Goal: Download file/media: Download file/media

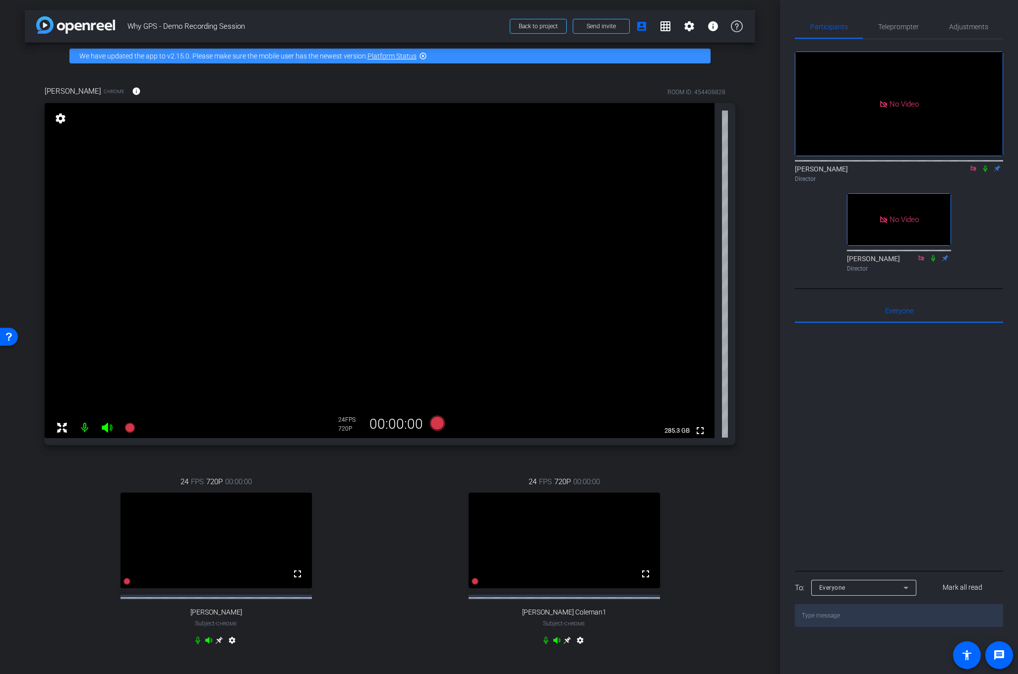
click at [985, 172] on icon at bounding box center [985, 168] width 8 height 7
click at [988, 172] on icon at bounding box center [985, 168] width 8 height 7
click at [984, 172] on icon at bounding box center [985, 168] width 8 height 7
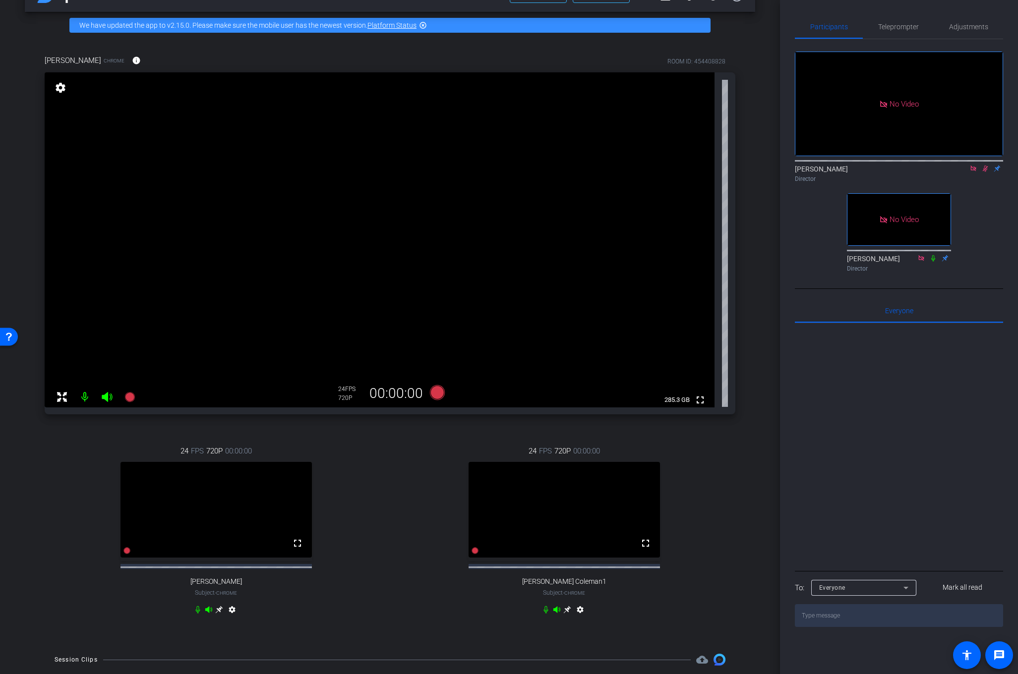
scroll to position [27, 0]
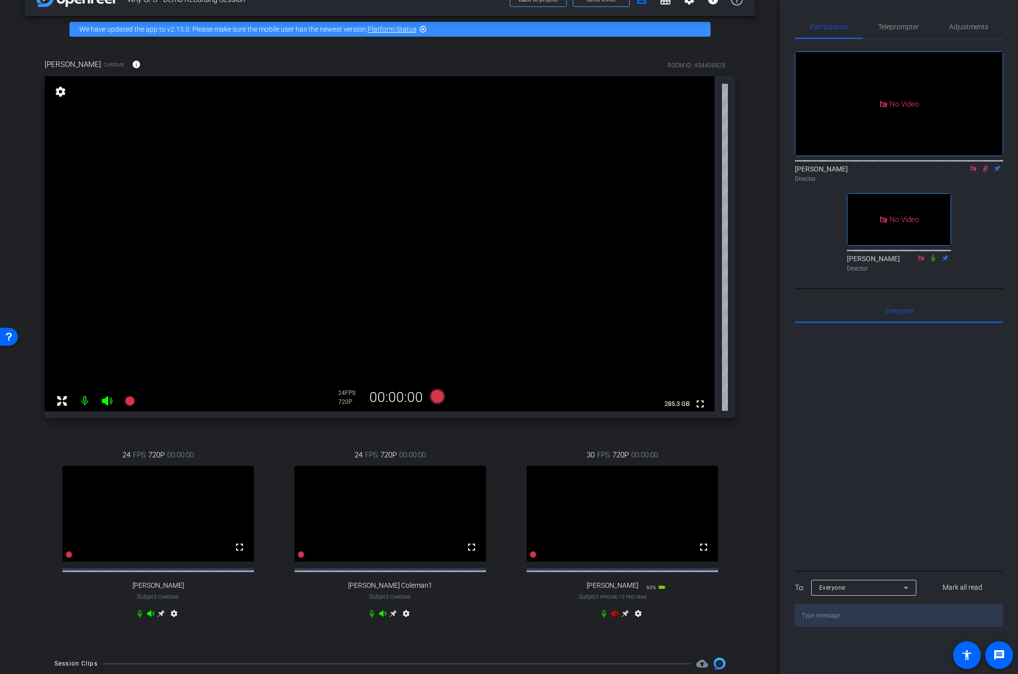
click at [613, 618] on icon at bounding box center [615, 614] width 8 height 8
click at [639, 622] on mat-icon "settings" at bounding box center [638, 616] width 12 height 12
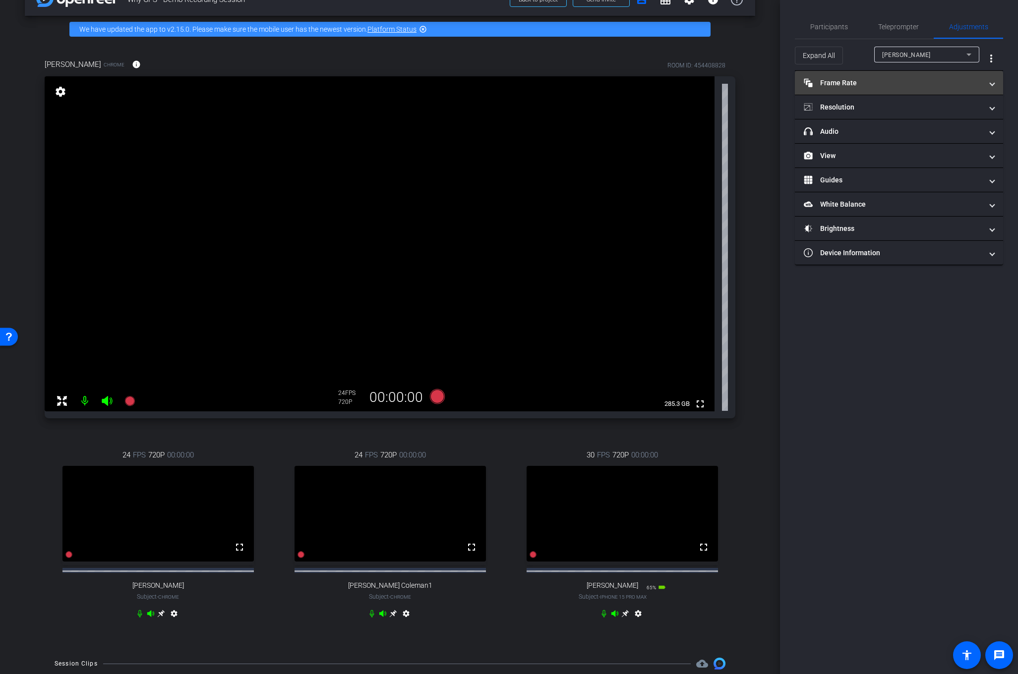
click at [919, 81] on mat-panel-title "Frame Rate Frame Rate" at bounding box center [893, 83] width 179 height 10
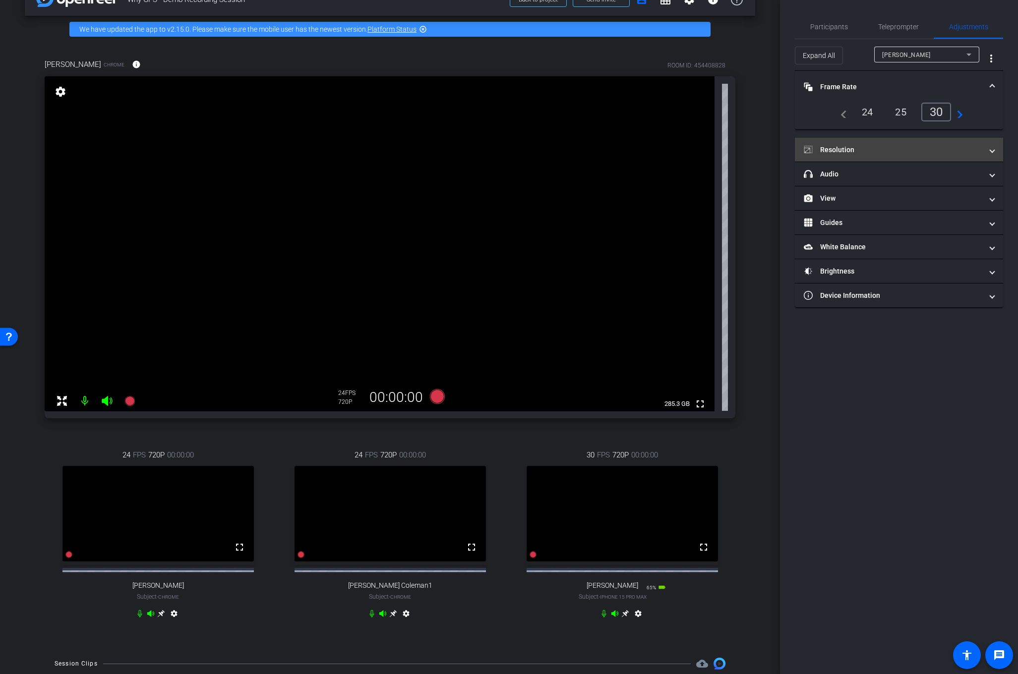
click at [928, 152] on mat-panel-title "Resolution" at bounding box center [893, 150] width 179 height 10
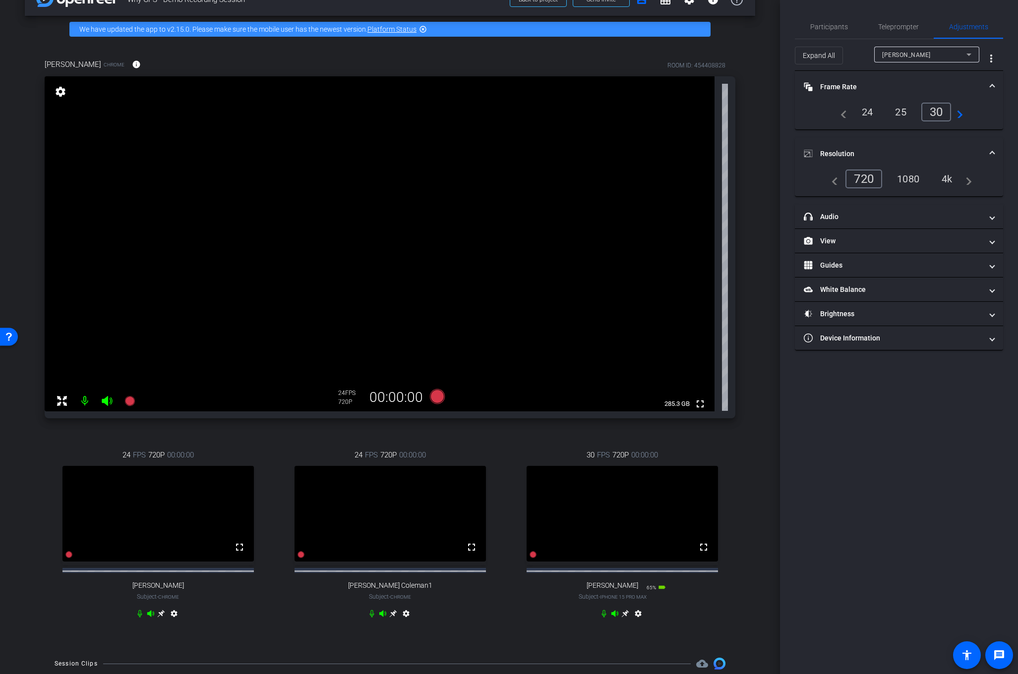
click at [912, 182] on div "1080" at bounding box center [908, 179] width 37 height 17
click at [165, 618] on icon at bounding box center [161, 613] width 7 height 7
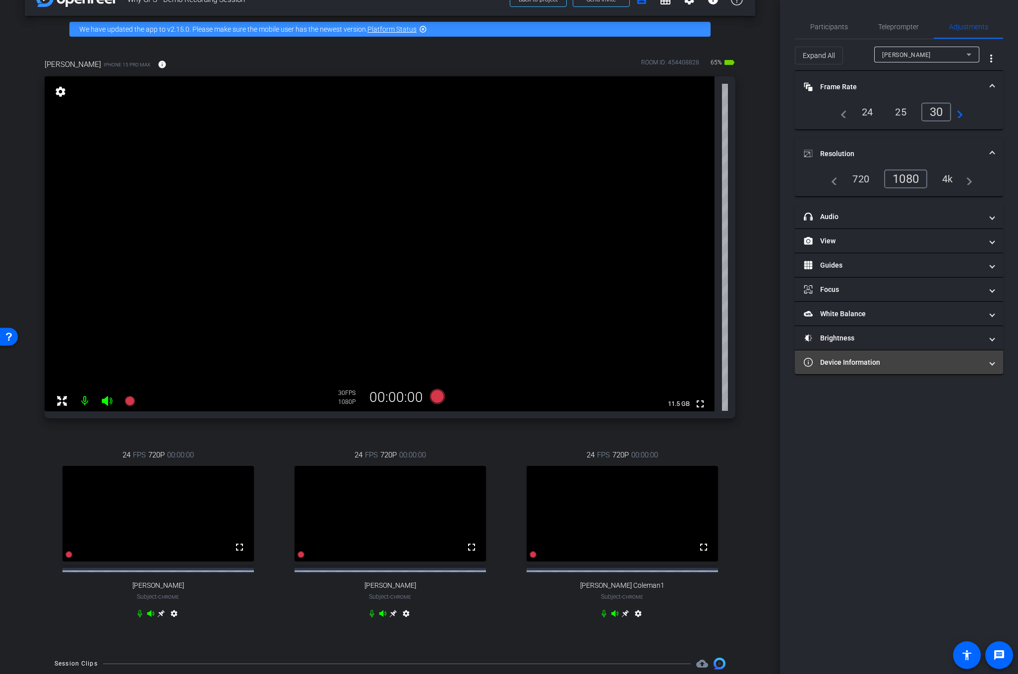
click at [964, 368] on mat-expansion-panel-header "Device Information" at bounding box center [899, 363] width 208 height 24
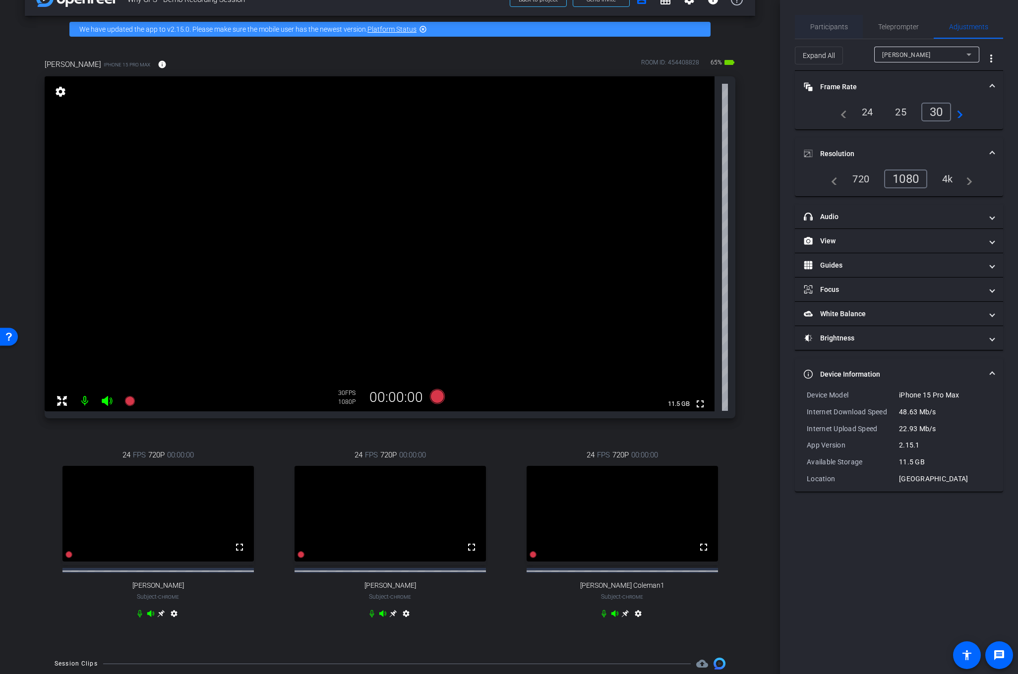
click at [836, 26] on span "Participants" at bounding box center [829, 26] width 38 height 7
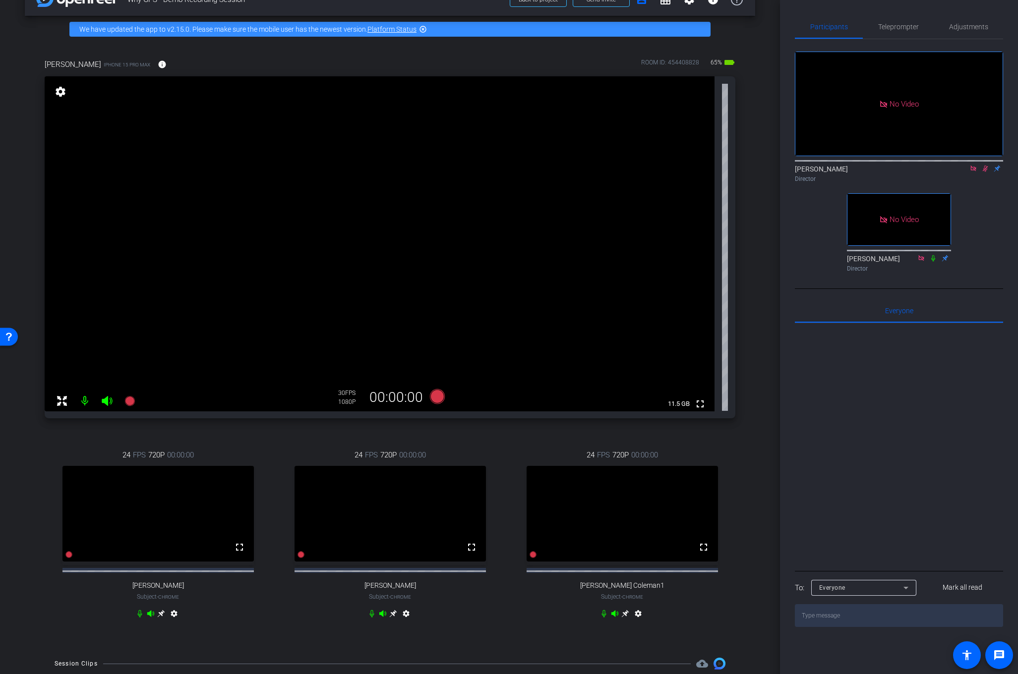
click at [61, 93] on mat-icon "settings" at bounding box center [61, 92] width 14 height 12
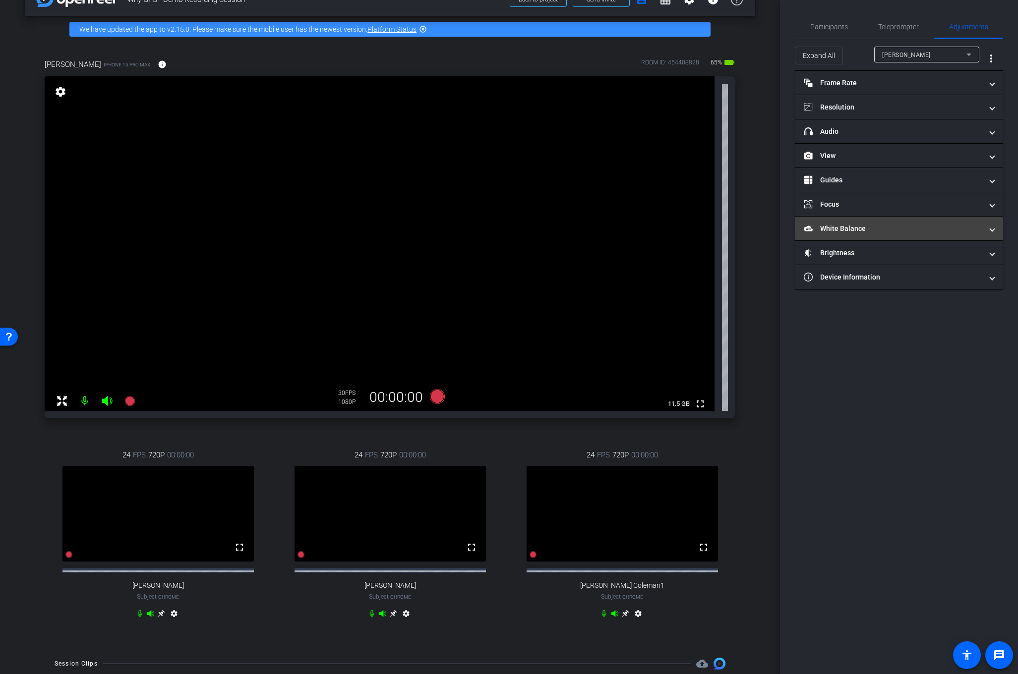
click at [986, 229] on span "White Balance White Balance" at bounding box center [897, 229] width 186 height 10
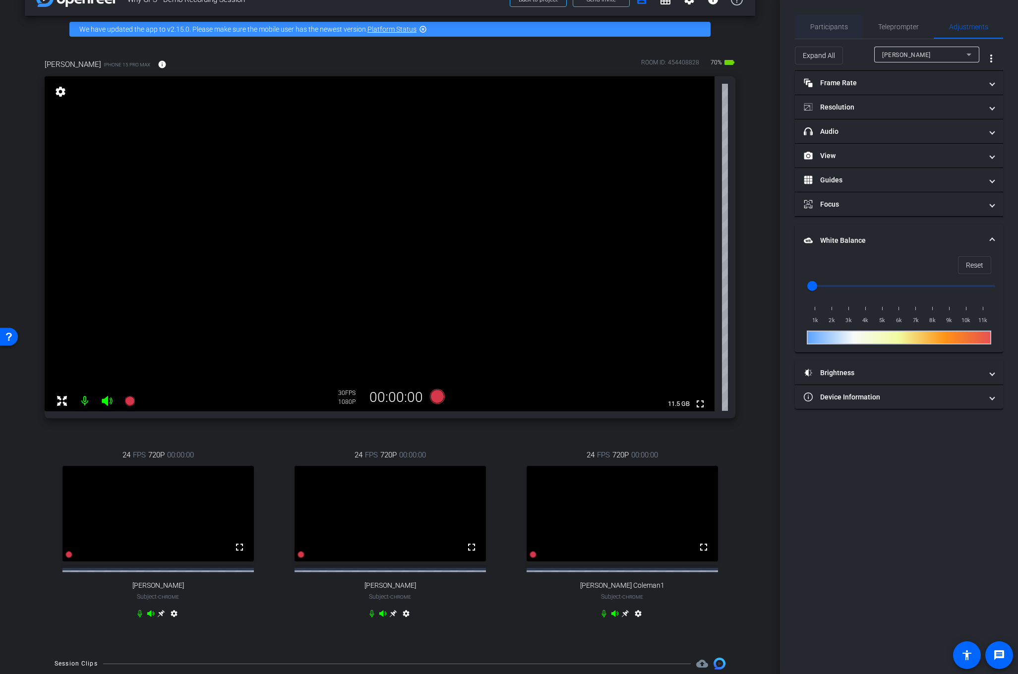
click at [819, 26] on span "Participants" at bounding box center [829, 26] width 38 height 7
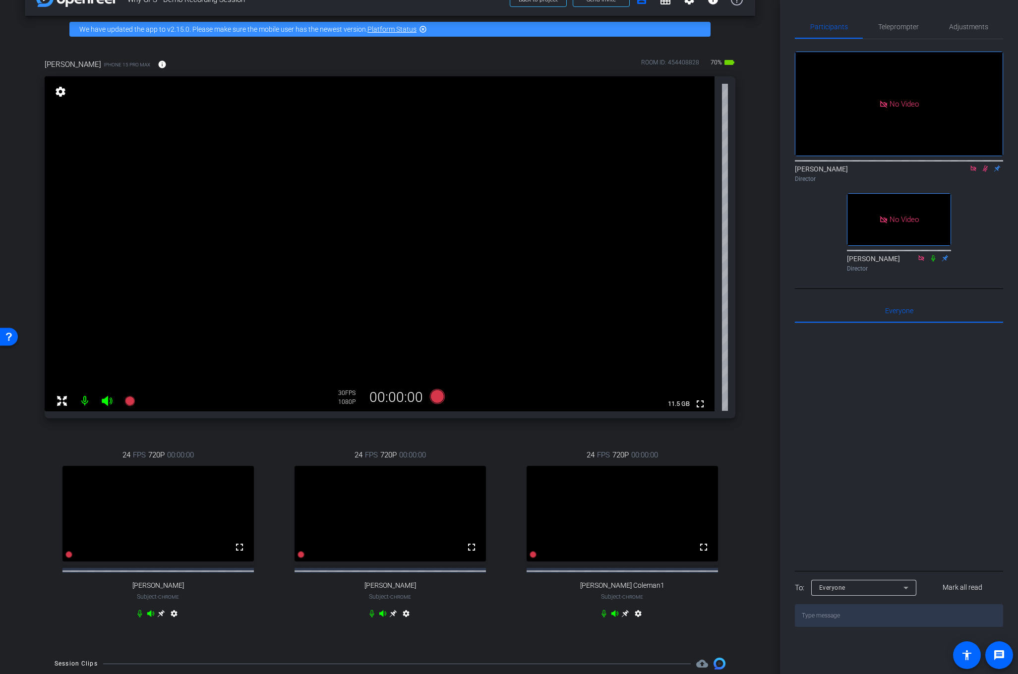
click at [983, 165] on icon at bounding box center [985, 168] width 8 height 7
click at [983, 166] on icon at bounding box center [985, 169] width 4 height 6
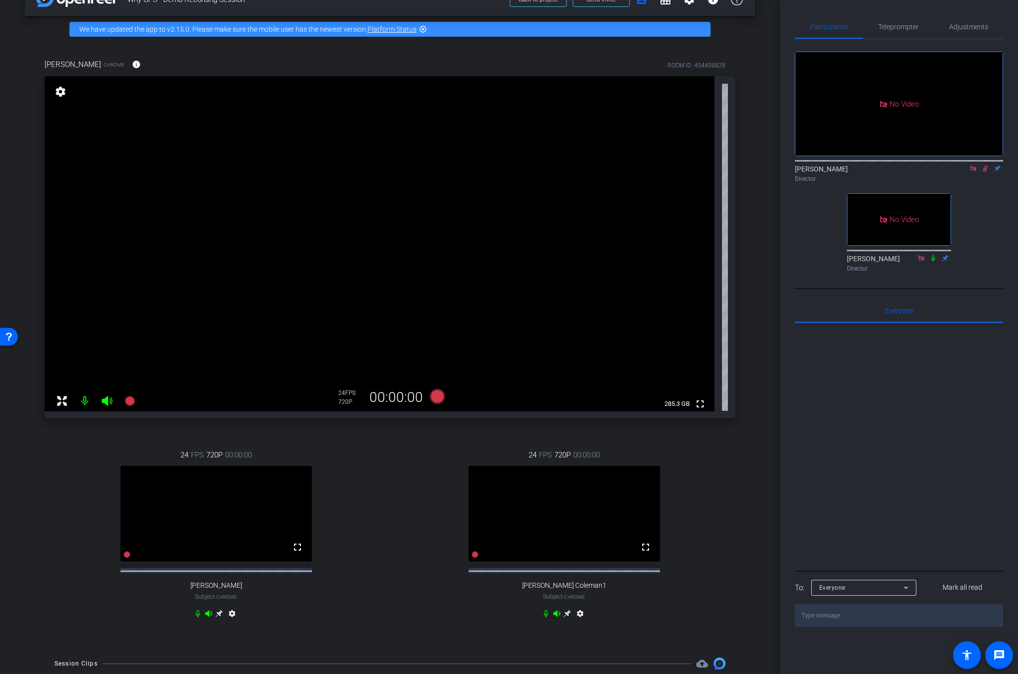
click at [983, 166] on icon at bounding box center [985, 169] width 5 height 6
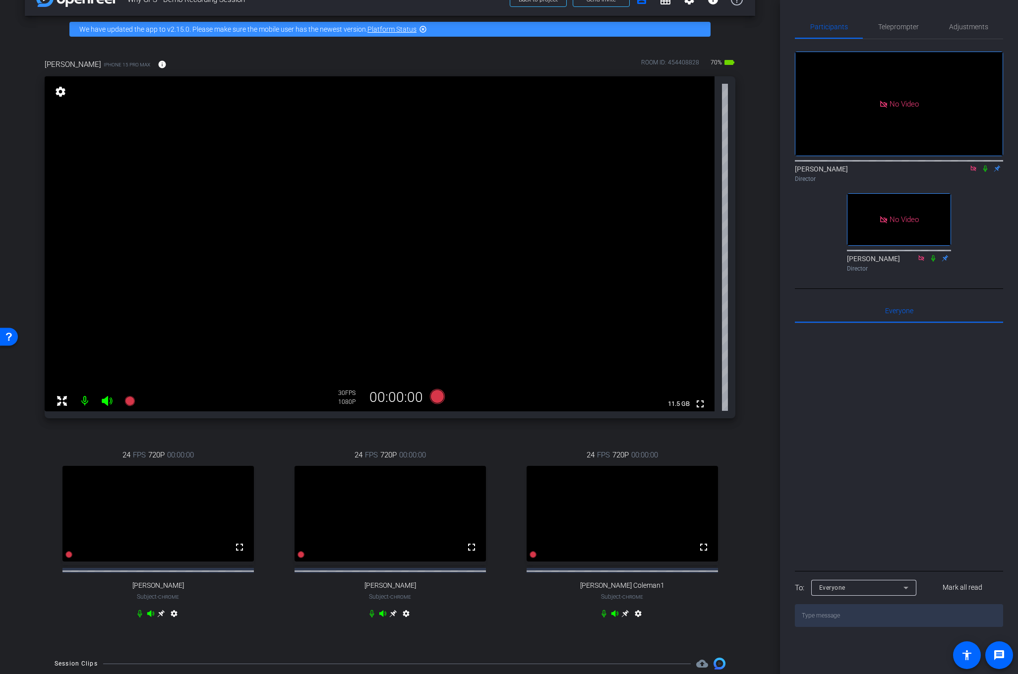
click at [59, 89] on mat-icon "settings" at bounding box center [61, 92] width 14 height 12
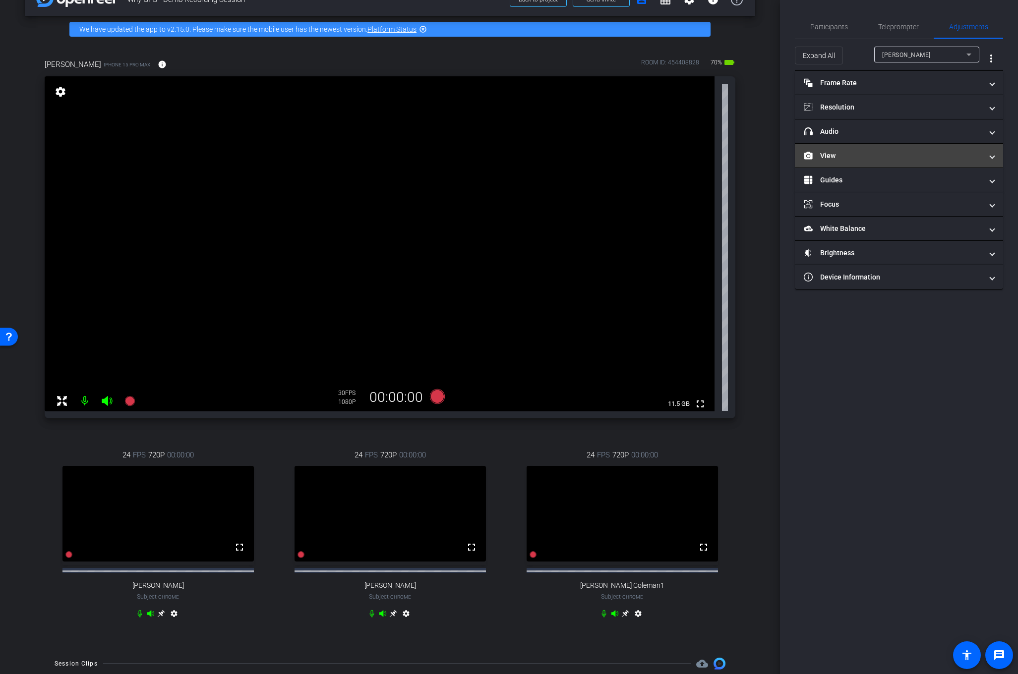
click at [910, 159] on mat-panel-title "View" at bounding box center [893, 156] width 179 height 10
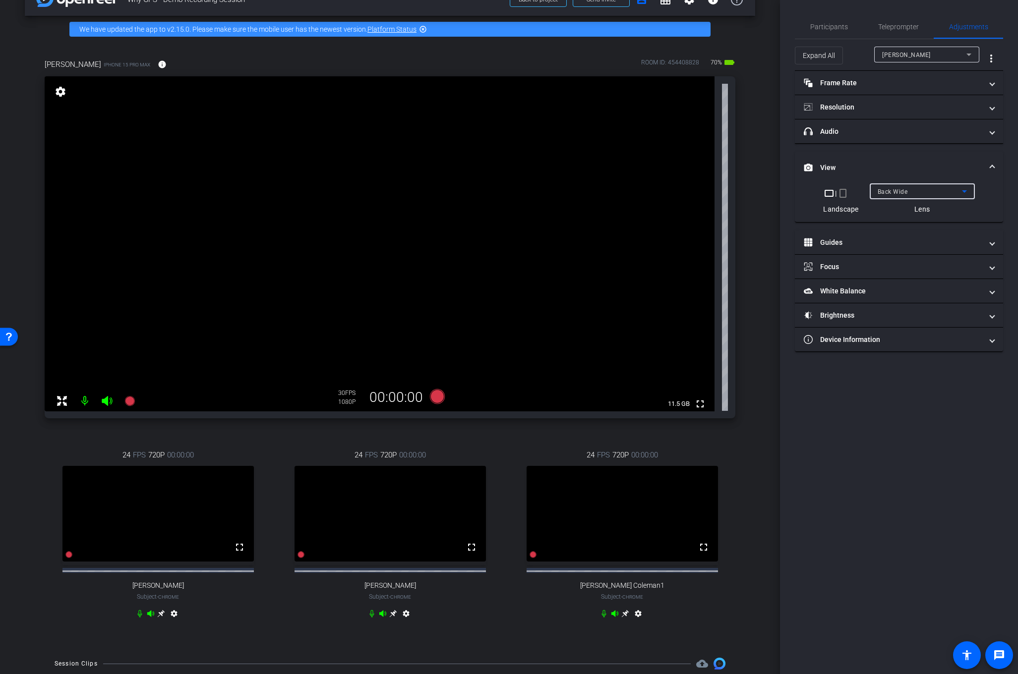
click at [964, 191] on icon at bounding box center [964, 191] width 5 height 2
click at [995, 196] on div at bounding box center [509, 337] width 1018 height 674
click at [912, 114] on mat-expansion-panel-header "Resolution" at bounding box center [899, 107] width 208 height 24
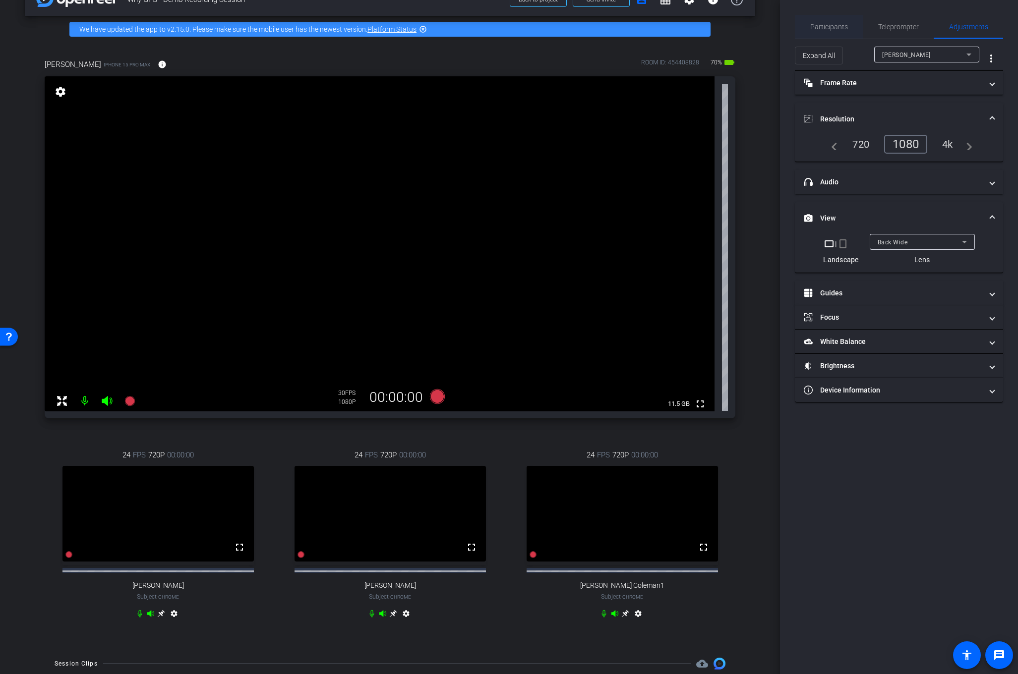
click at [829, 30] on span "Participants" at bounding box center [829, 26] width 38 height 7
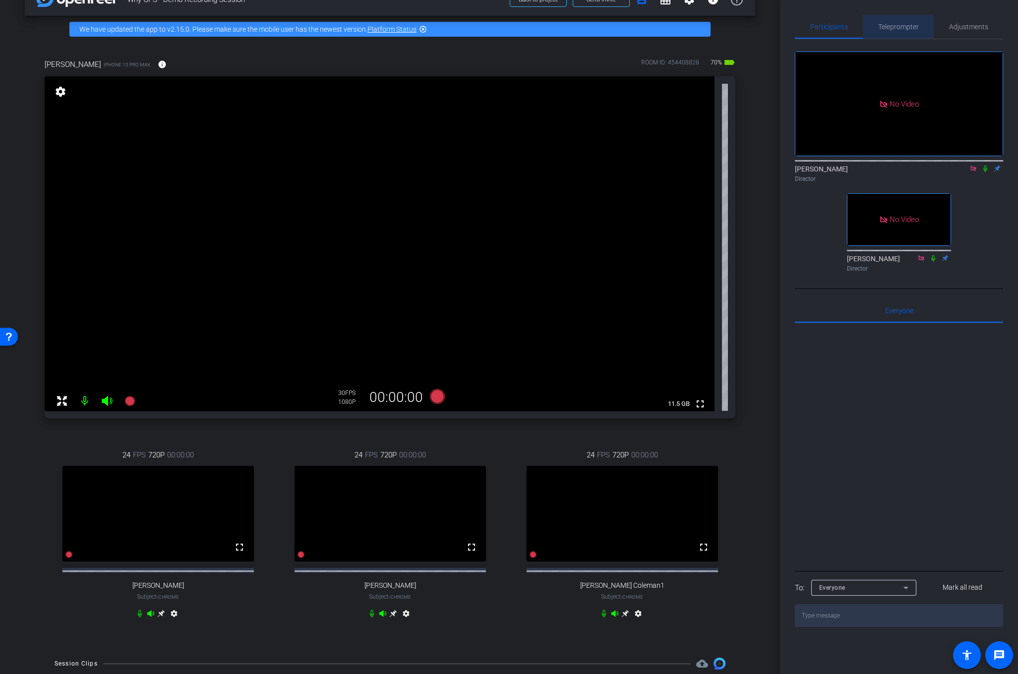
click at [903, 24] on span "Teleprompter" at bounding box center [898, 26] width 41 height 7
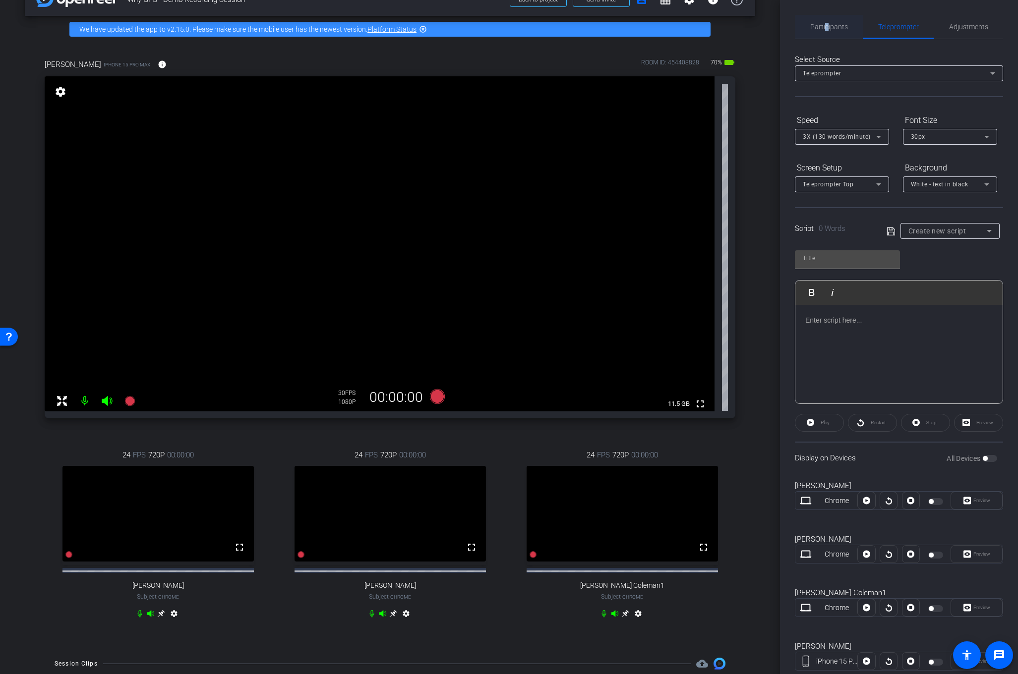
click at [827, 26] on span "Participants" at bounding box center [829, 26] width 38 height 7
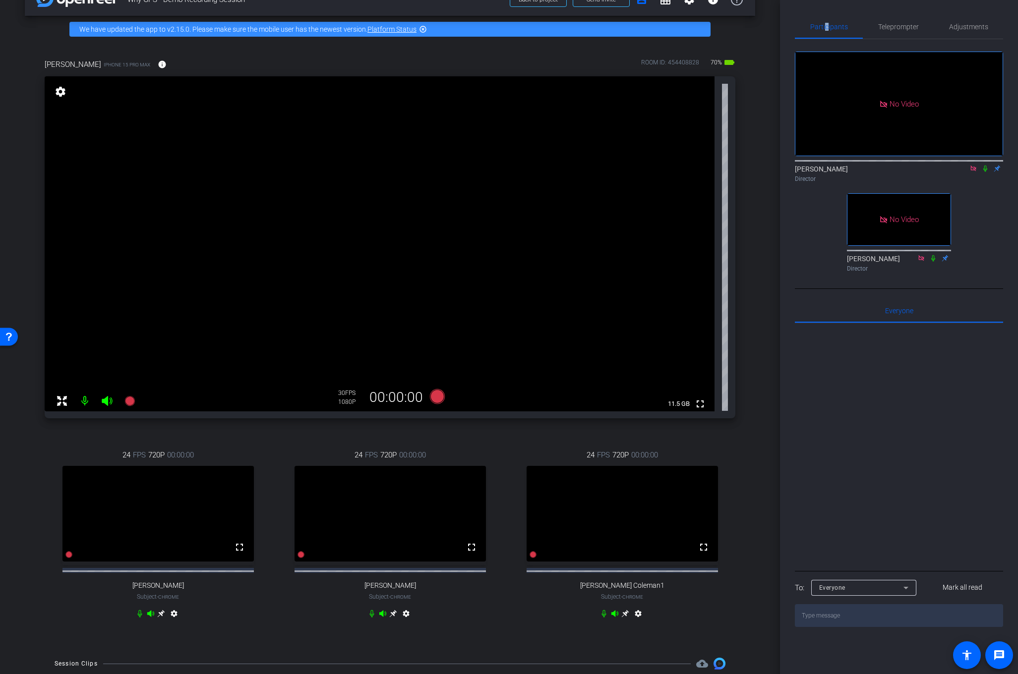
click at [60, 88] on mat-icon "settings" at bounding box center [61, 92] width 14 height 12
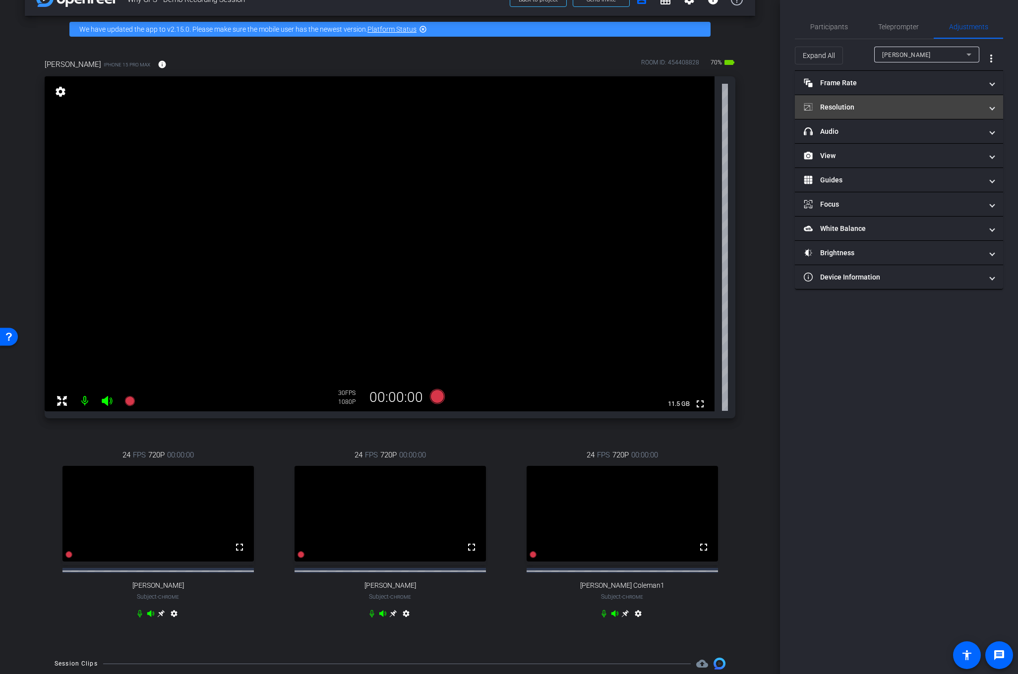
click at [930, 113] on mat-expansion-panel-header "Resolution" at bounding box center [899, 107] width 208 height 24
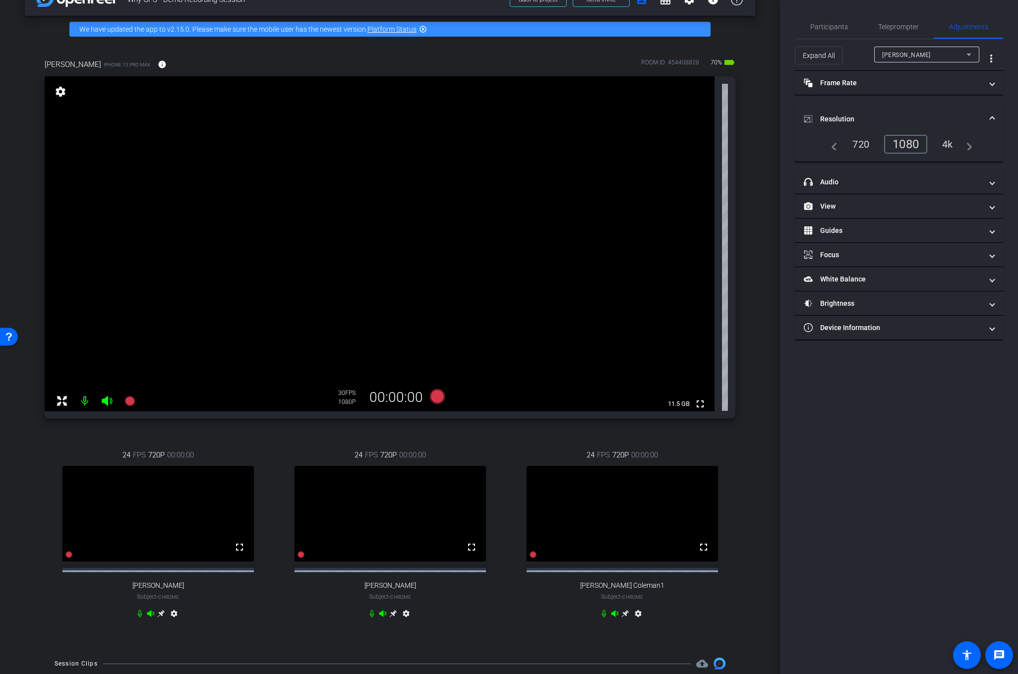
click at [947, 145] on div "4k" at bounding box center [948, 144] width 26 height 17
click at [841, 25] on span "Participants" at bounding box center [829, 26] width 38 height 7
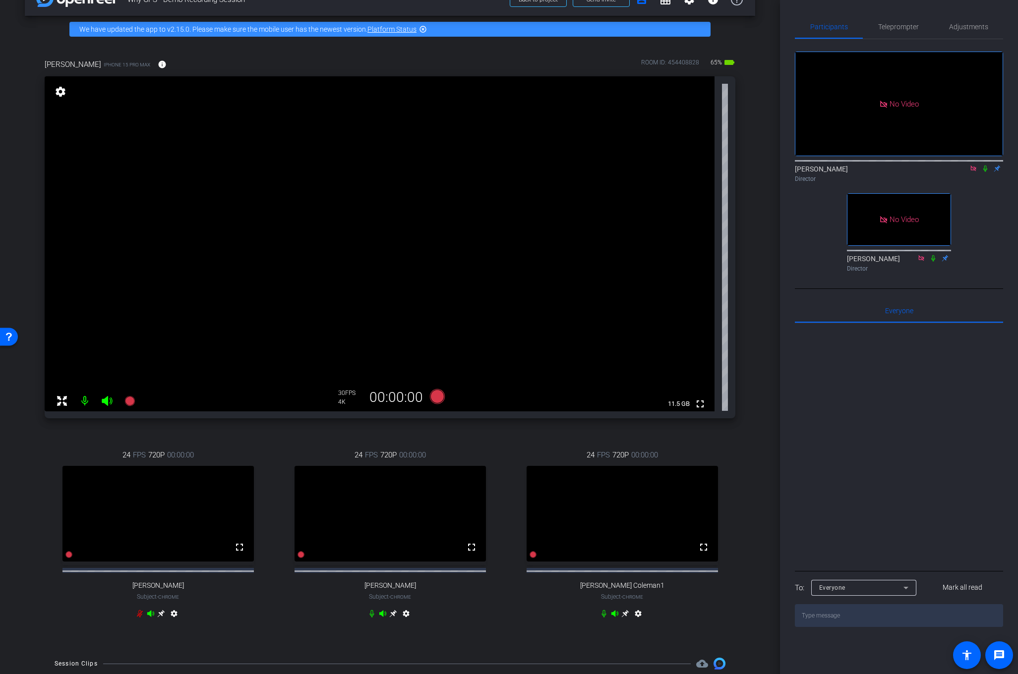
click at [985, 165] on icon at bounding box center [985, 168] width 8 height 7
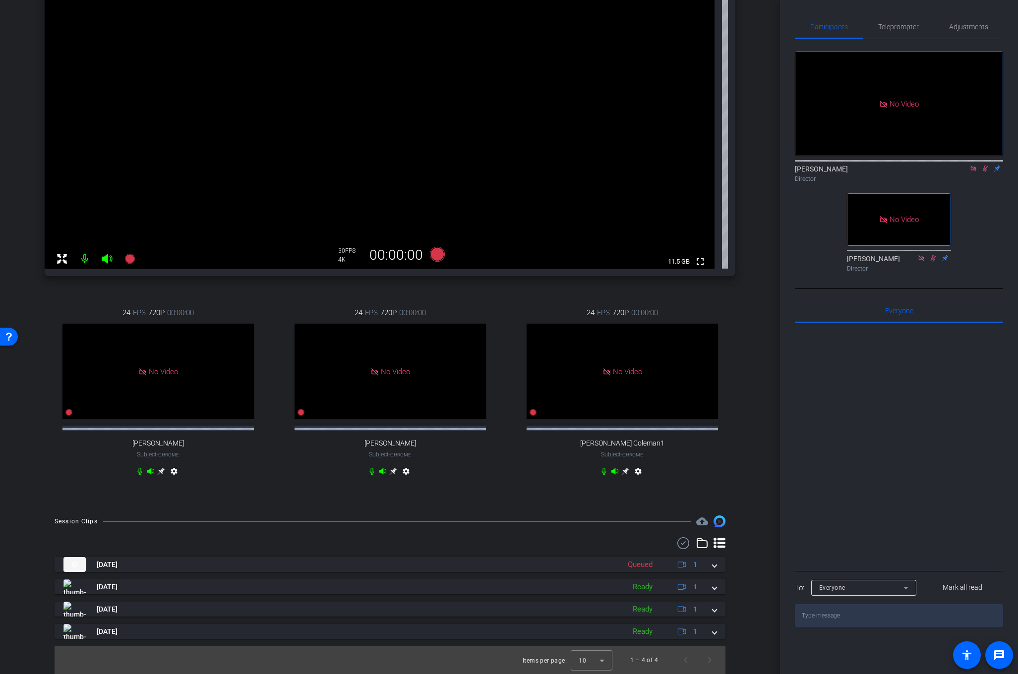
scroll to position [178, 0]
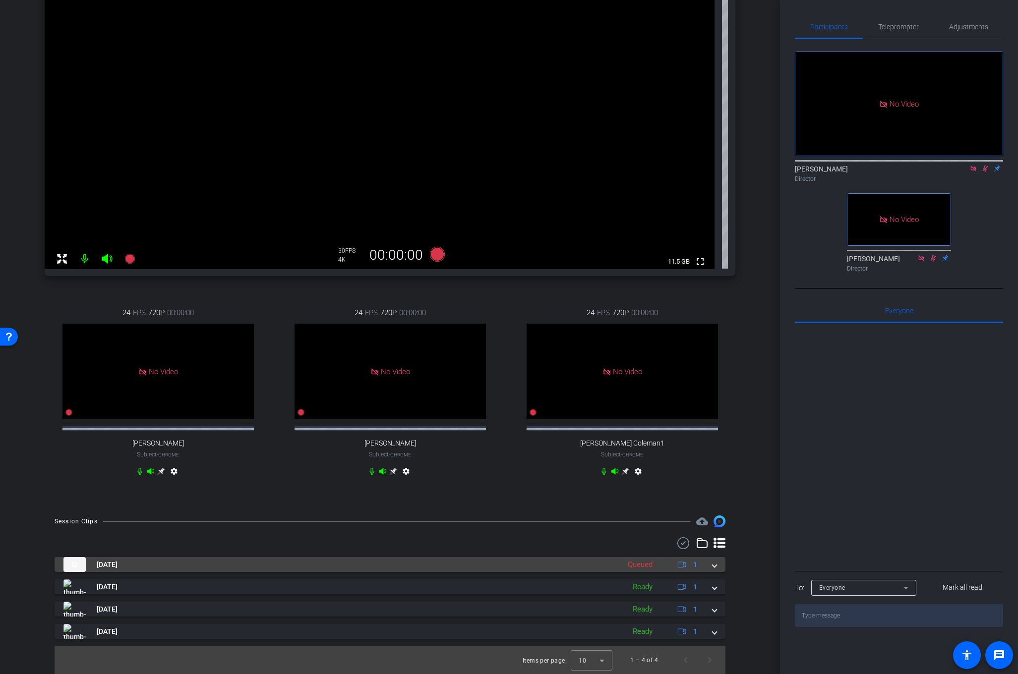
click at [713, 565] on span at bounding box center [715, 565] width 4 height 10
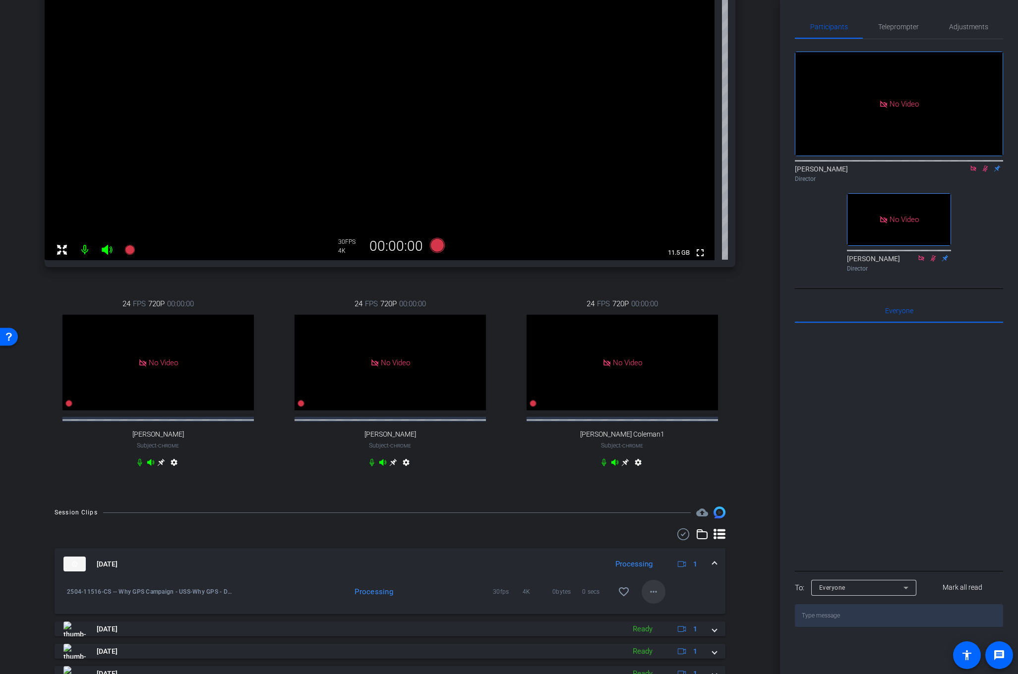
click at [653, 598] on mat-icon "more_horiz" at bounding box center [654, 592] width 12 height 12
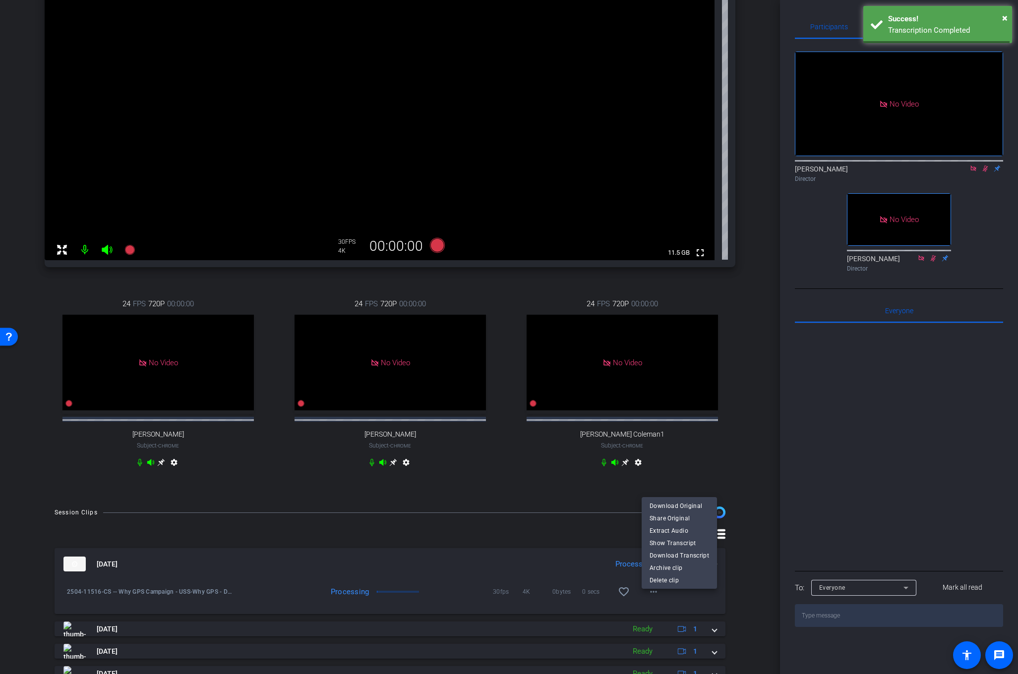
click at [749, 479] on div at bounding box center [509, 337] width 1018 height 674
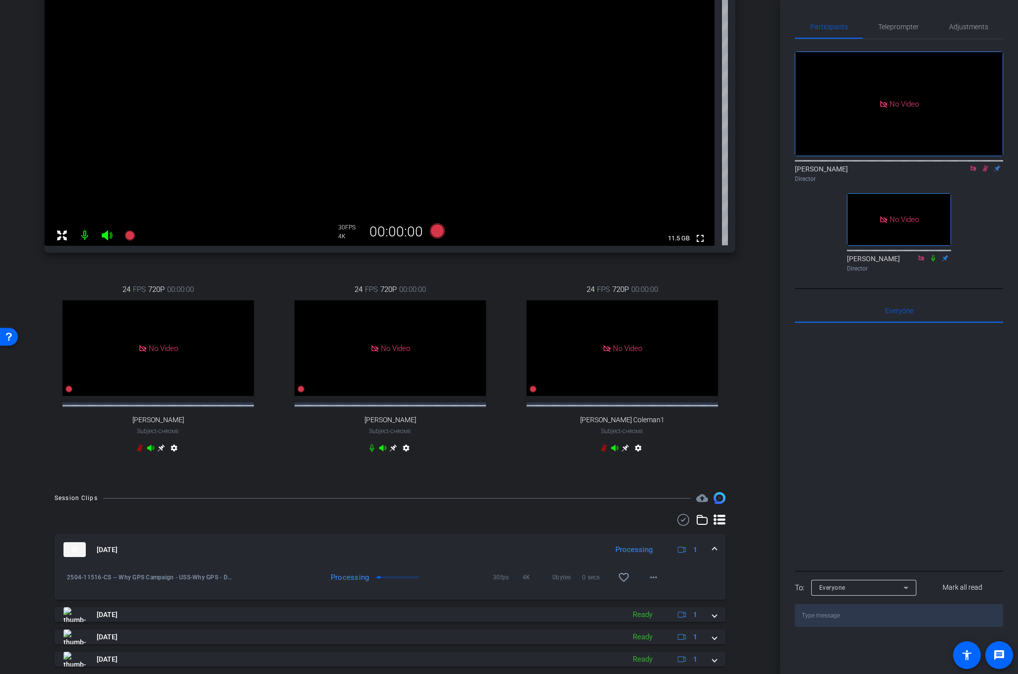
scroll to position [229, 0]
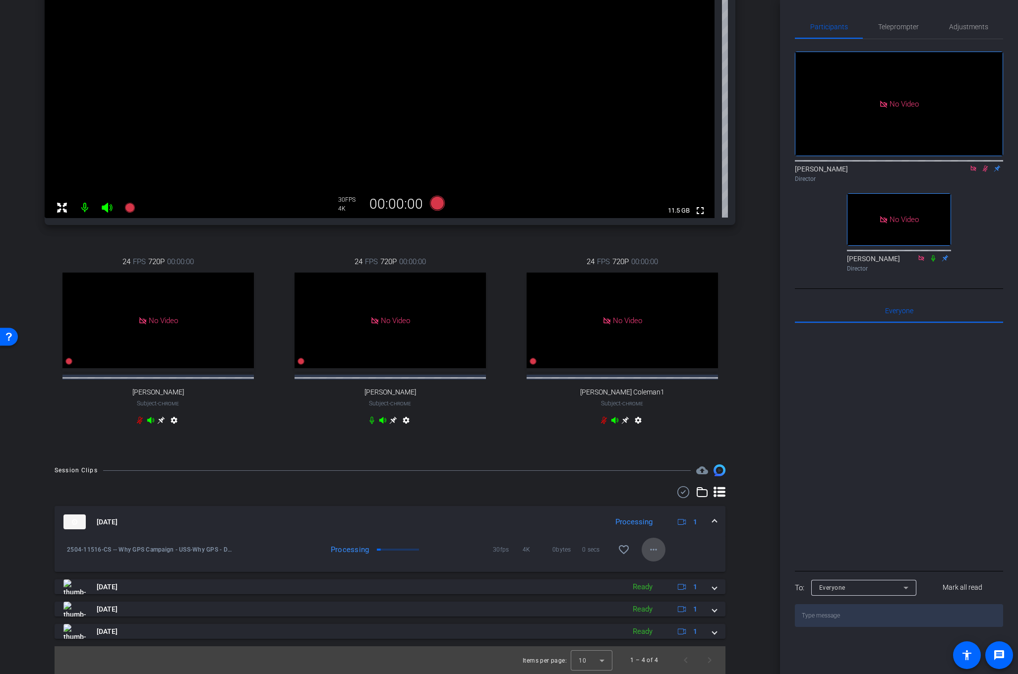
click at [659, 553] on mat-icon "more_horiz" at bounding box center [654, 550] width 12 height 12
click at [753, 519] on div at bounding box center [509, 337] width 1018 height 674
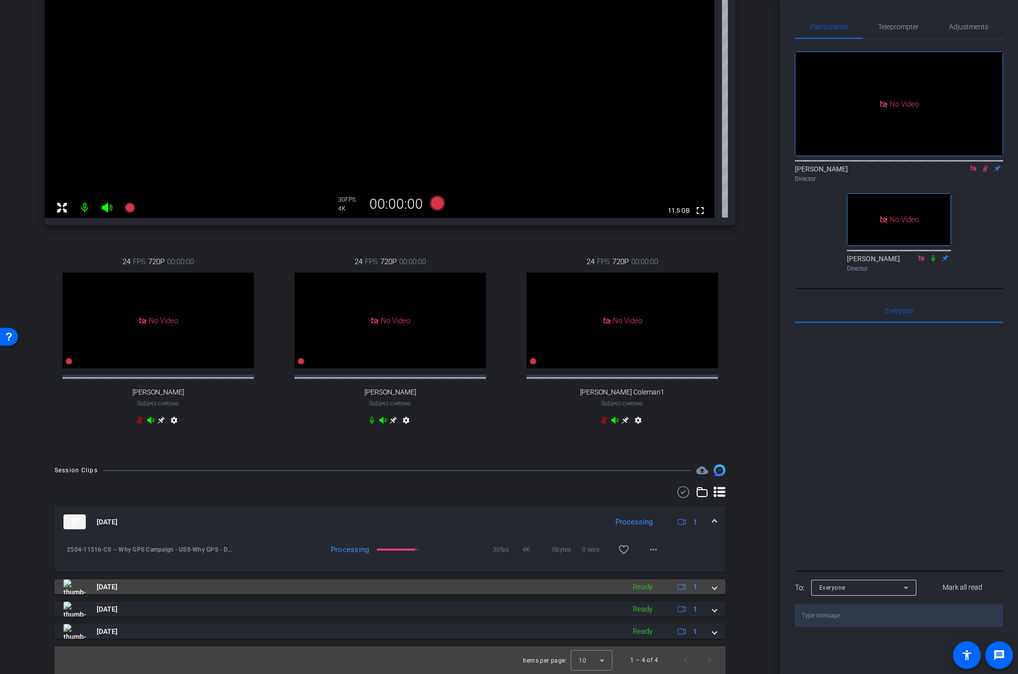
click at [714, 590] on span at bounding box center [715, 587] width 4 height 10
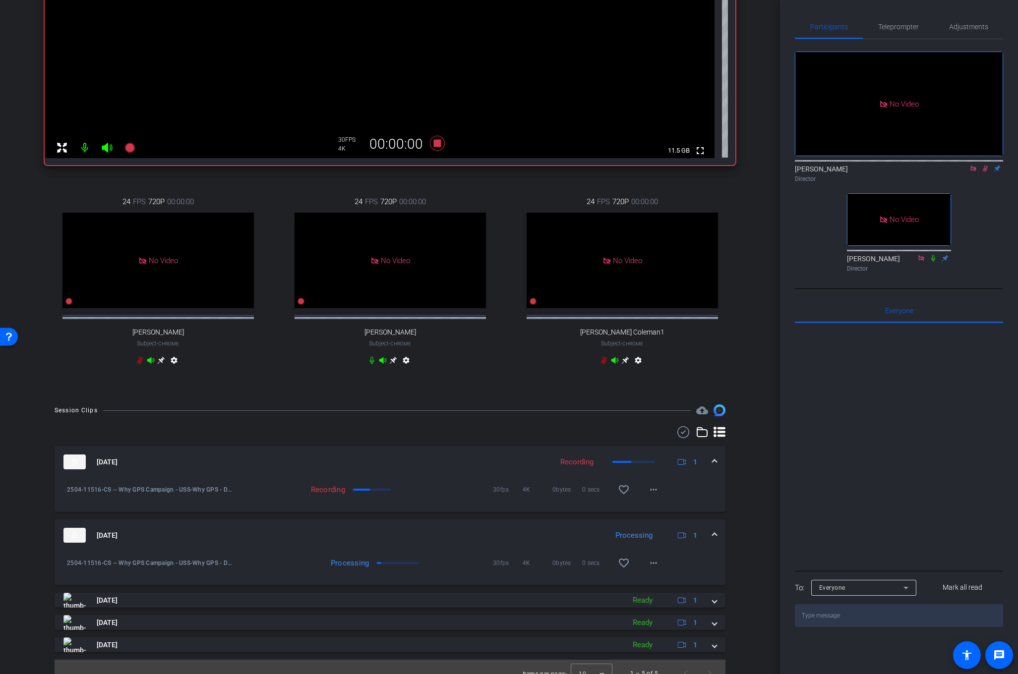
scroll to position [302, 0]
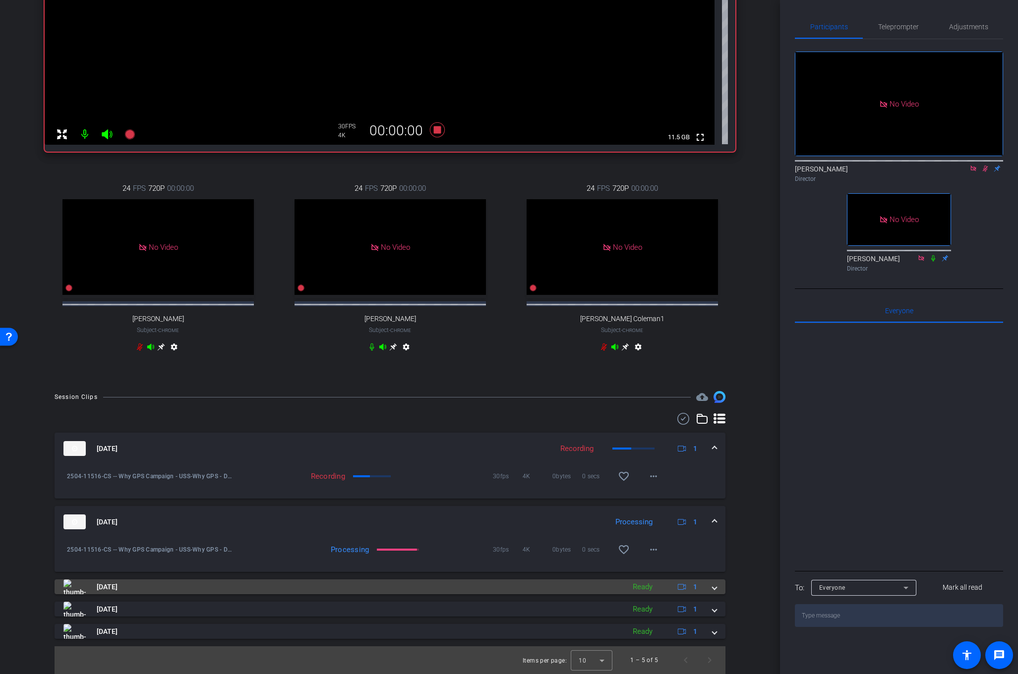
click at [715, 588] on span at bounding box center [715, 587] width 4 height 10
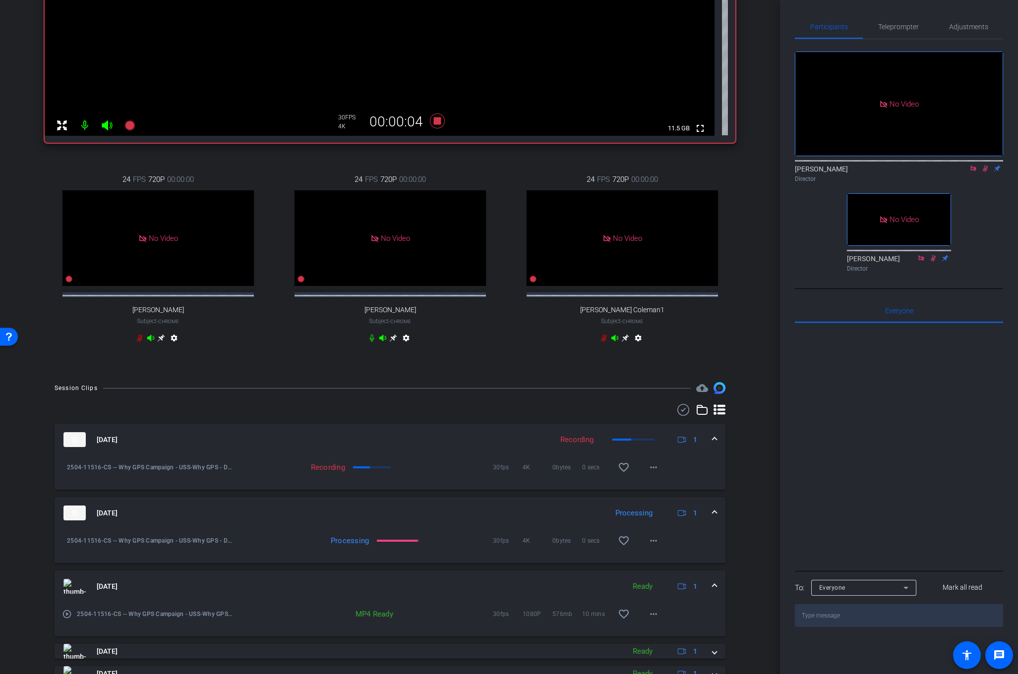
click at [712, 594] on mat-expansion-panel-header "[DATE] Ready 1" at bounding box center [390, 587] width 671 height 32
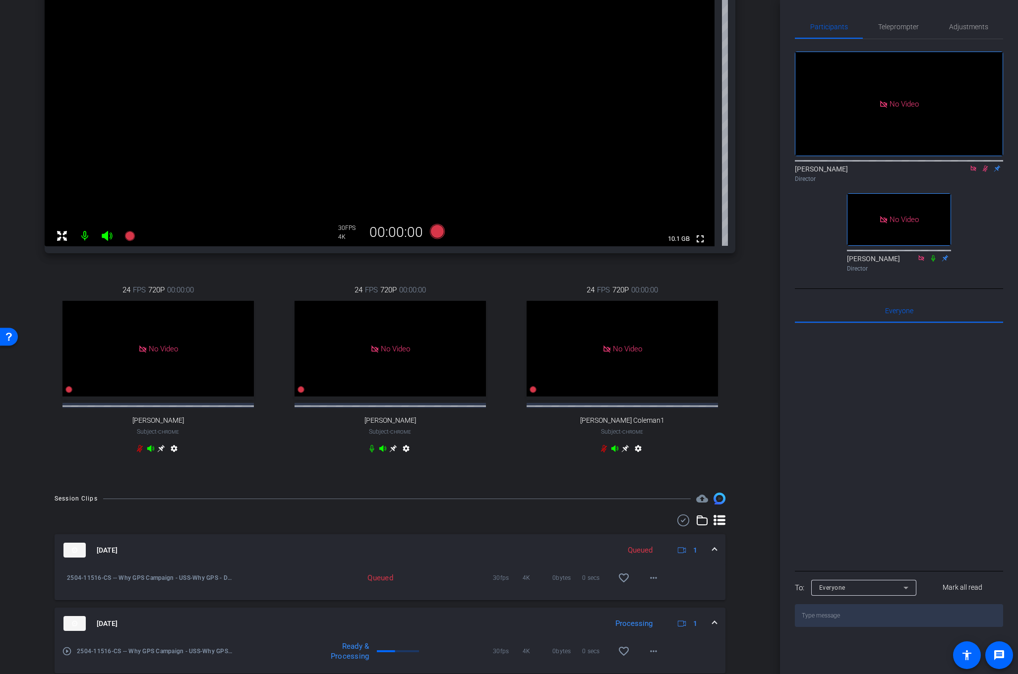
scroll to position [195, 0]
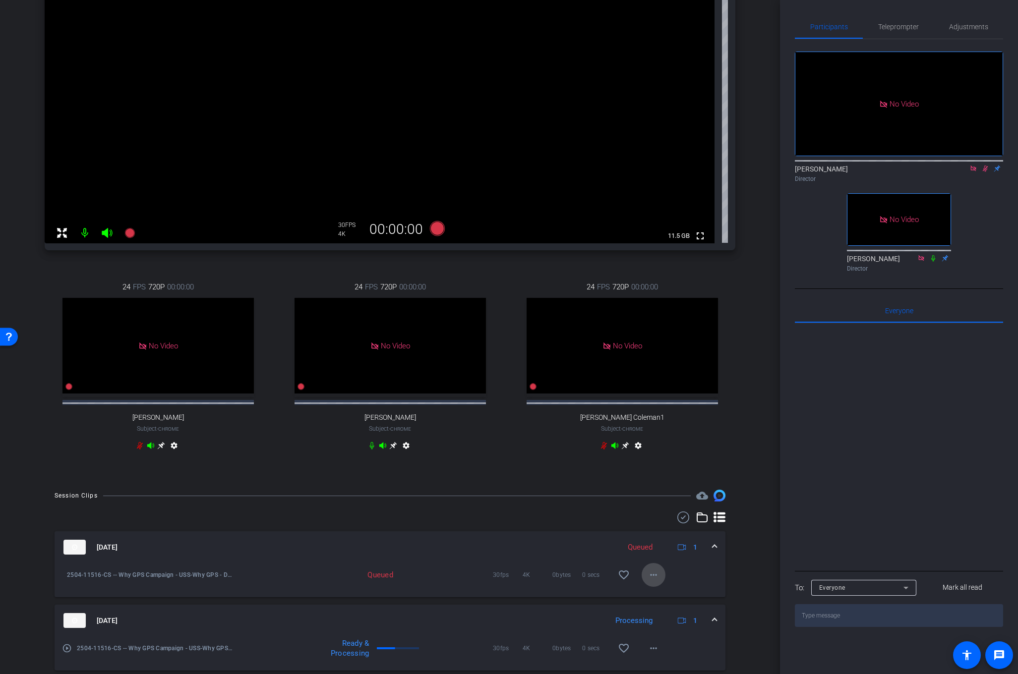
click at [659, 581] on mat-icon "more_horiz" at bounding box center [654, 575] width 12 height 12
click at [744, 460] on div at bounding box center [509, 337] width 1018 height 674
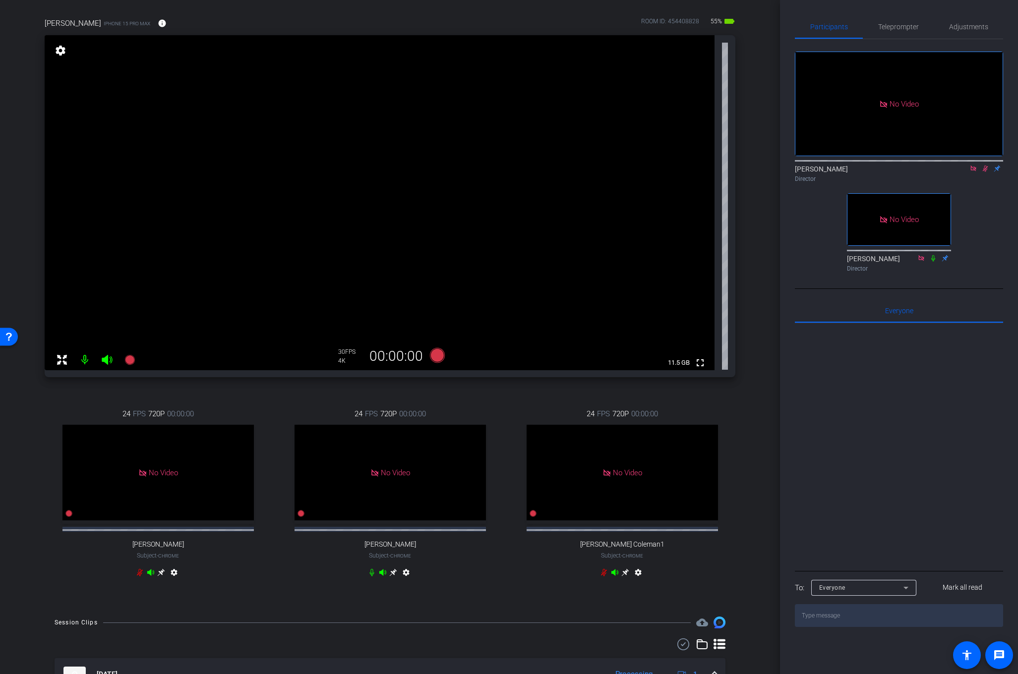
scroll to position [0, 0]
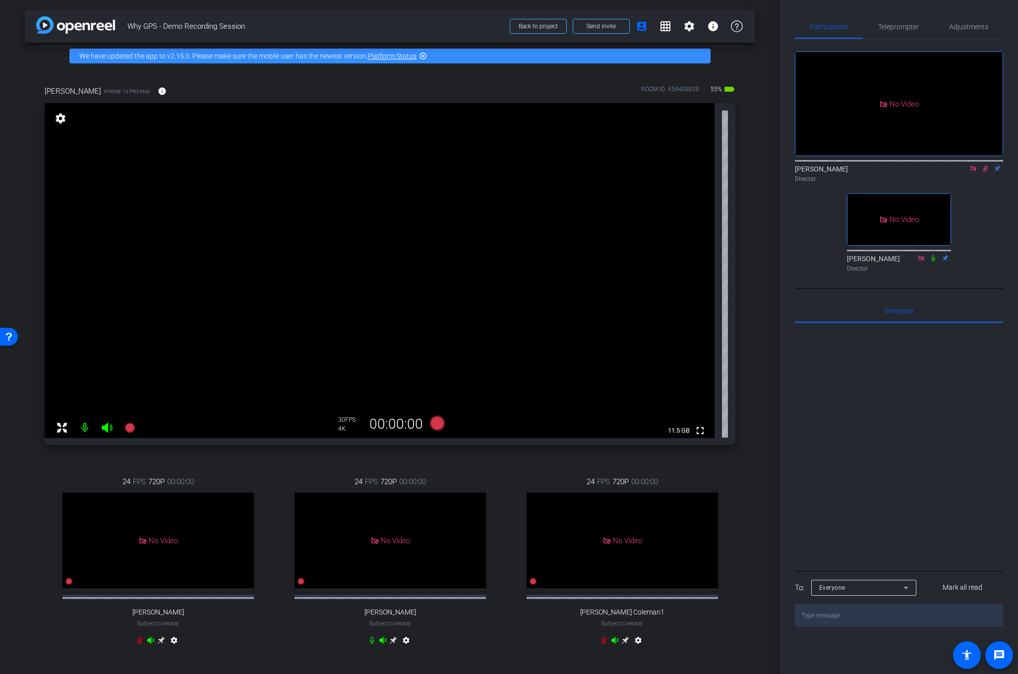
click at [985, 165] on icon at bounding box center [985, 168] width 8 height 7
click at [128, 423] on icon at bounding box center [130, 428] width 12 height 12
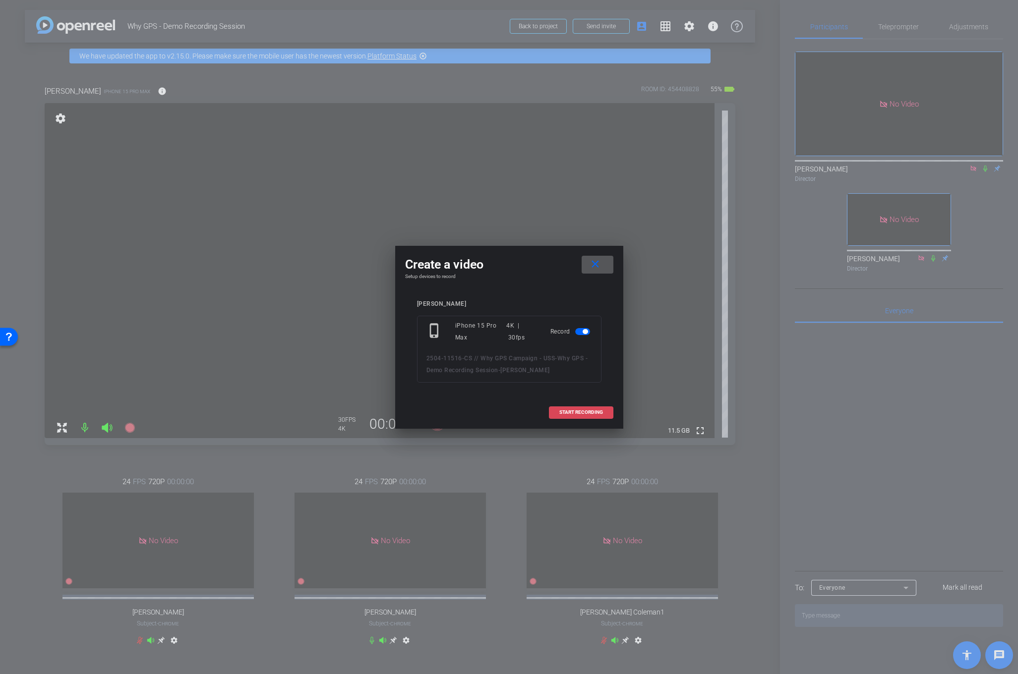
click at [566, 411] on span "START RECORDING" at bounding box center [581, 412] width 44 height 5
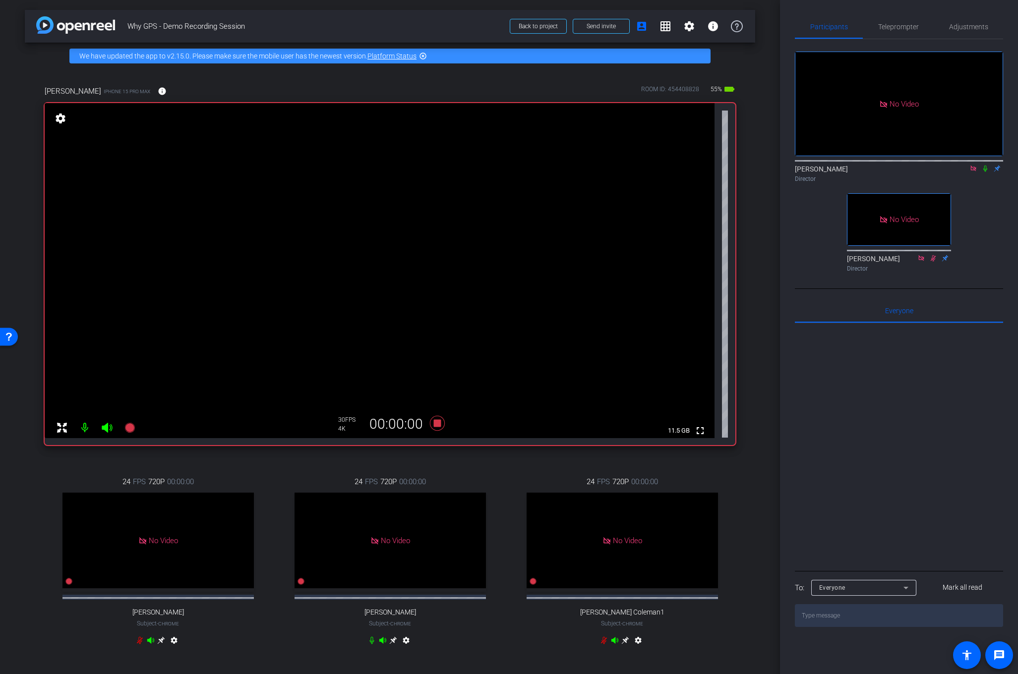
click at [984, 165] on icon at bounding box center [985, 168] width 8 height 7
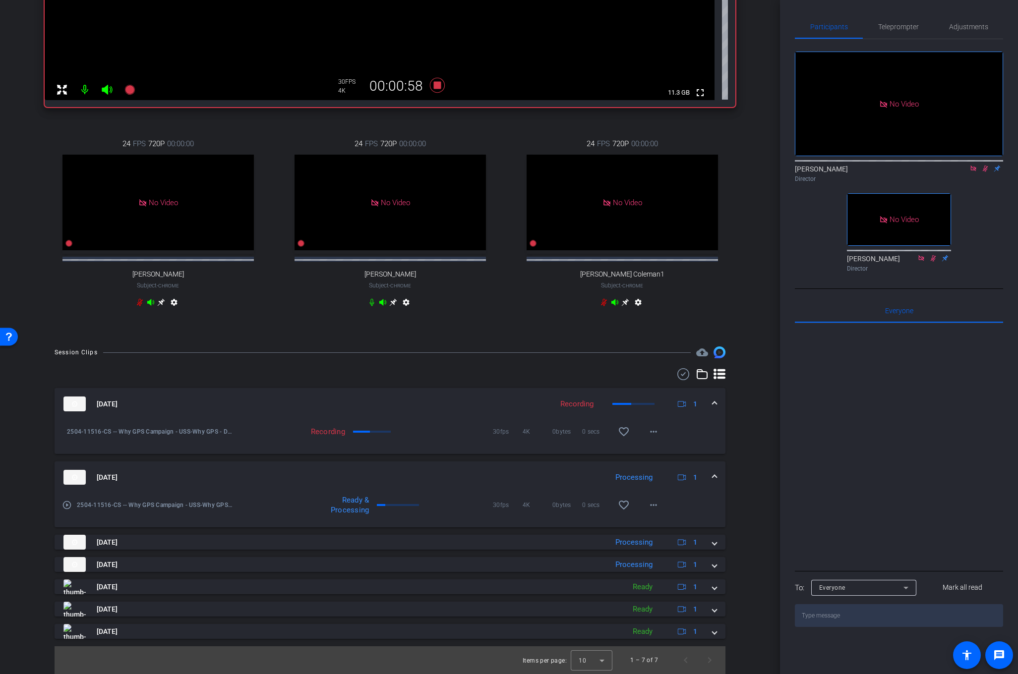
scroll to position [347, 0]
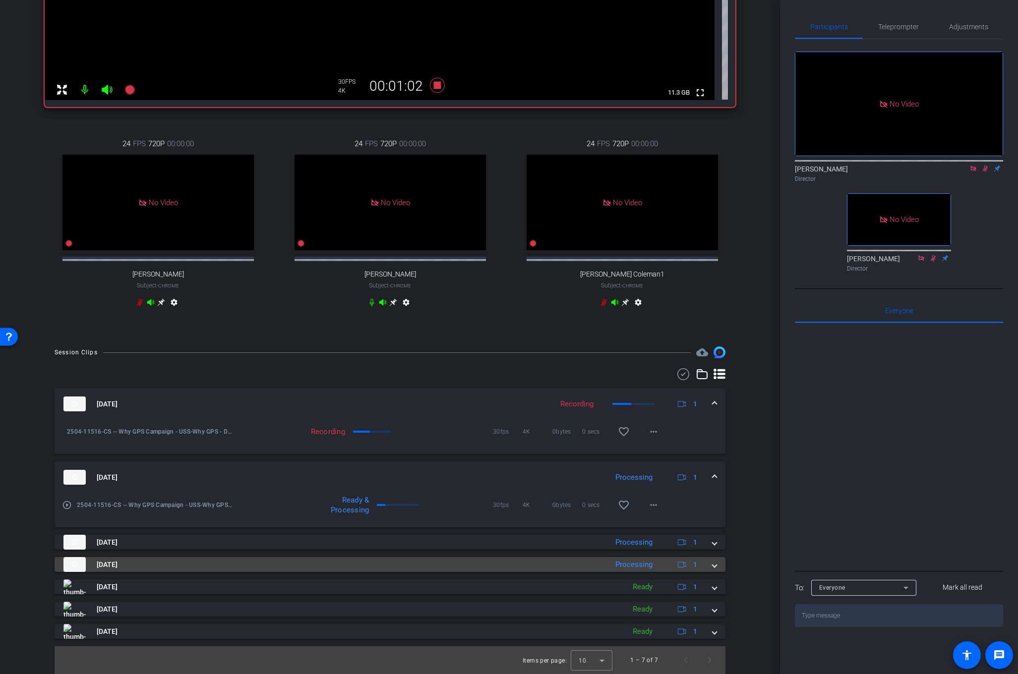
click at [713, 565] on span at bounding box center [715, 565] width 4 height 10
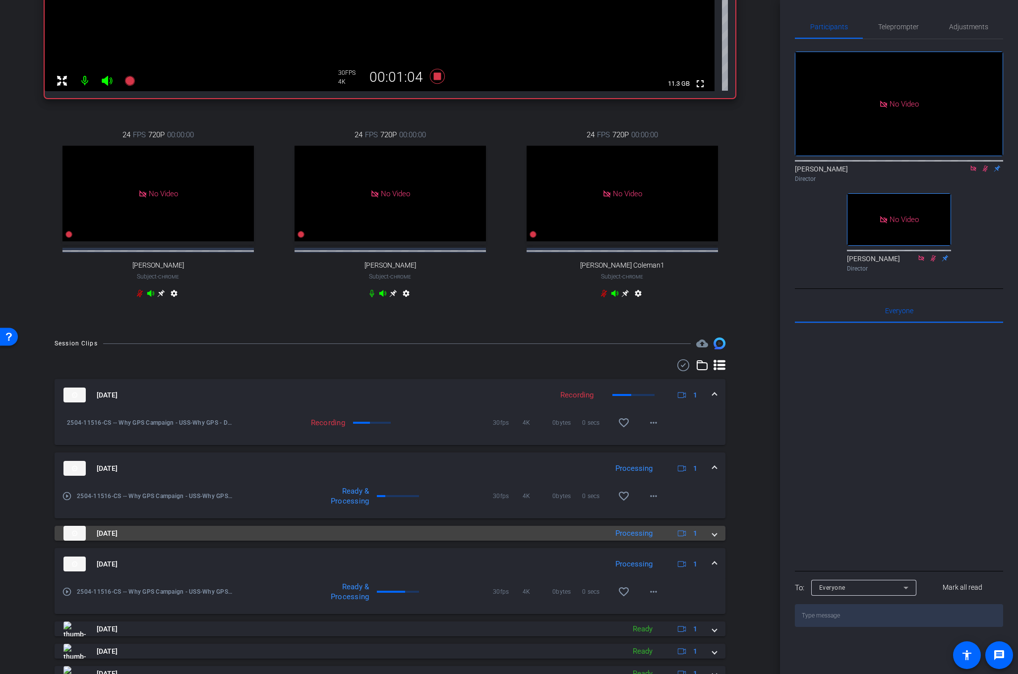
click at [718, 541] on mat-expansion-panel-header "[DATE] Processing 1" at bounding box center [390, 533] width 671 height 15
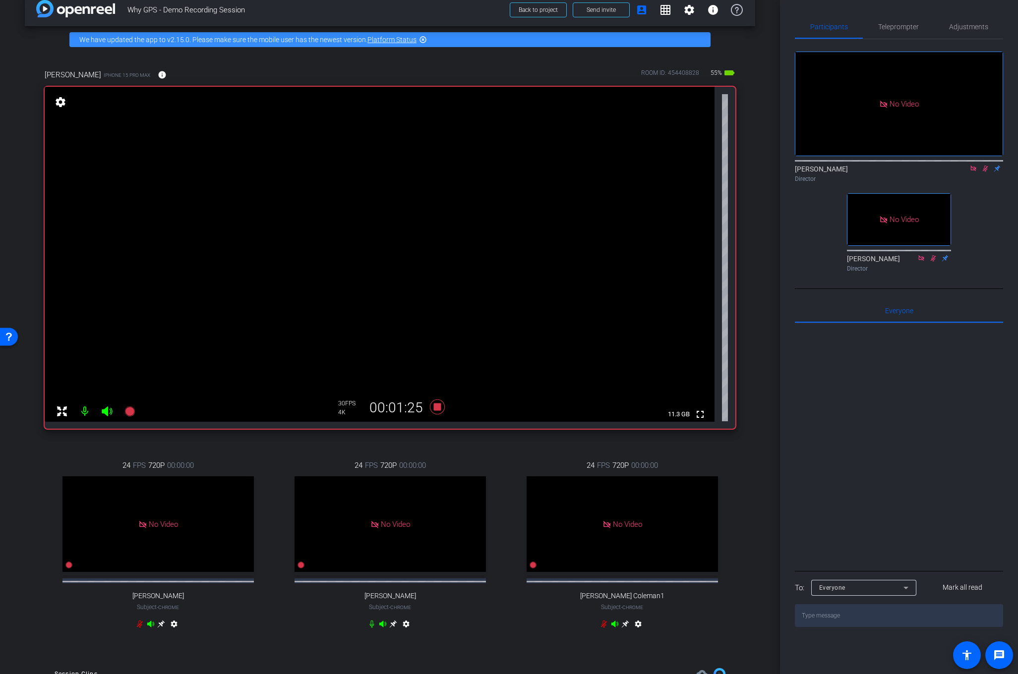
scroll to position [0, 0]
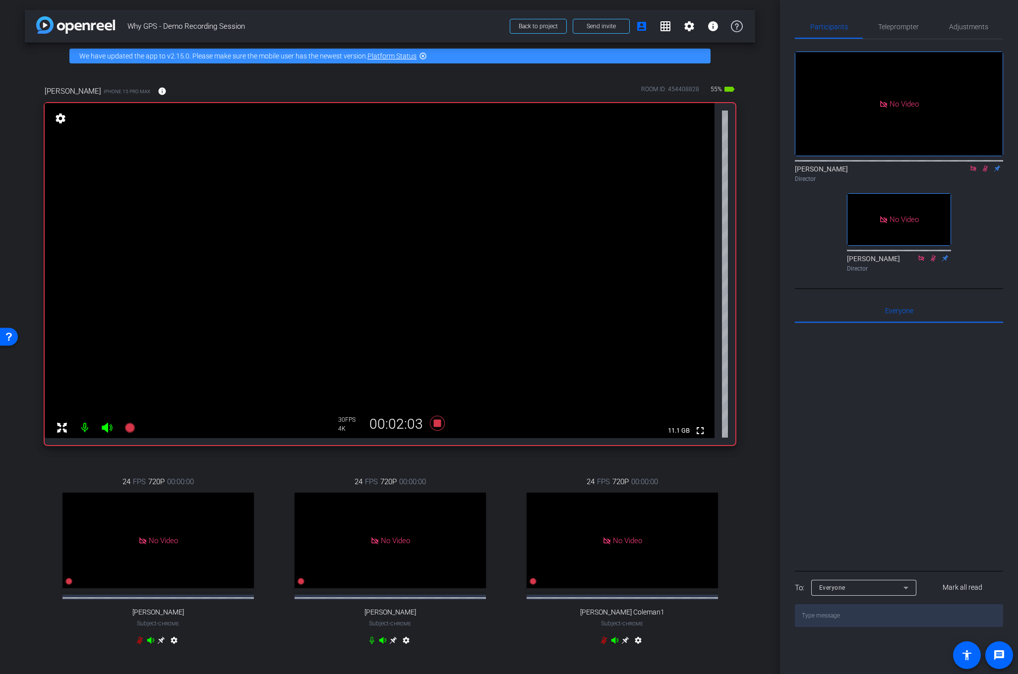
click at [987, 162] on div "No Video [PERSON_NAME] Director No Video [PERSON_NAME] Director" at bounding box center [899, 157] width 208 height 237
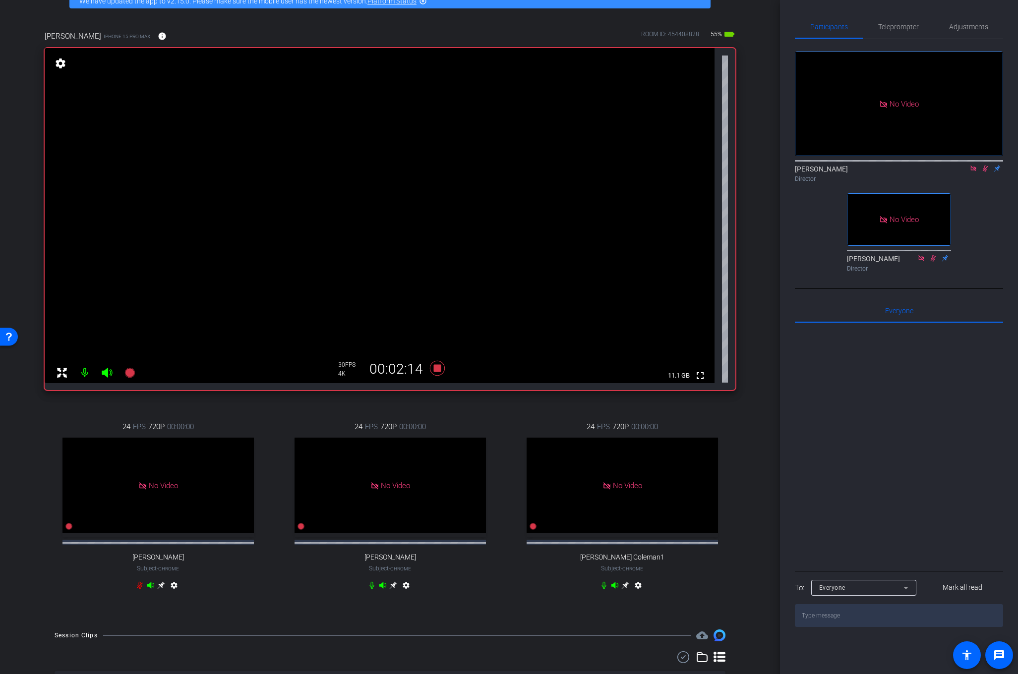
scroll to position [57, 0]
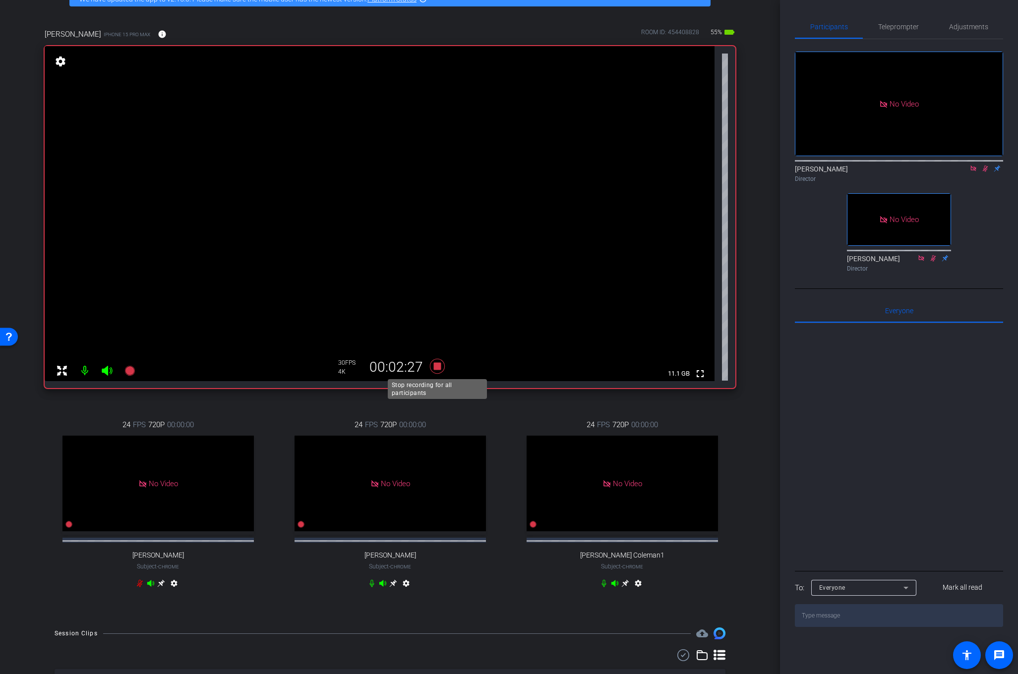
click at [434, 365] on icon at bounding box center [436, 366] width 15 height 15
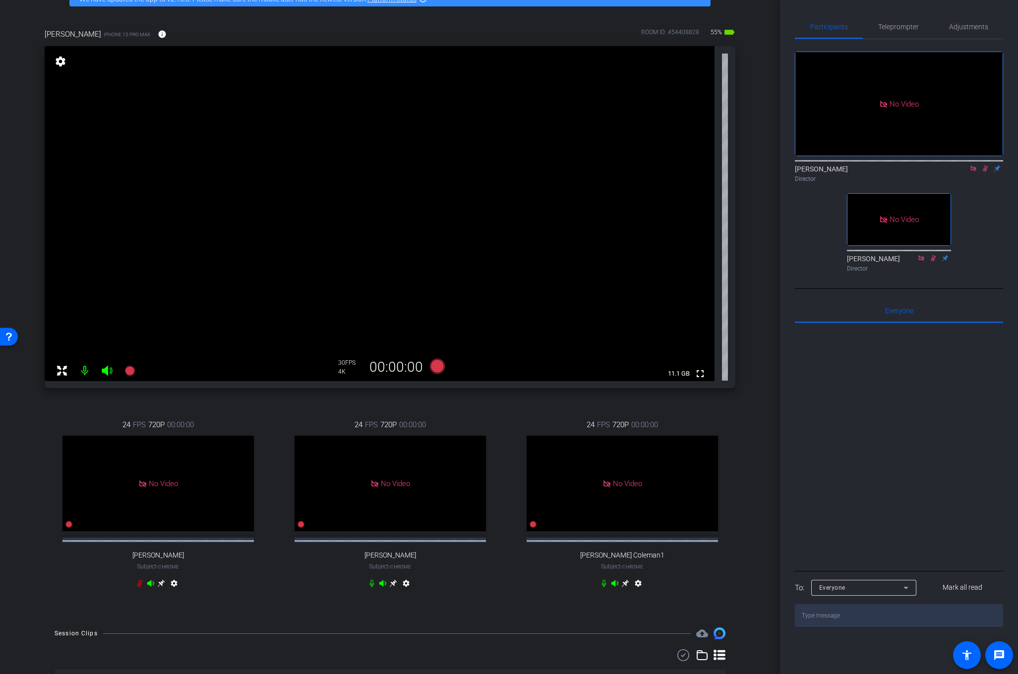
click at [987, 165] on icon at bounding box center [985, 168] width 8 height 7
click at [782, 512] on div "Participants Teleprompter Adjustments No Video [PERSON_NAME] Director No Video …" at bounding box center [899, 337] width 238 height 674
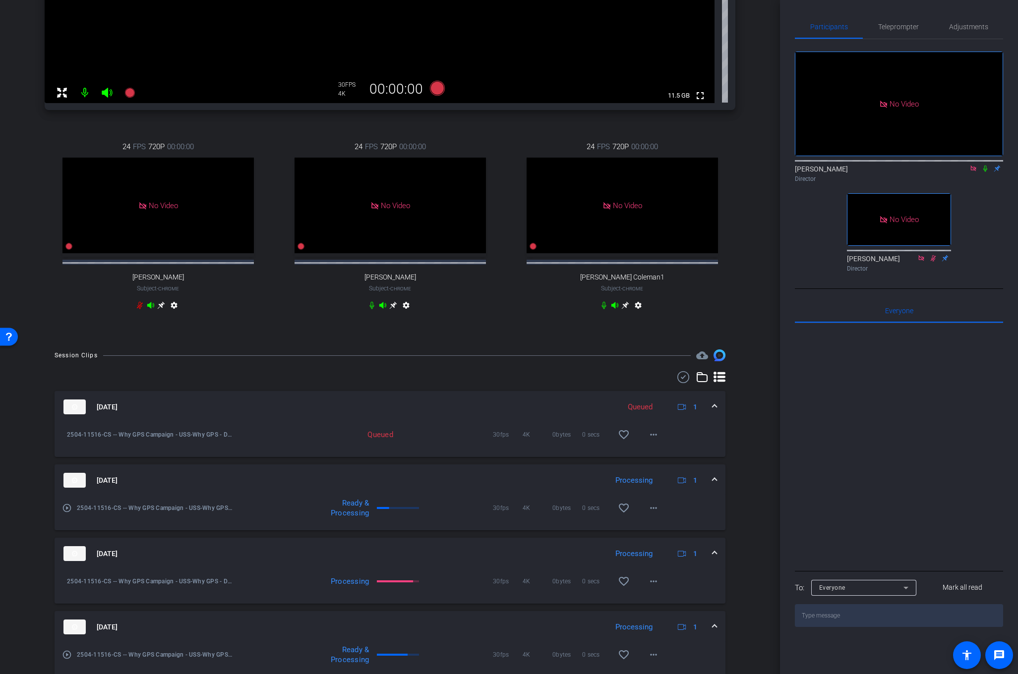
scroll to position [352, 0]
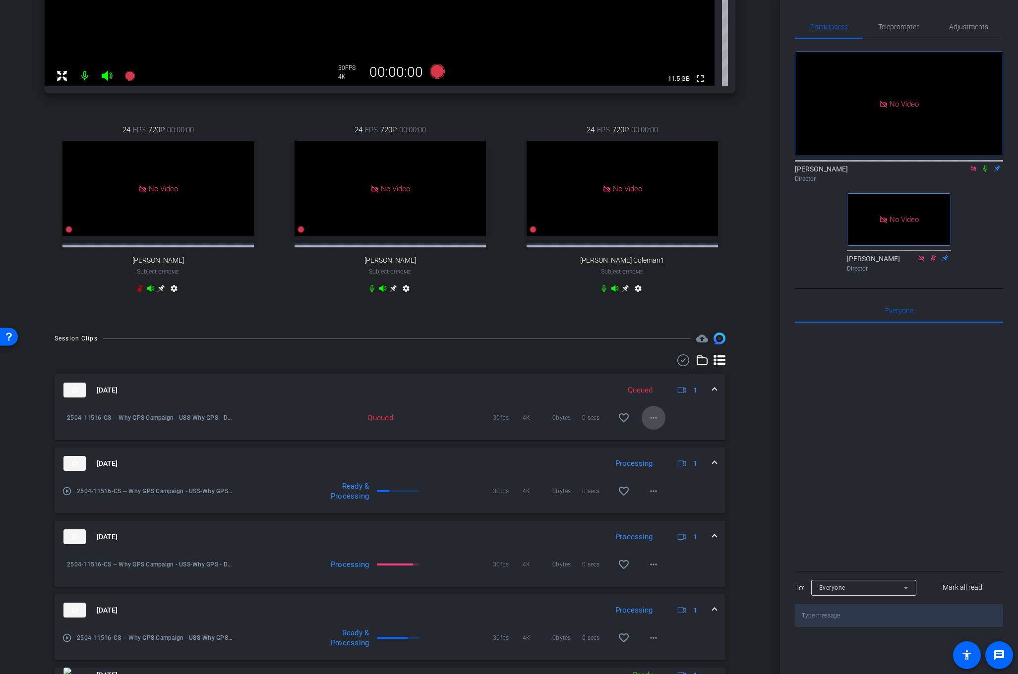
click at [658, 424] on mat-icon "more_horiz" at bounding box center [654, 418] width 12 height 12
click at [761, 332] on div at bounding box center [509, 337] width 1018 height 674
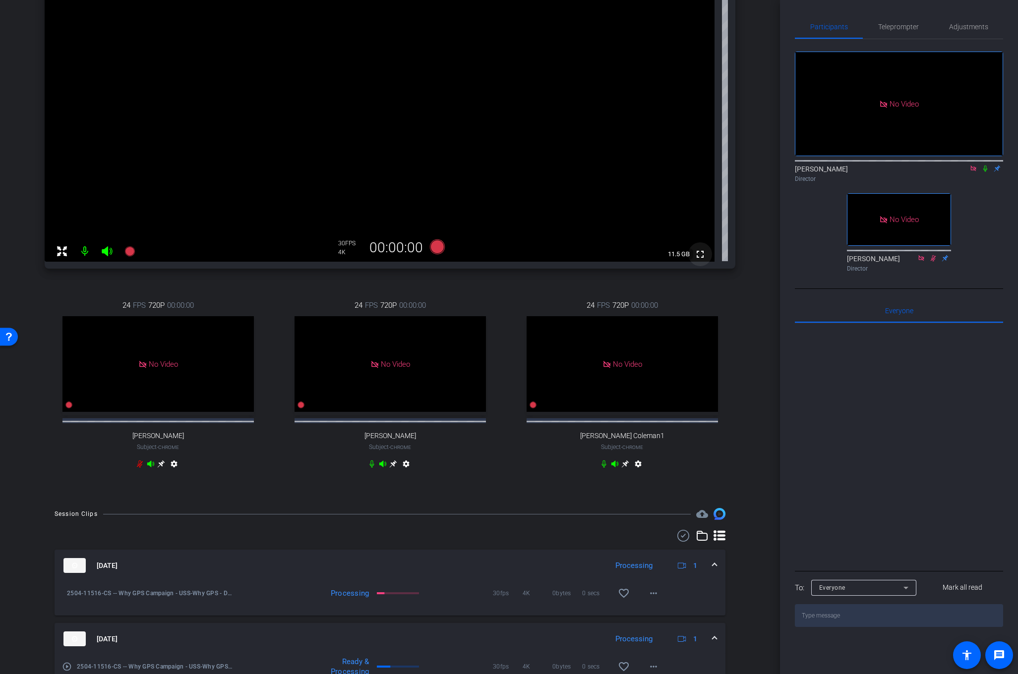
scroll to position [179, 0]
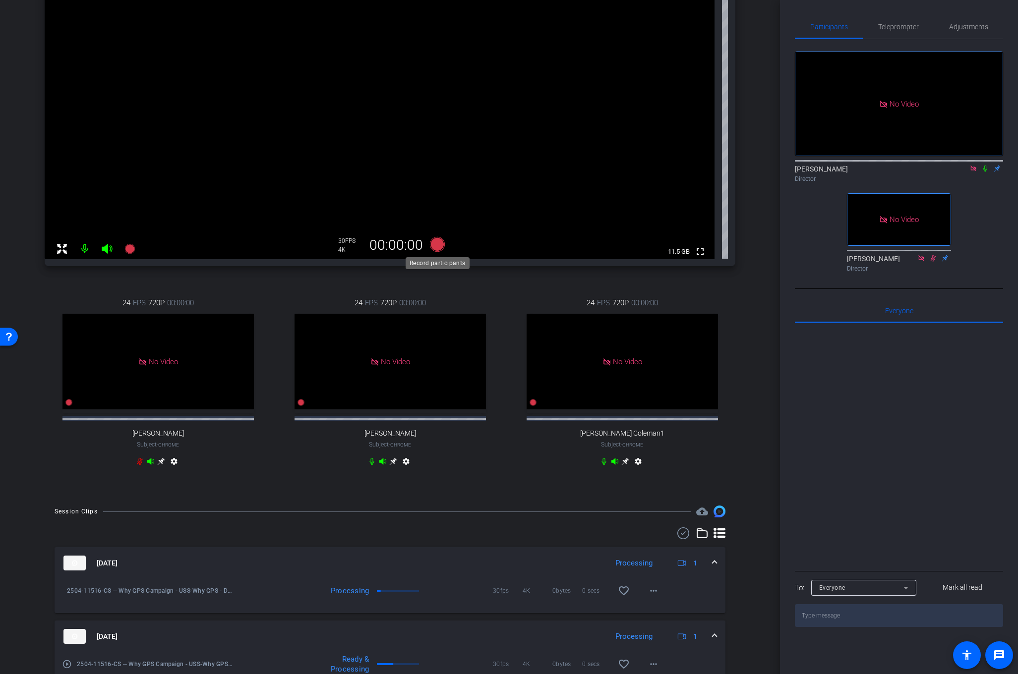
click at [435, 251] on icon at bounding box center [437, 245] width 24 height 18
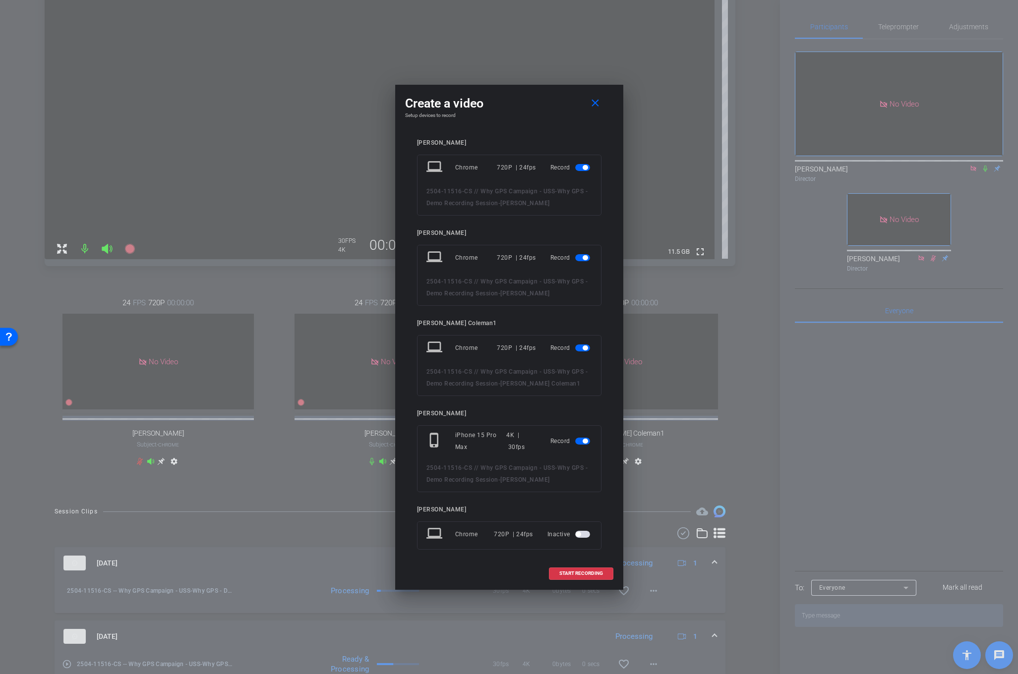
click at [290, 288] on div at bounding box center [509, 337] width 1018 height 674
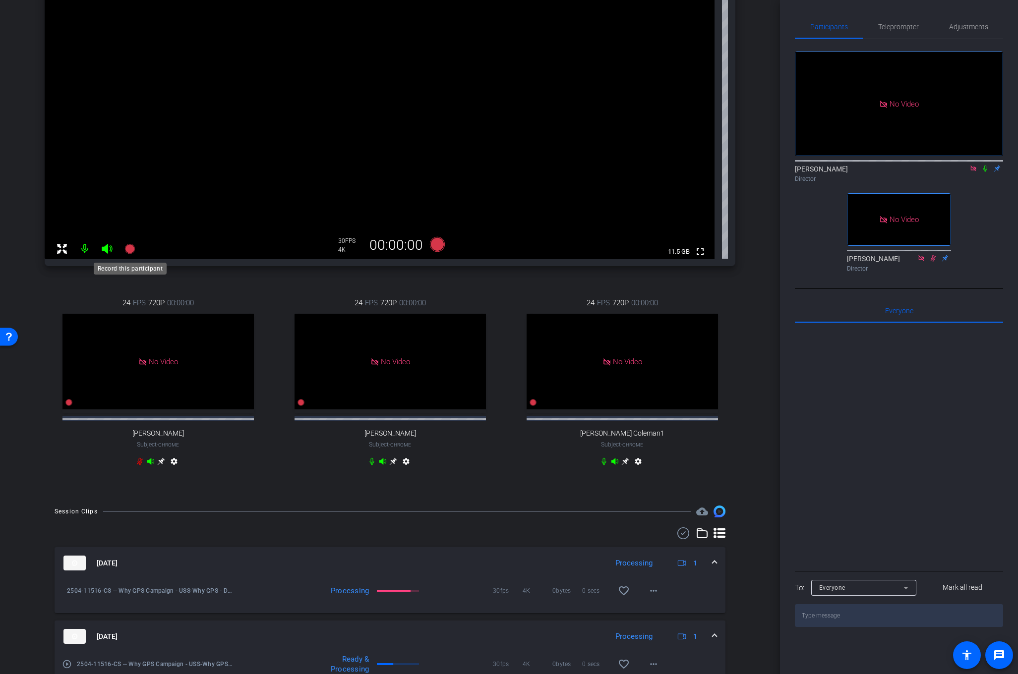
click at [128, 247] on icon at bounding box center [129, 249] width 10 height 10
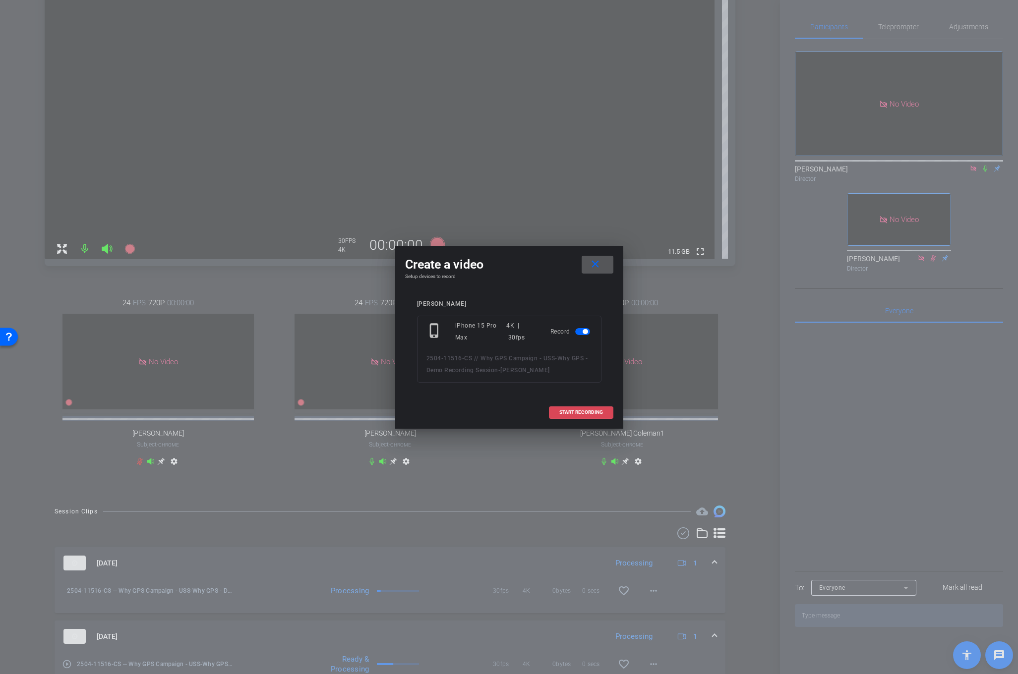
click at [566, 411] on span "START RECORDING" at bounding box center [581, 412] width 44 height 5
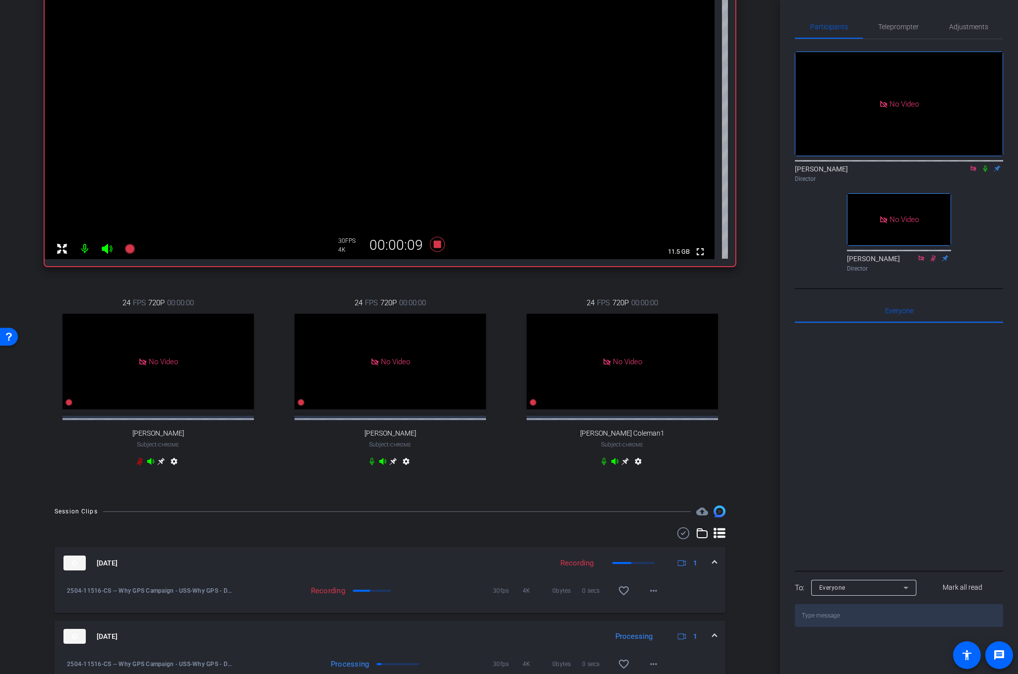
click at [986, 165] on icon at bounding box center [985, 168] width 8 height 7
click at [984, 165] on icon at bounding box center [985, 168] width 8 height 7
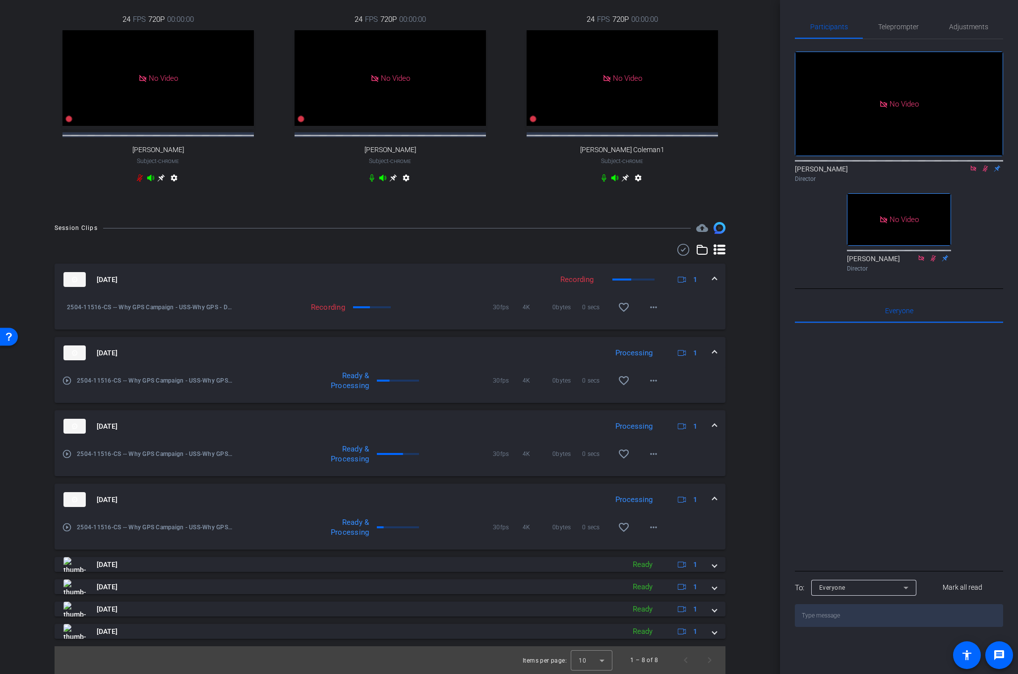
scroll to position [472, 0]
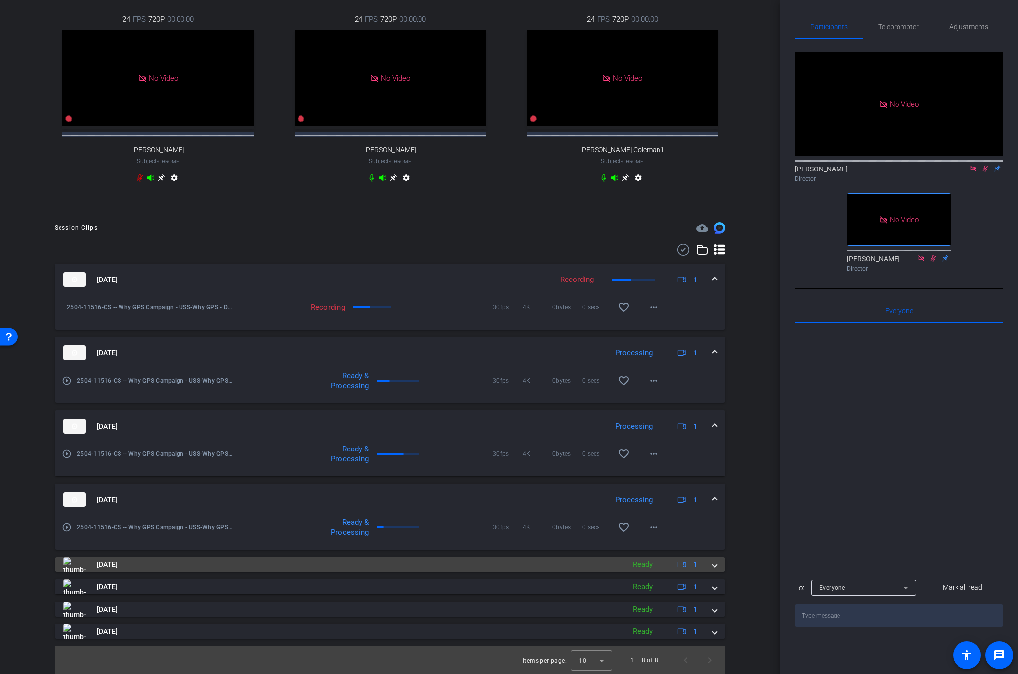
click at [716, 565] on span at bounding box center [715, 565] width 4 height 10
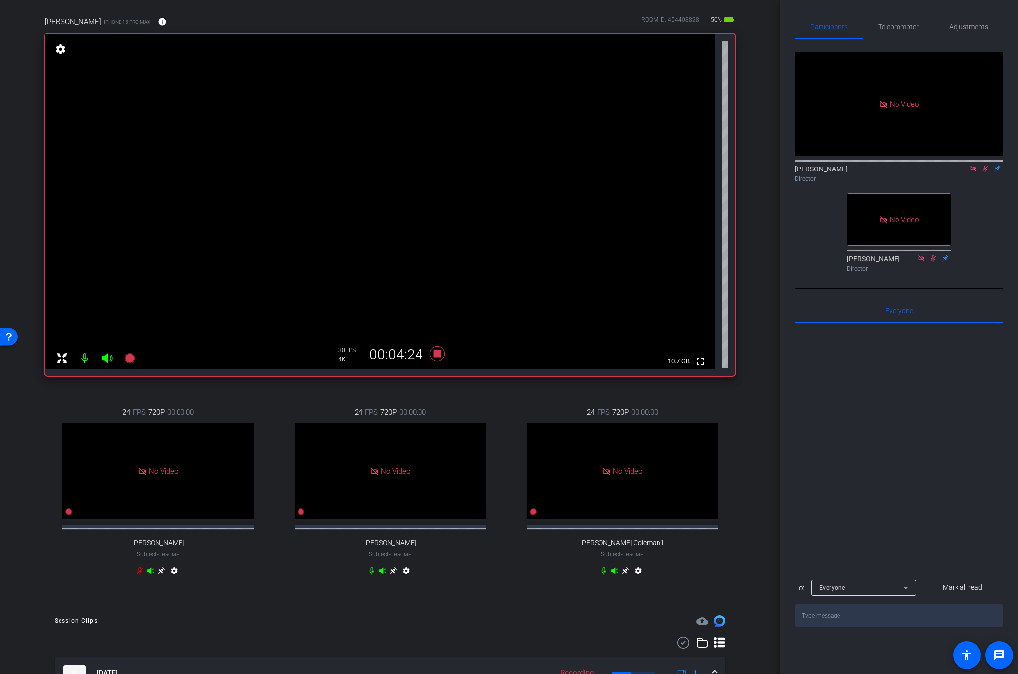
scroll to position [33, 0]
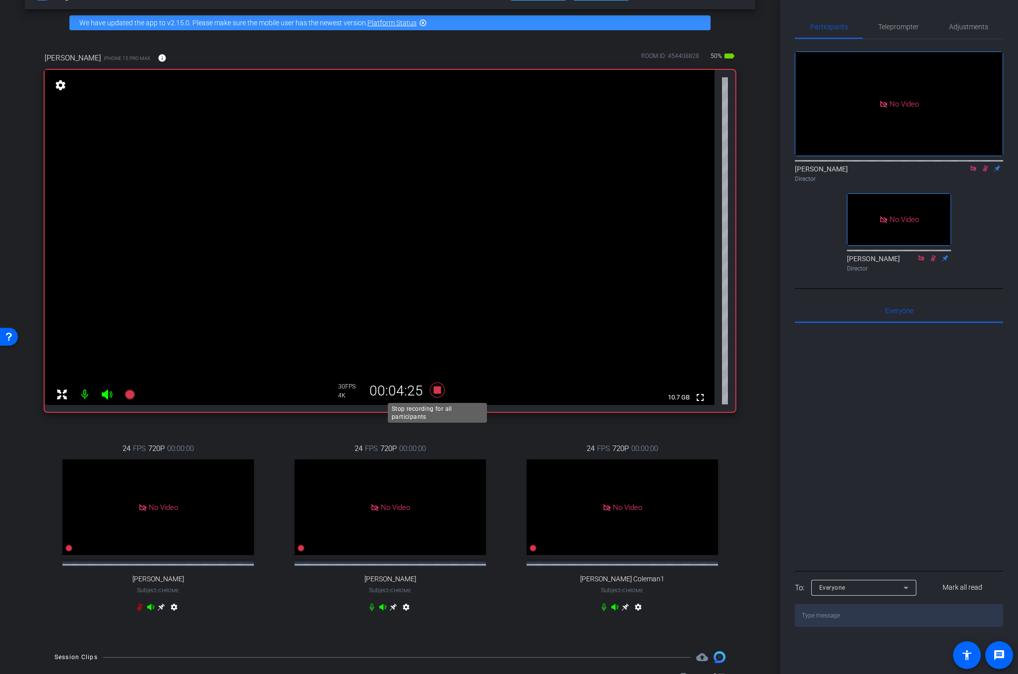
click at [436, 390] on icon at bounding box center [436, 390] width 15 height 15
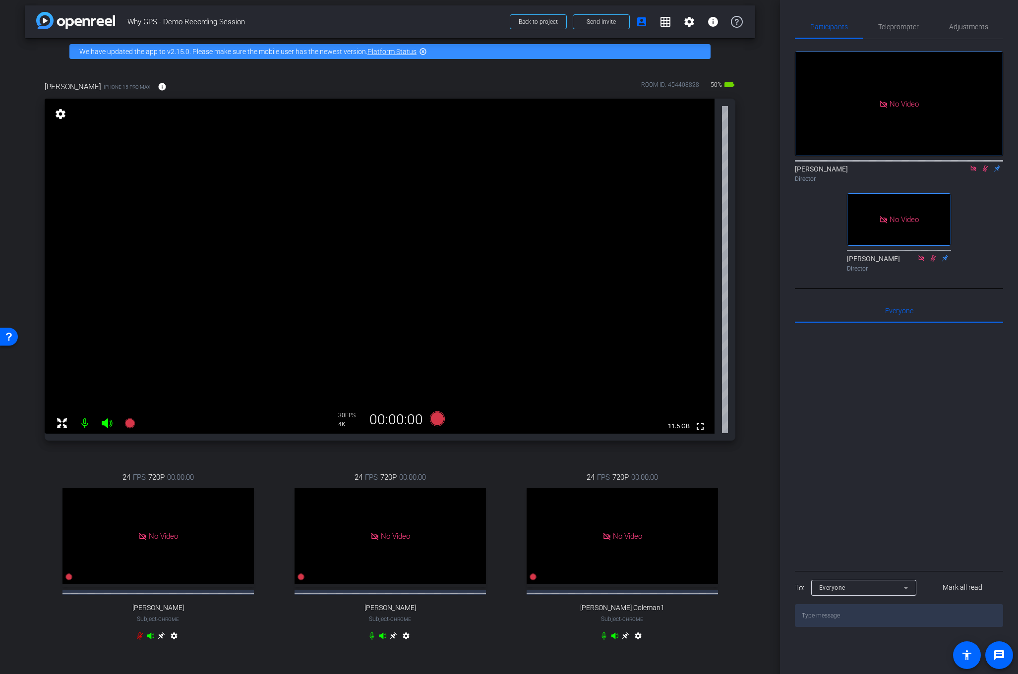
scroll to position [0, 0]
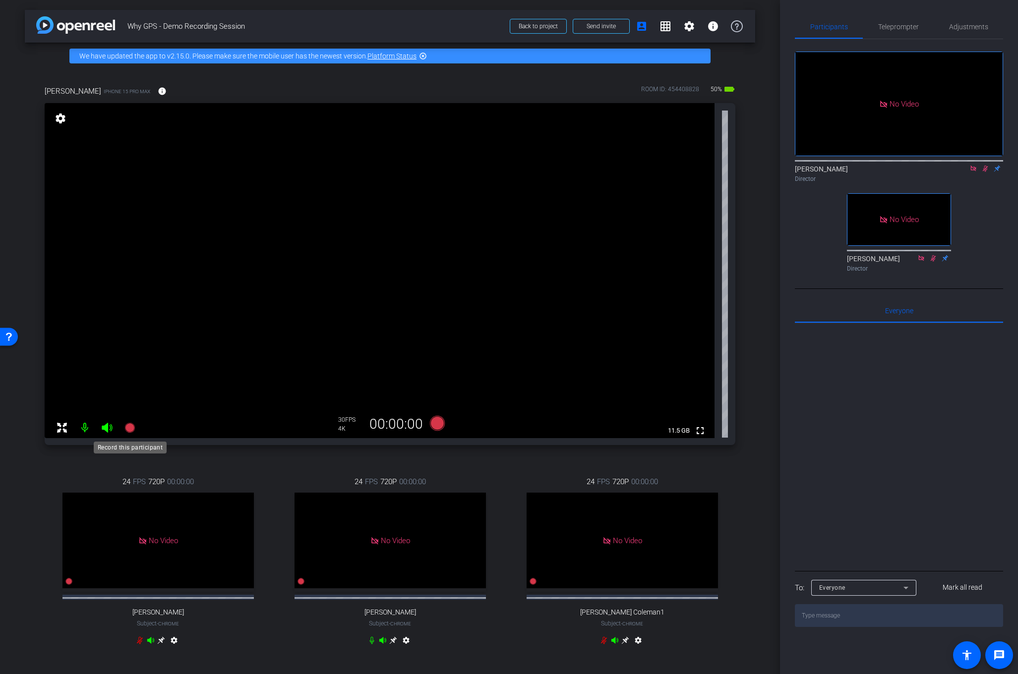
click at [129, 431] on icon at bounding box center [129, 428] width 10 height 10
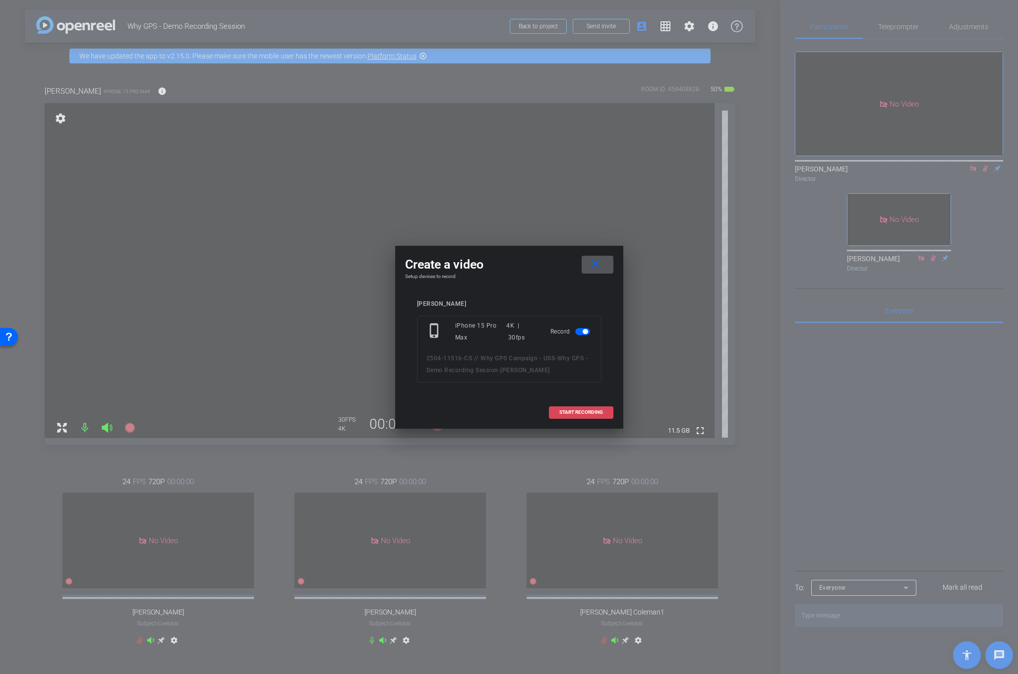
click at [580, 411] on span "START RECORDING" at bounding box center [581, 412] width 44 height 5
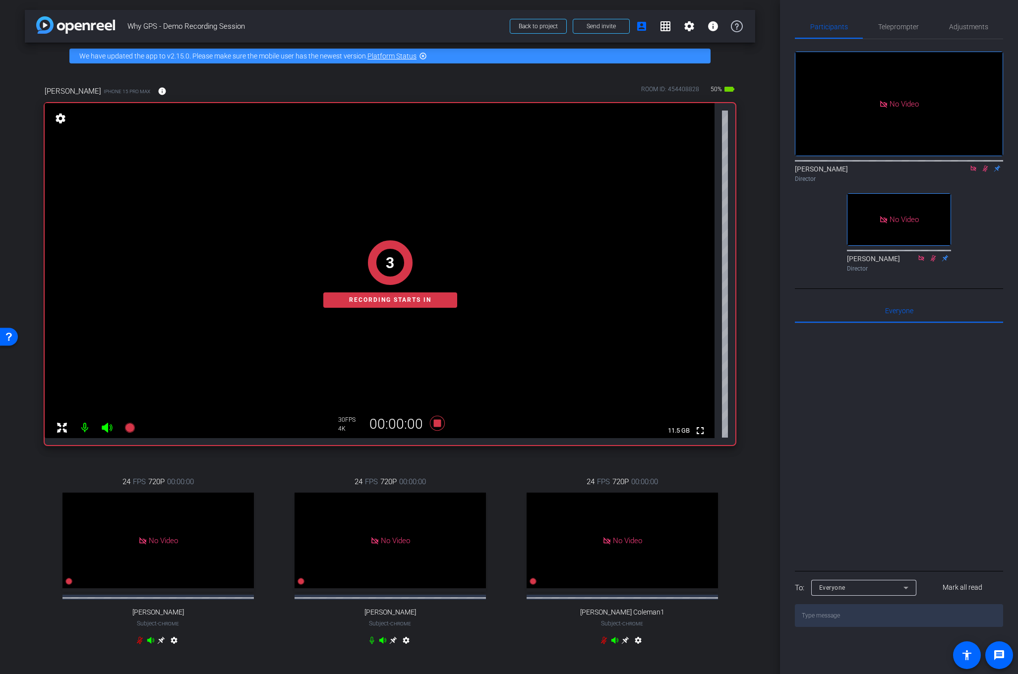
click at [981, 165] on icon at bounding box center [985, 168] width 8 height 7
click at [986, 165] on icon at bounding box center [985, 168] width 8 height 7
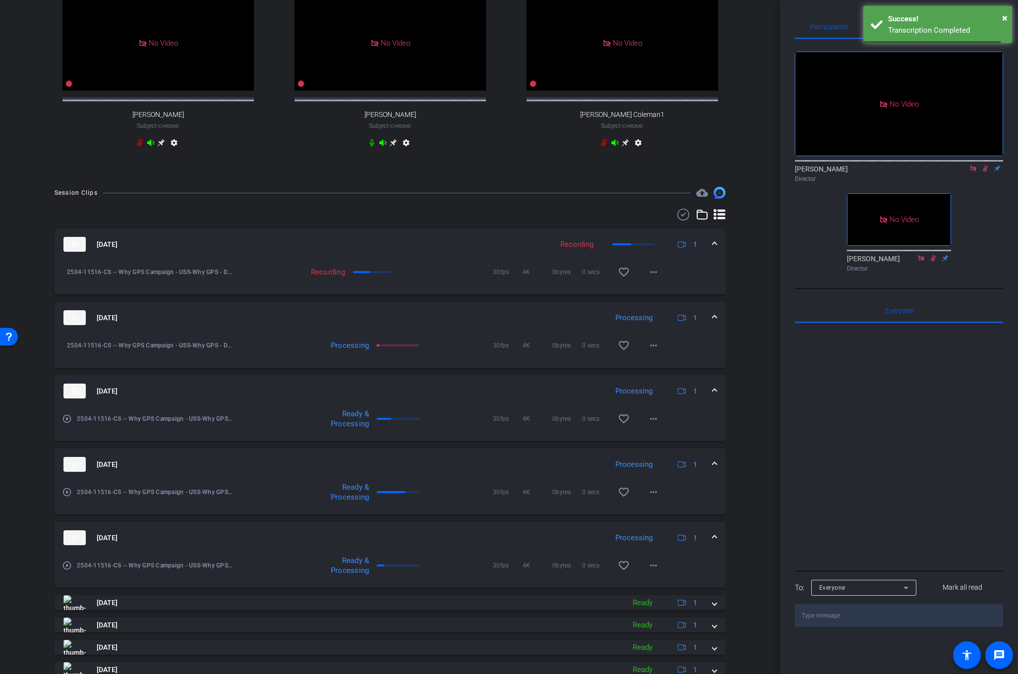
scroll to position [545, 0]
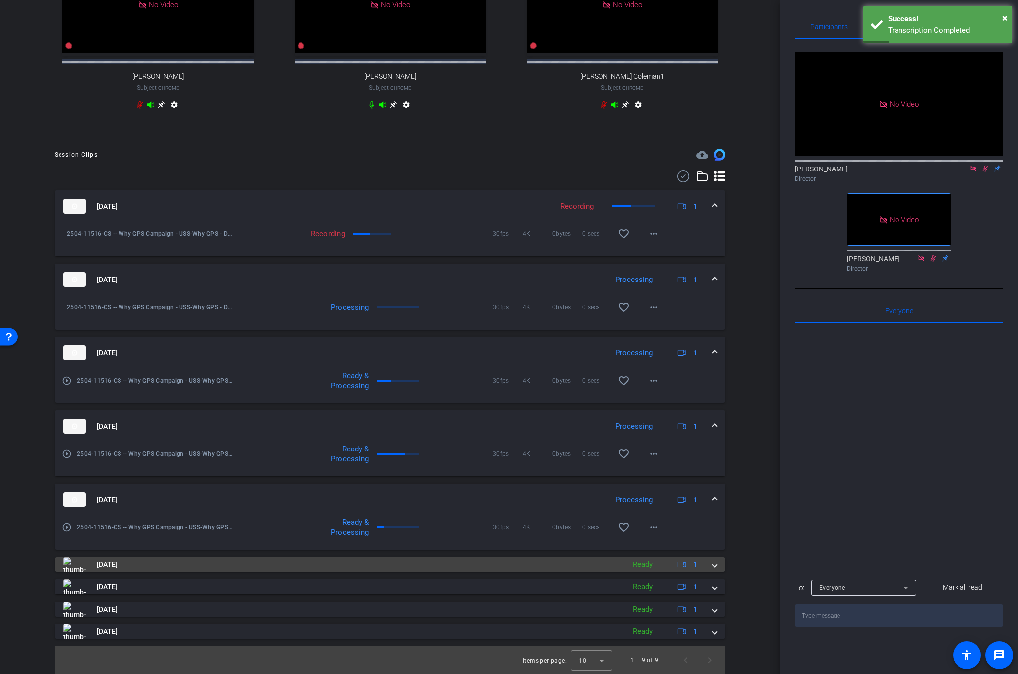
click at [716, 566] on span at bounding box center [715, 565] width 4 height 10
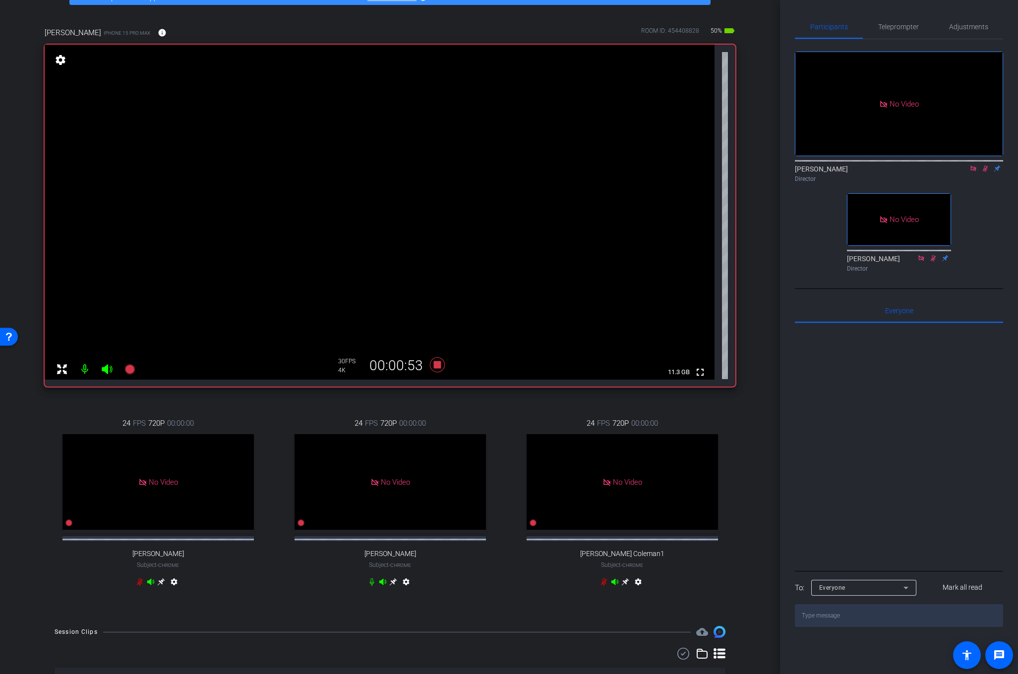
scroll to position [55, 0]
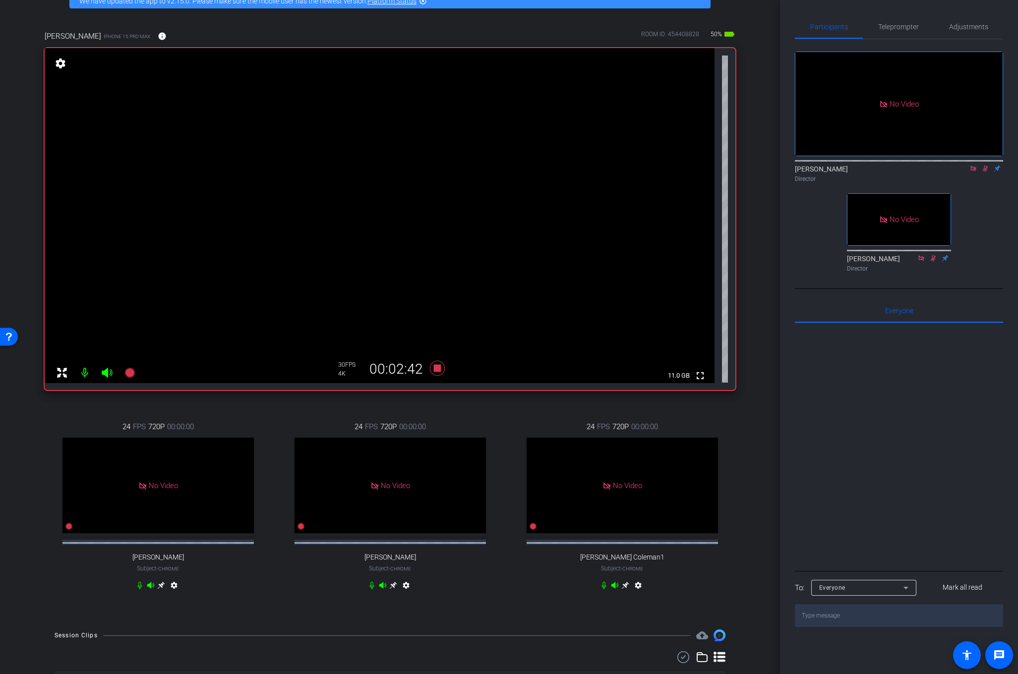
click at [986, 166] on icon at bounding box center [985, 169] width 5 height 6
click at [432, 369] on icon at bounding box center [437, 369] width 24 height 18
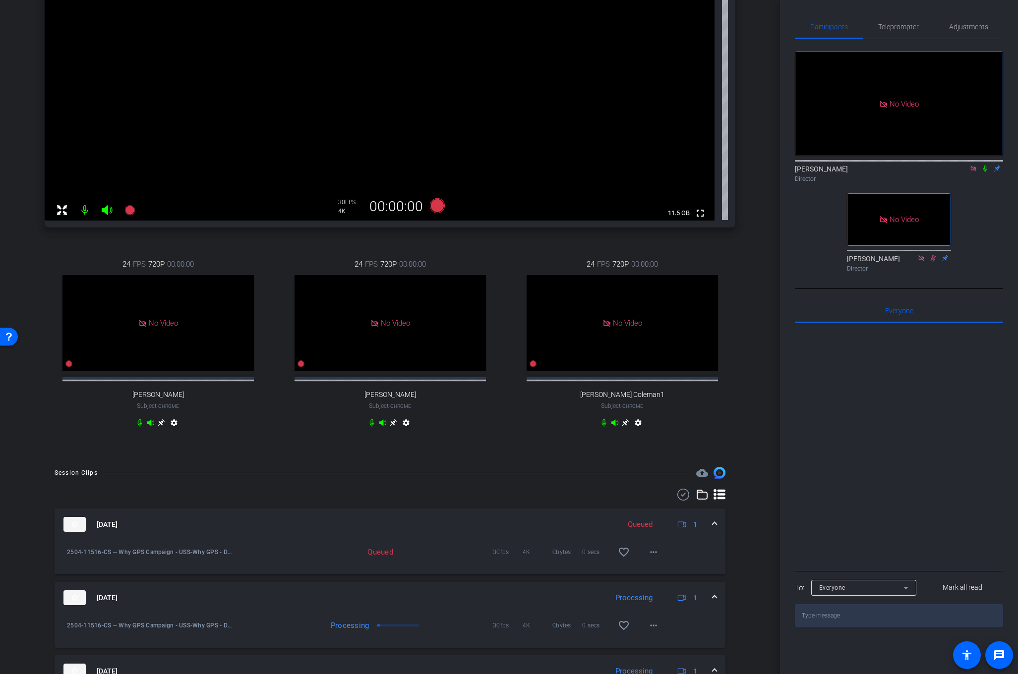
scroll to position [216, 0]
click at [130, 214] on icon at bounding box center [129, 212] width 10 height 10
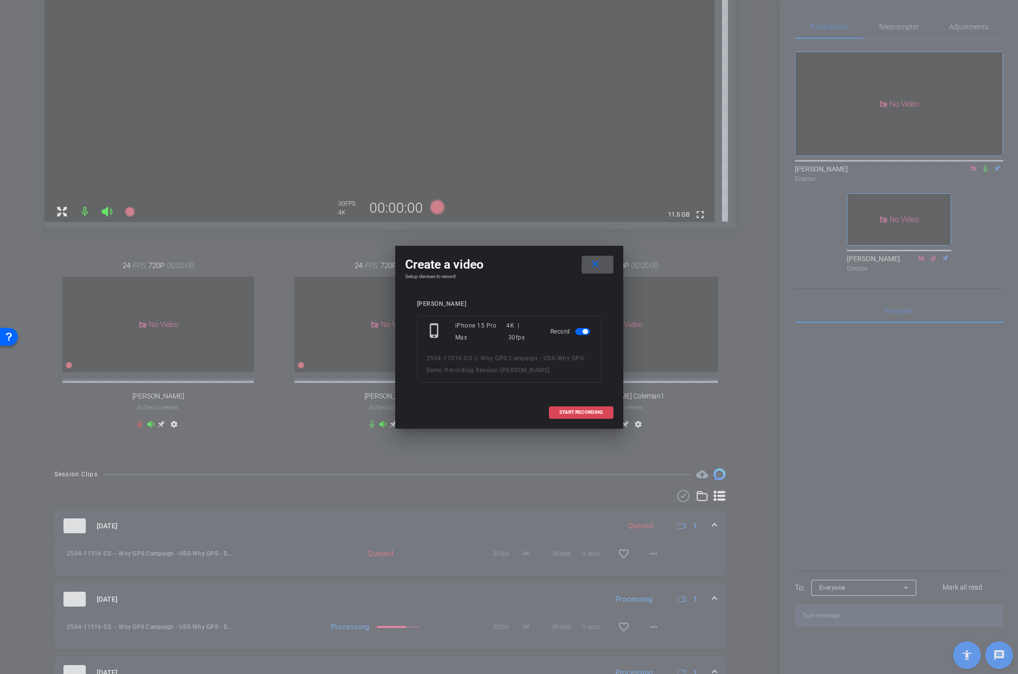
click at [577, 412] on span "START RECORDING" at bounding box center [581, 412] width 44 height 5
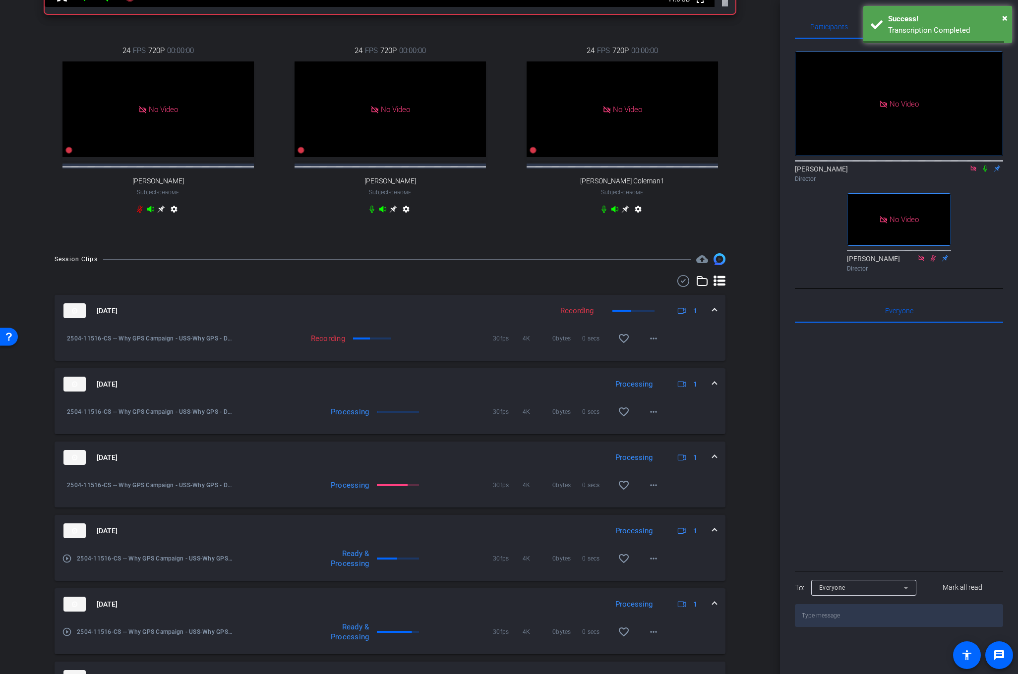
scroll to position [423, 0]
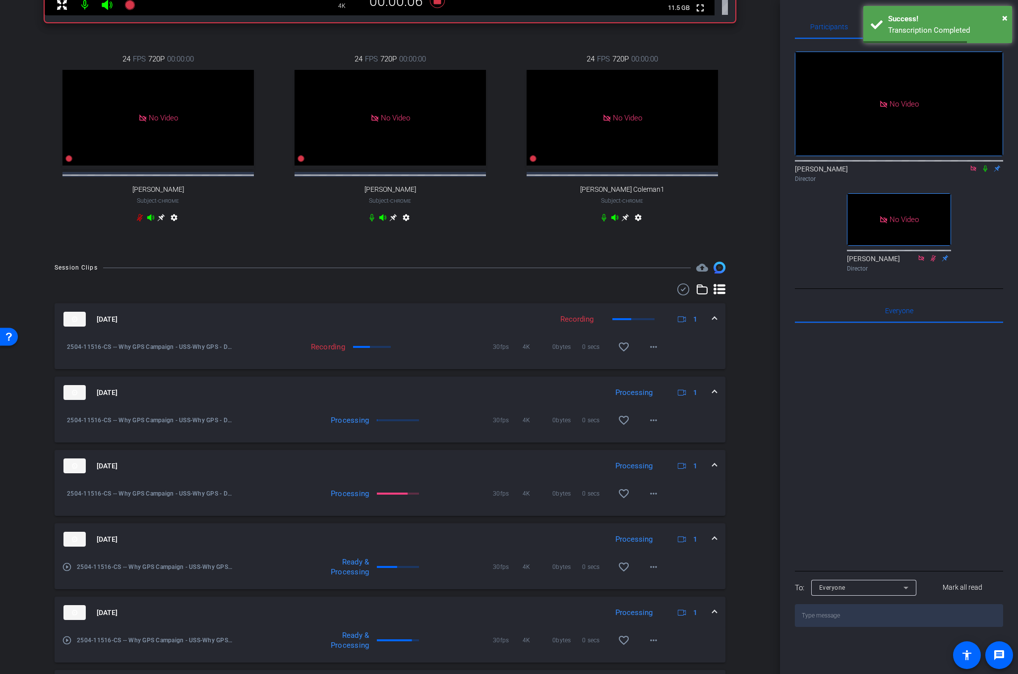
click at [982, 165] on icon at bounding box center [985, 168] width 8 height 7
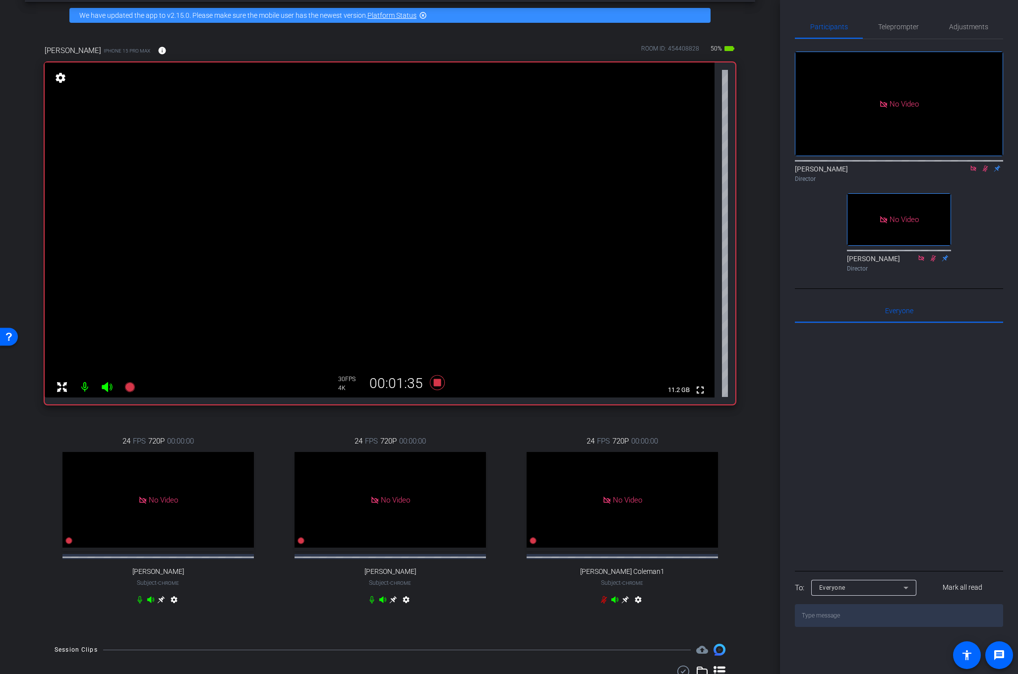
scroll to position [0, 0]
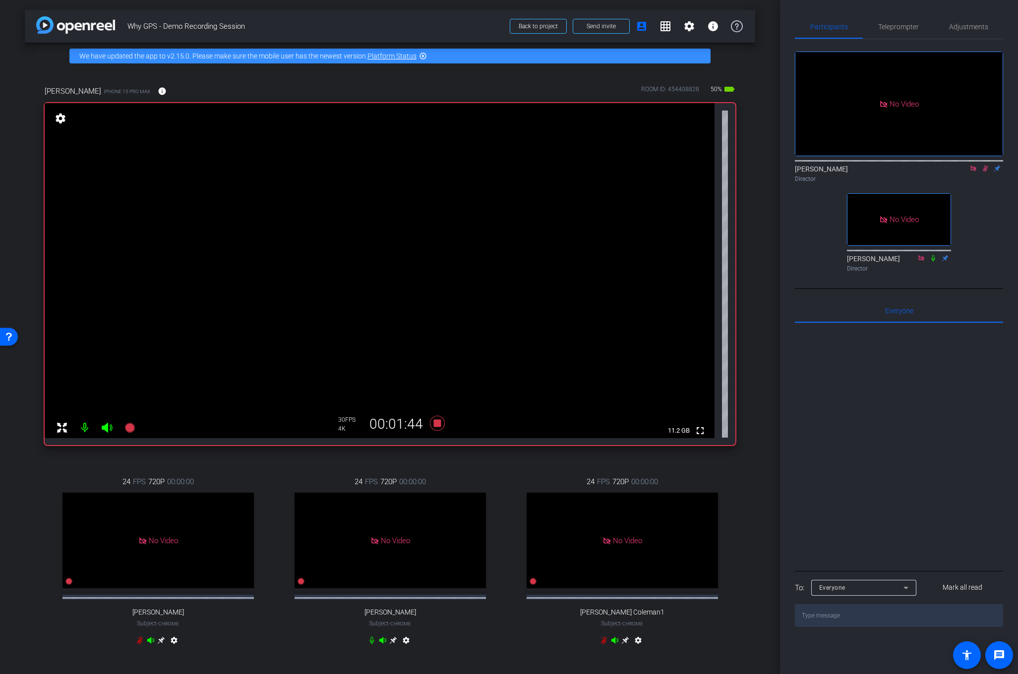
click at [984, 165] on icon at bounding box center [985, 168] width 8 height 7
click at [998, 189] on div "No Video [PERSON_NAME] Director No Video [PERSON_NAME] Director" at bounding box center [899, 157] width 208 height 237
click at [779, 385] on div "arrow_back Why GPS - Demo Recording Session Back to project Send invite account…" at bounding box center [390, 337] width 780 height 674
click at [982, 165] on icon at bounding box center [985, 168] width 8 height 7
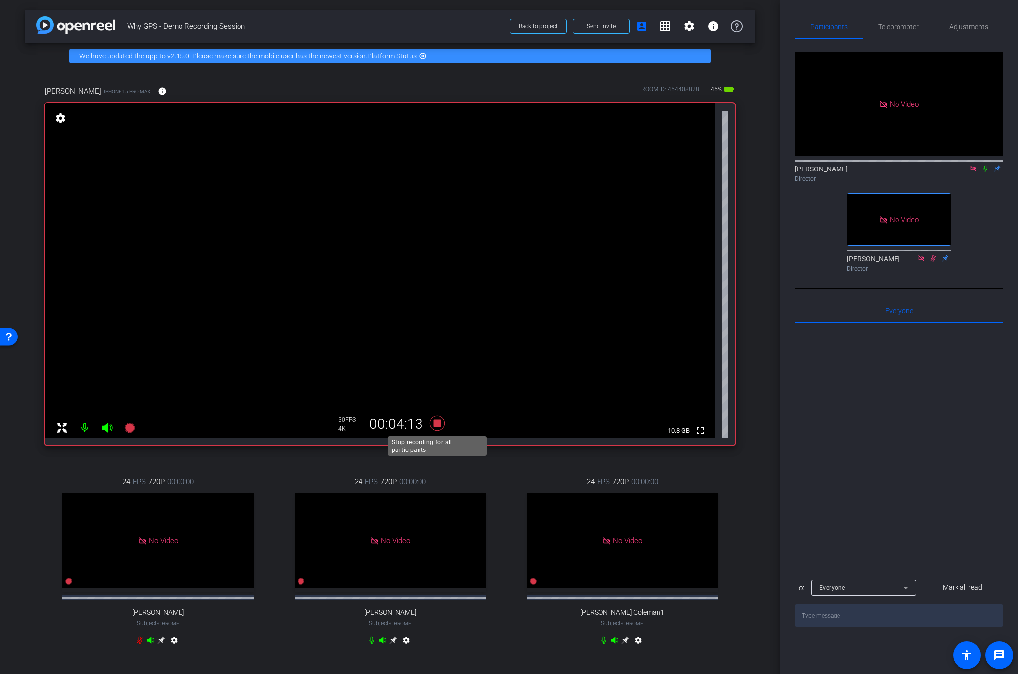
click at [440, 425] on icon at bounding box center [436, 423] width 15 height 15
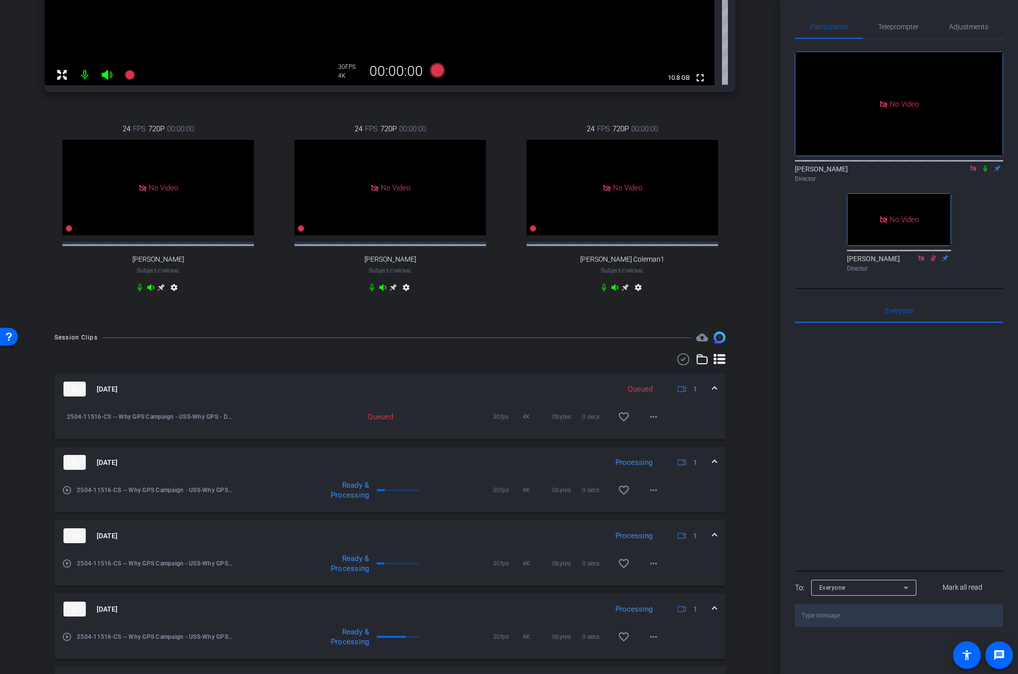
scroll to position [348, 0]
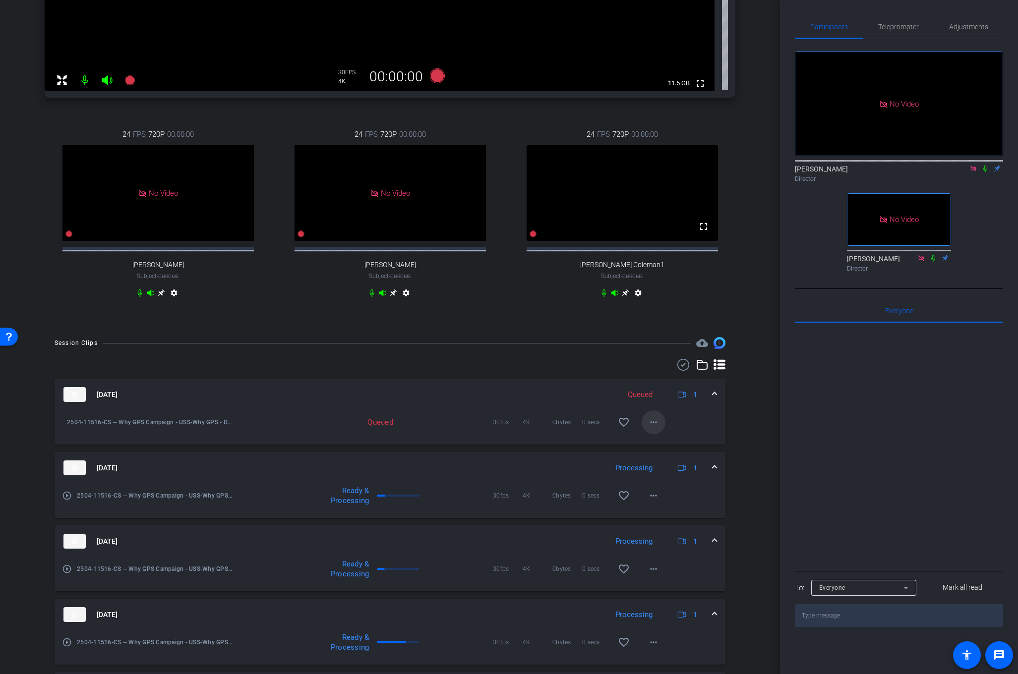
click at [649, 428] on mat-icon "more_horiz" at bounding box center [654, 423] width 12 height 12
click at [754, 420] on div at bounding box center [509, 337] width 1018 height 674
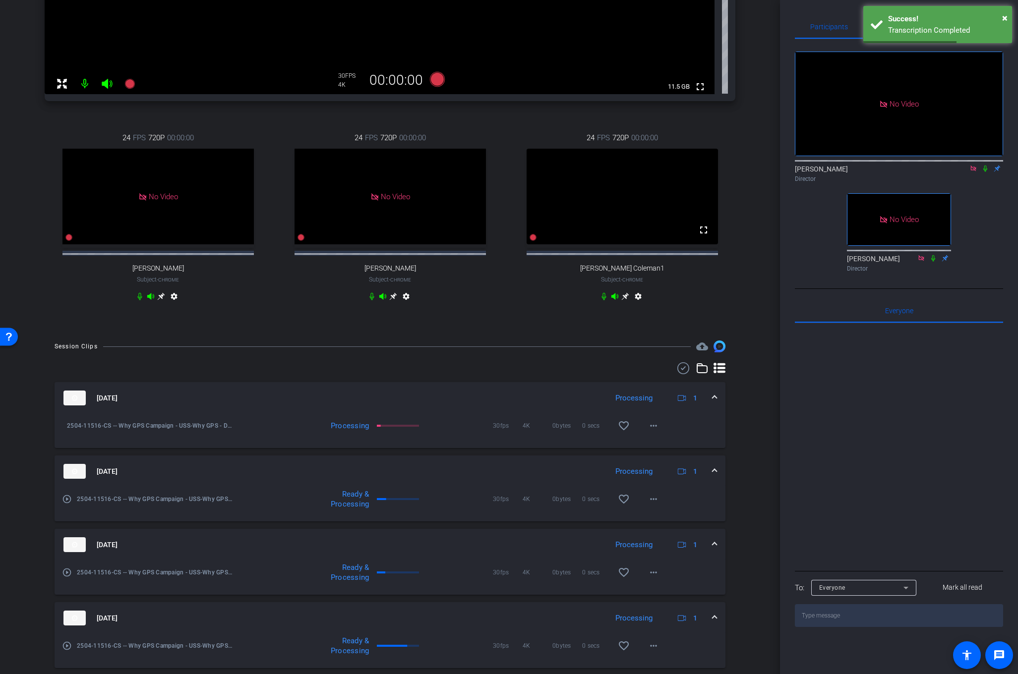
scroll to position [348, 0]
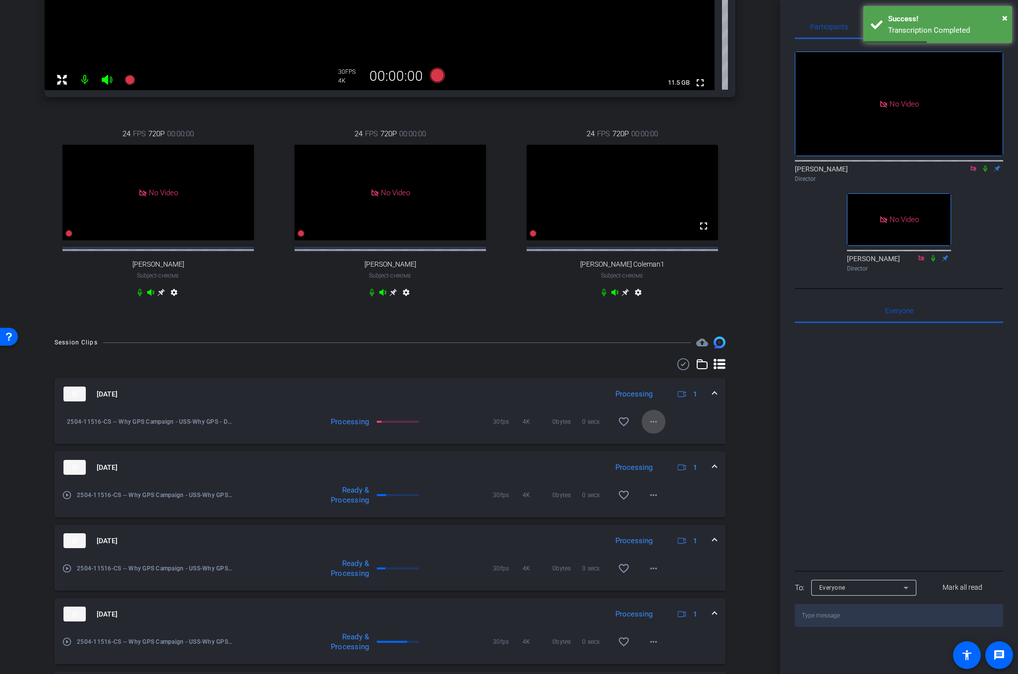
click at [651, 428] on mat-icon "more_horiz" at bounding box center [654, 422] width 12 height 12
click at [745, 402] on div at bounding box center [509, 337] width 1018 height 674
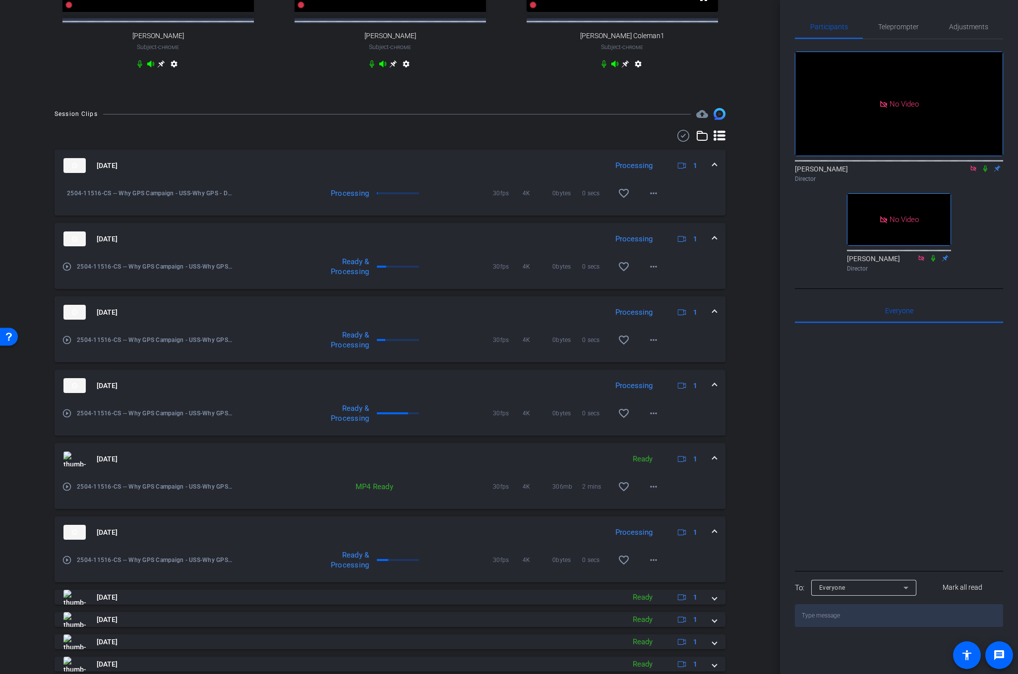
scroll to position [578, 0]
click at [660, 199] on span at bounding box center [654, 192] width 24 height 24
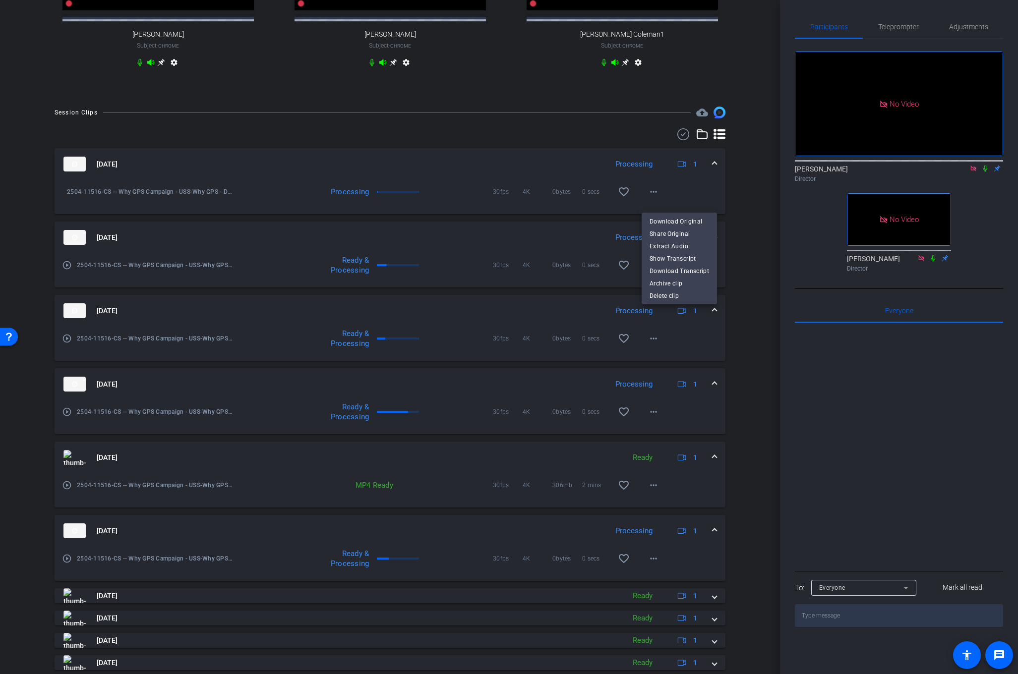
click at [742, 185] on div at bounding box center [509, 337] width 1018 height 674
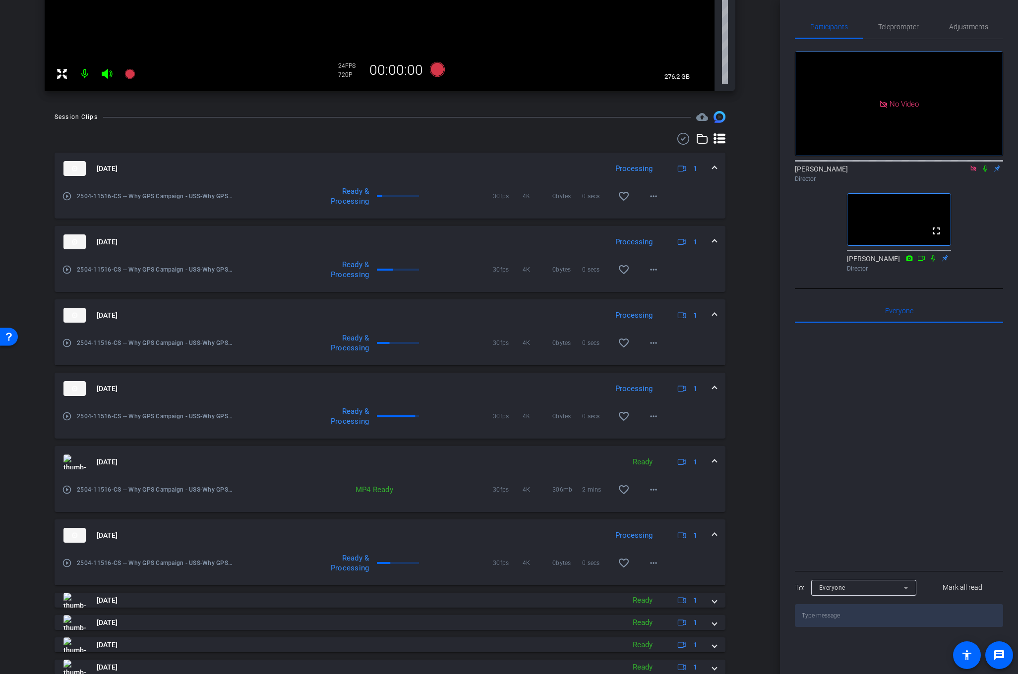
scroll to position [390, 0]
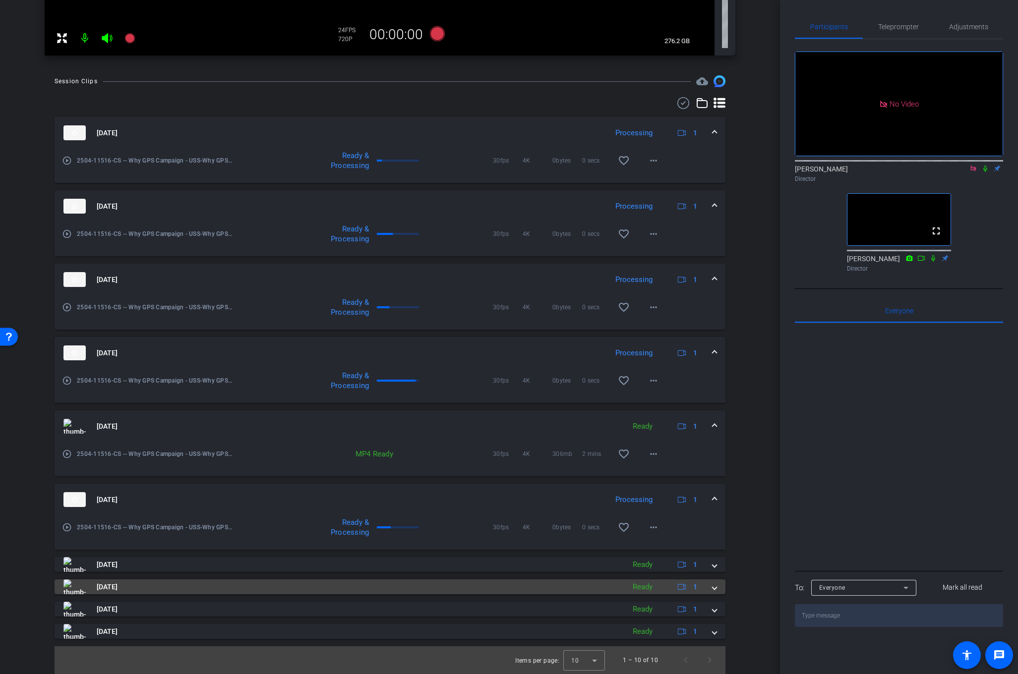
click at [716, 586] on span at bounding box center [715, 587] width 4 height 10
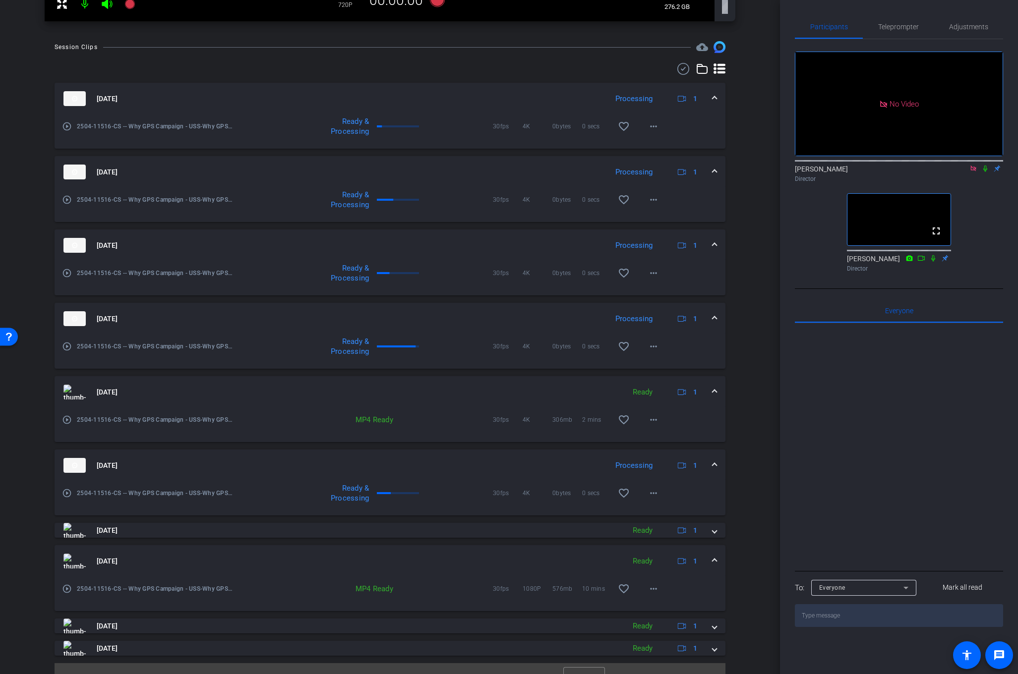
scroll to position [441, 0]
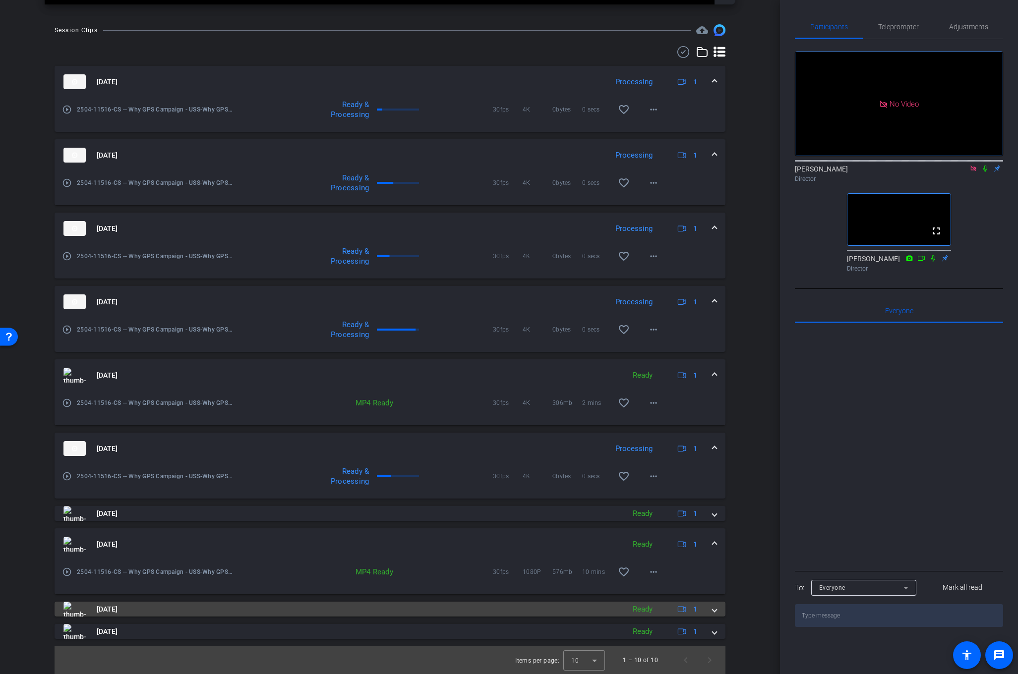
click at [171, 609] on mat-panel-title "[DATE]" at bounding box center [341, 609] width 556 height 15
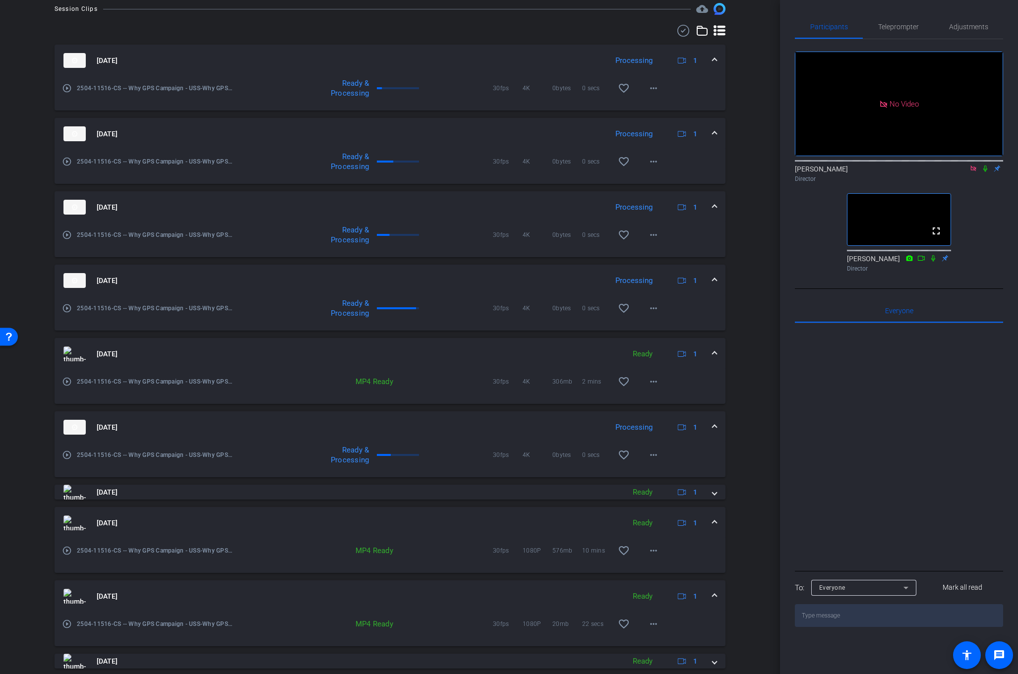
scroll to position [492, 0]
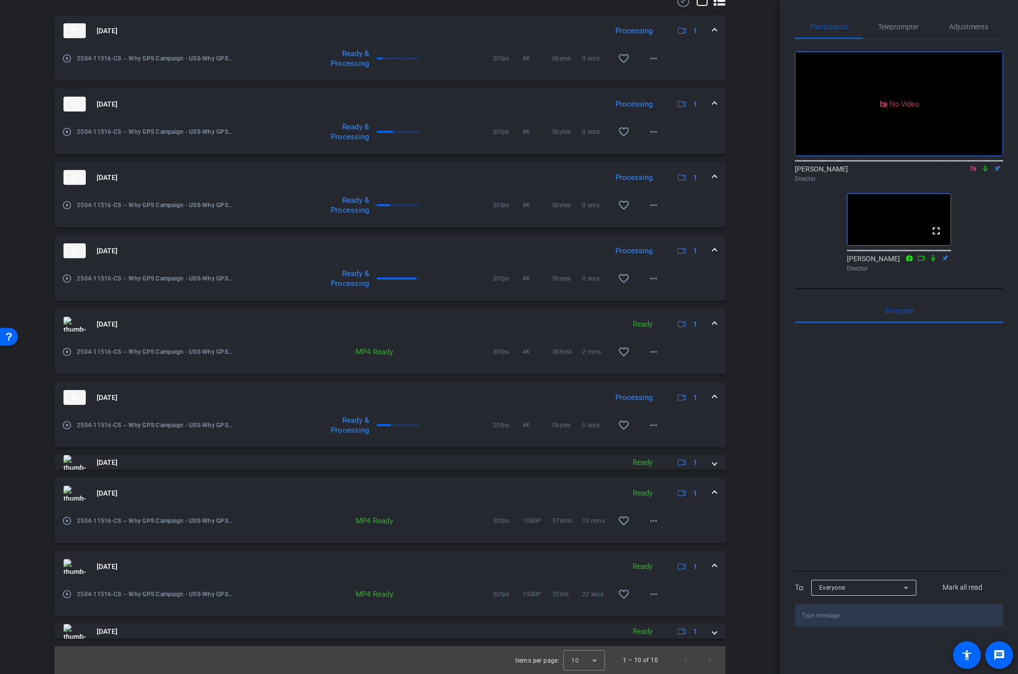
click at [31, 550] on div "Session Clips cloud_upload [DATE] Processing 1 play_circle_outline 2504-11516-C…" at bounding box center [390, 323] width 730 height 701
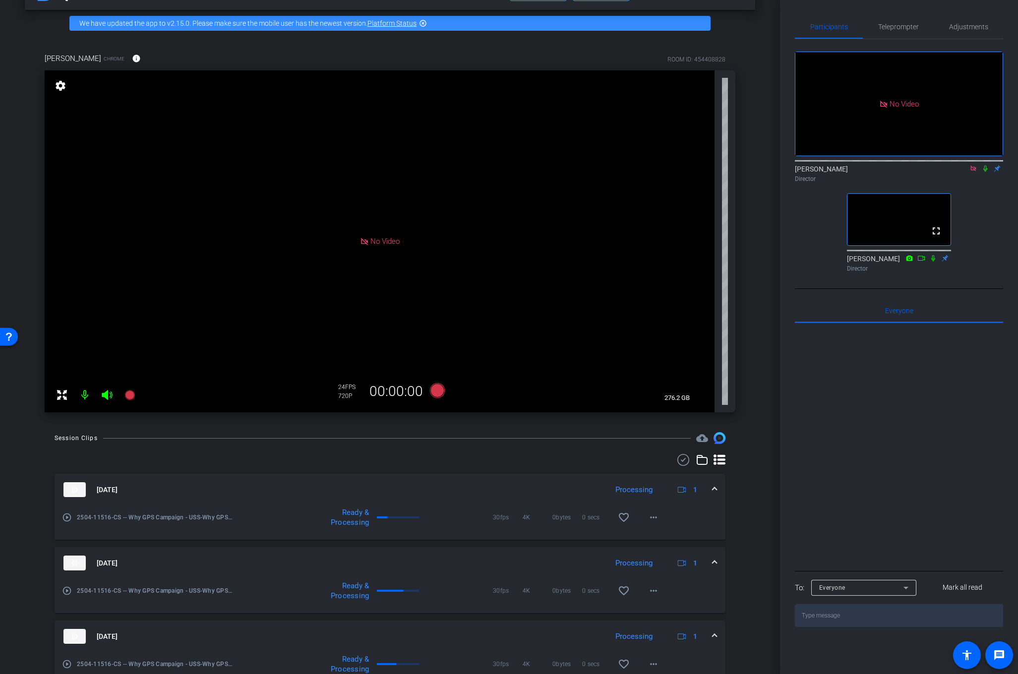
scroll to position [0, 0]
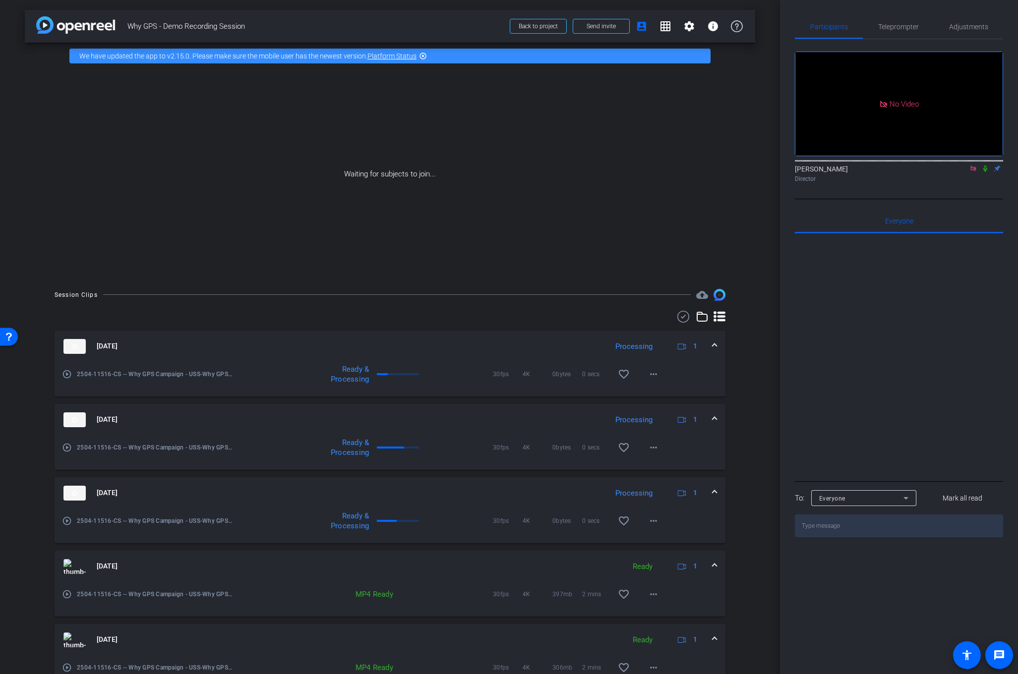
click at [986, 166] on icon at bounding box center [985, 169] width 4 height 6
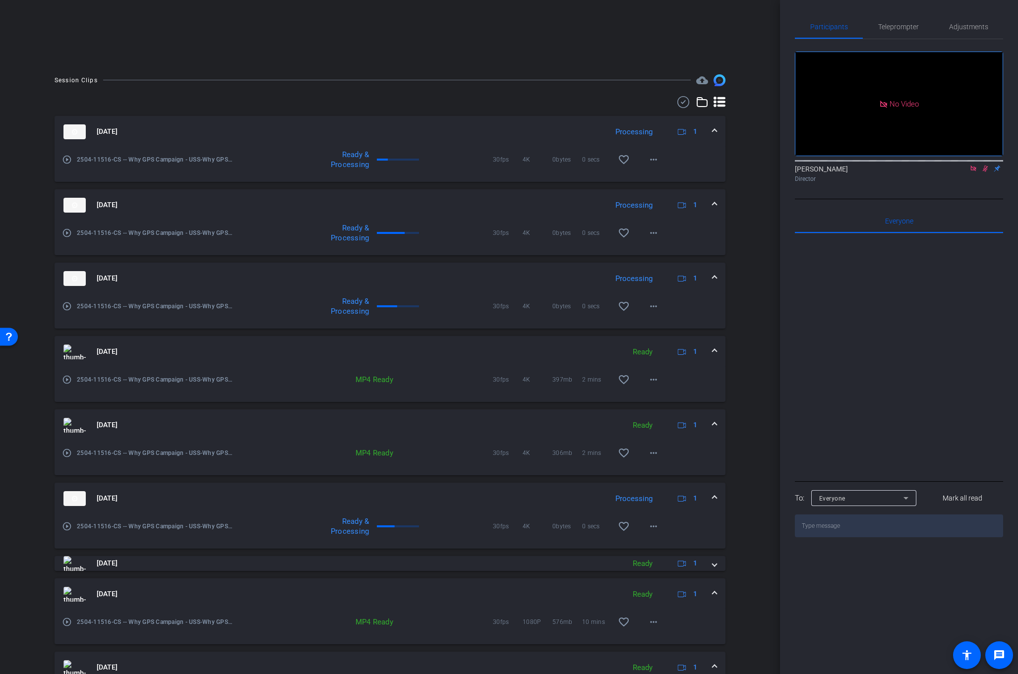
scroll to position [316, 0]
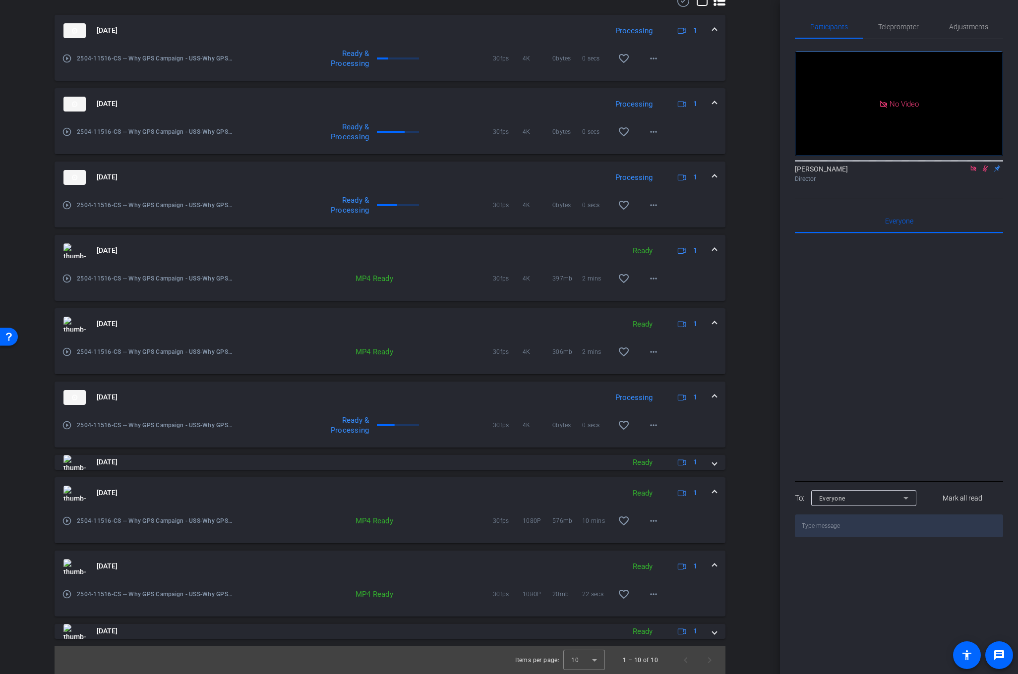
click at [712, 398] on div "[DATE] Processing 1" at bounding box center [387, 397] width 649 height 15
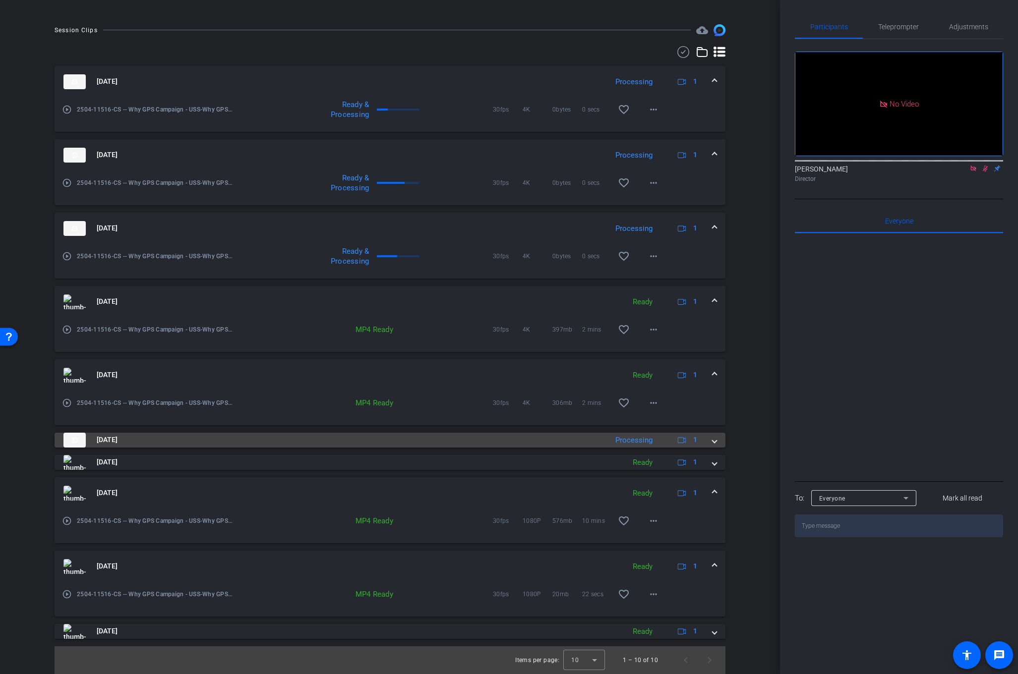
scroll to position [265, 0]
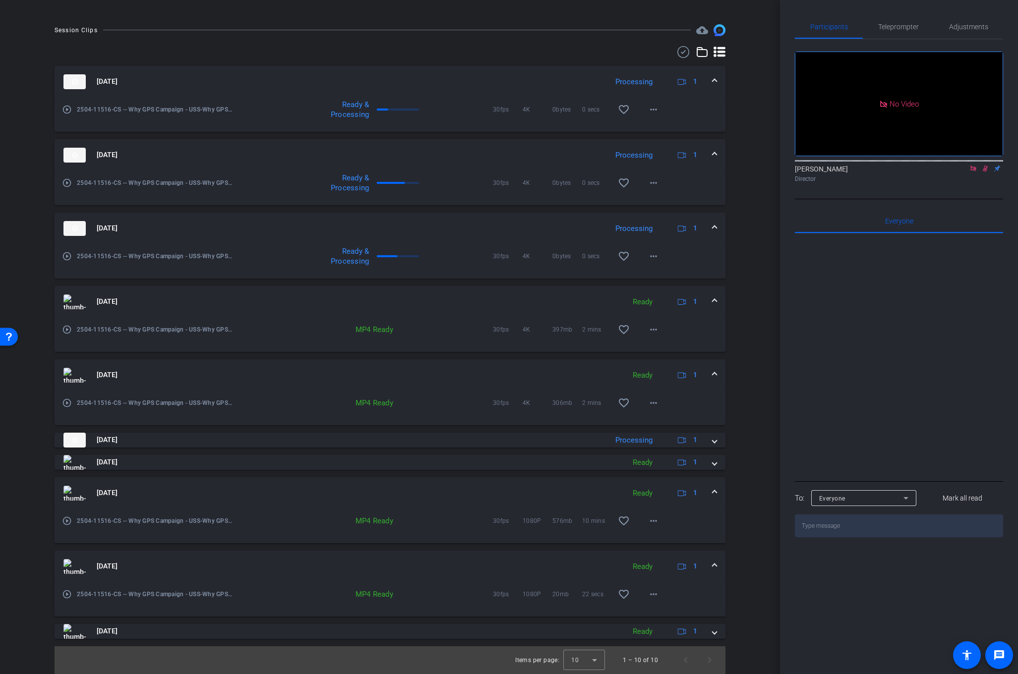
click at [714, 373] on span at bounding box center [715, 375] width 4 height 10
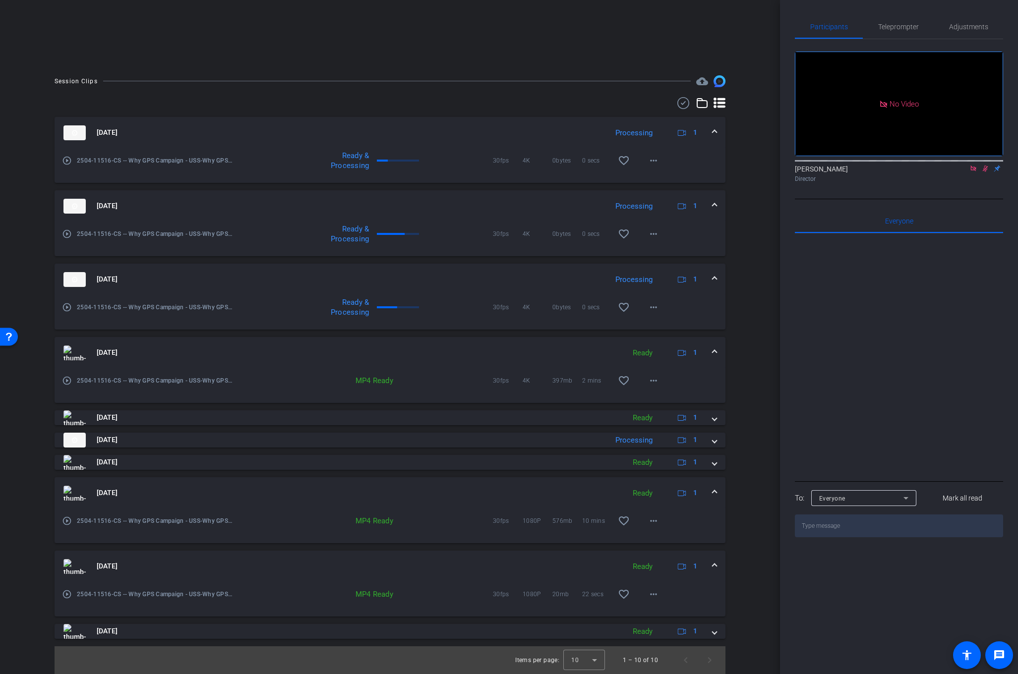
click at [717, 349] on mat-expansion-panel-header "[DATE] Ready 1" at bounding box center [390, 353] width 671 height 32
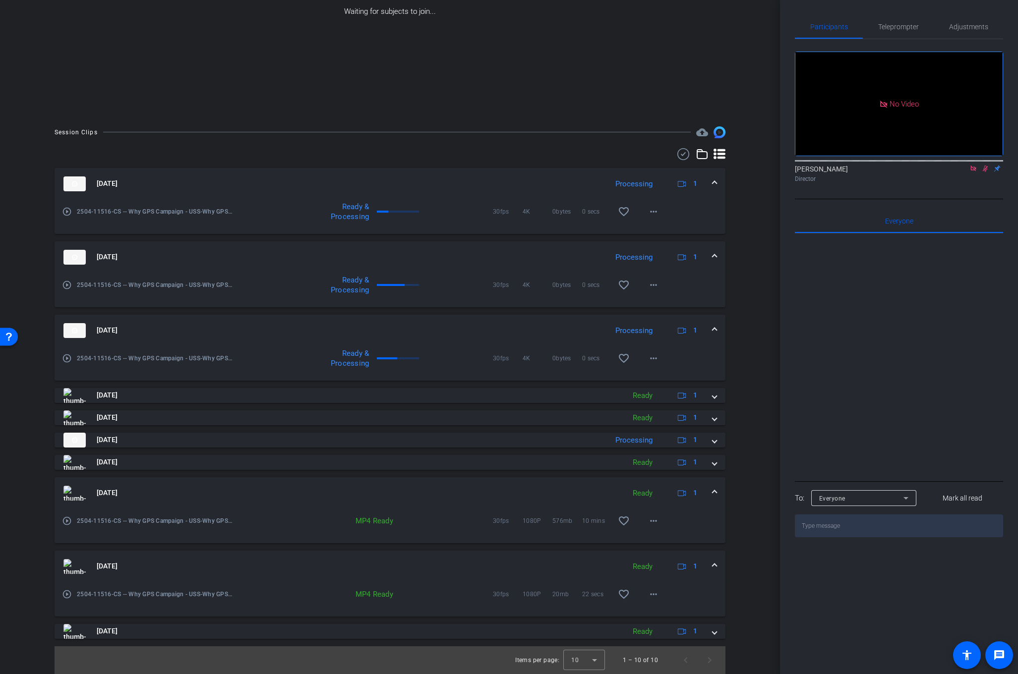
click at [715, 332] on span at bounding box center [715, 330] width 4 height 10
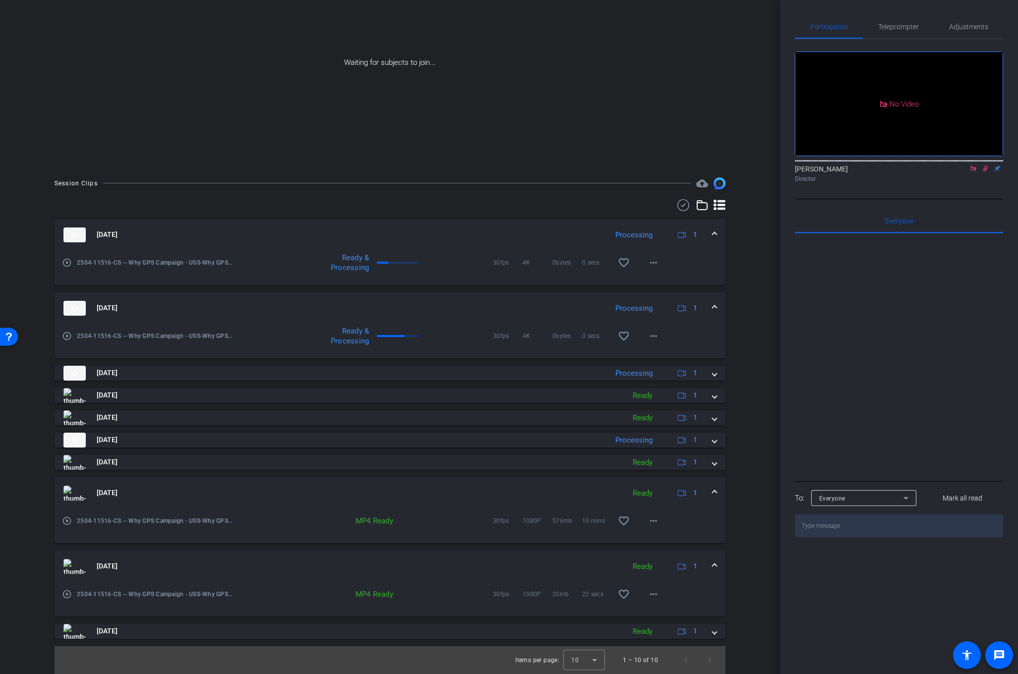
click at [714, 308] on span at bounding box center [715, 308] width 4 height 10
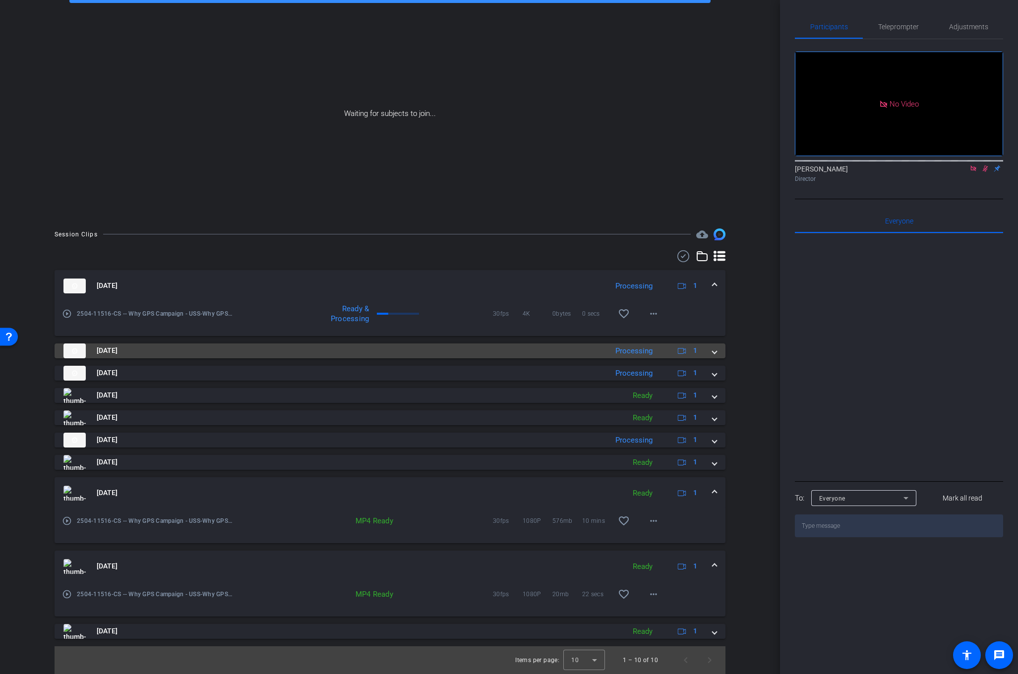
scroll to position [60, 0]
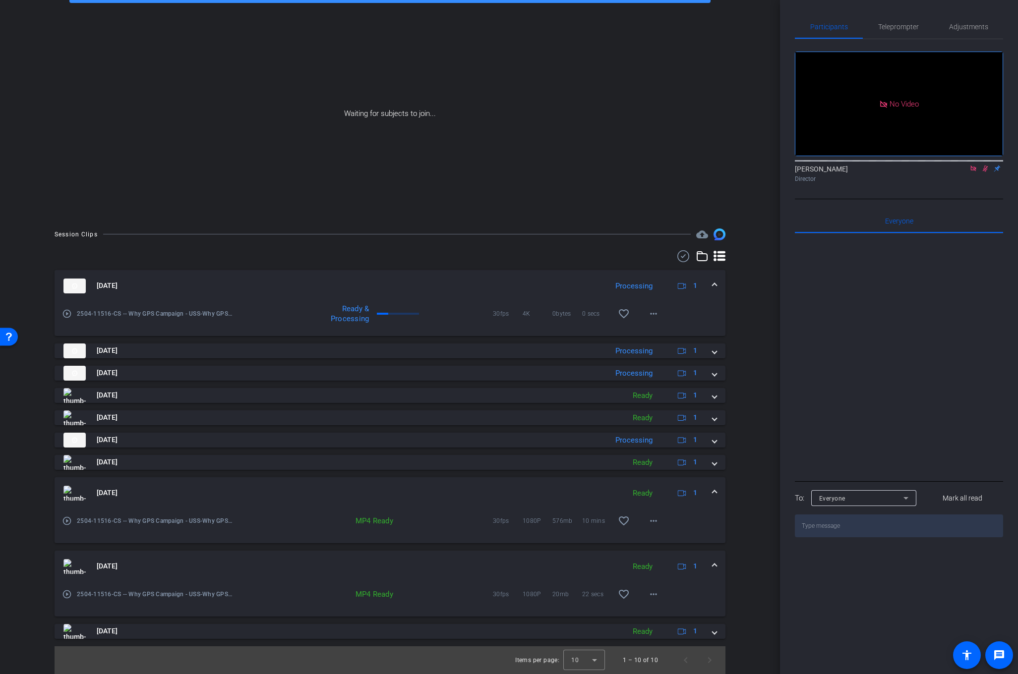
click at [714, 290] on span at bounding box center [715, 286] width 4 height 10
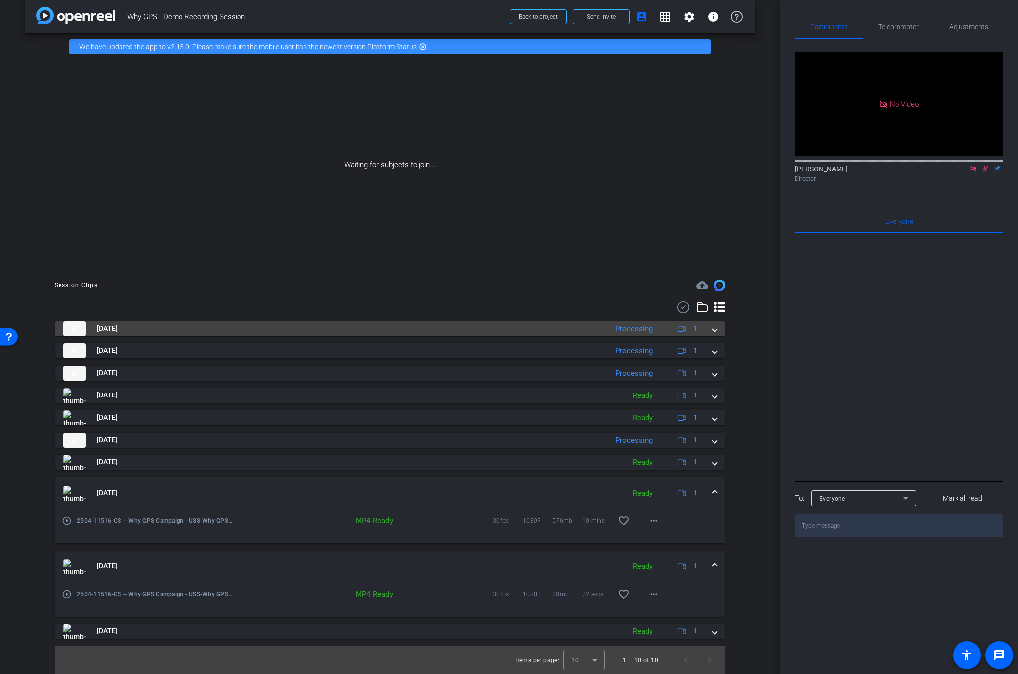
scroll to position [9, 0]
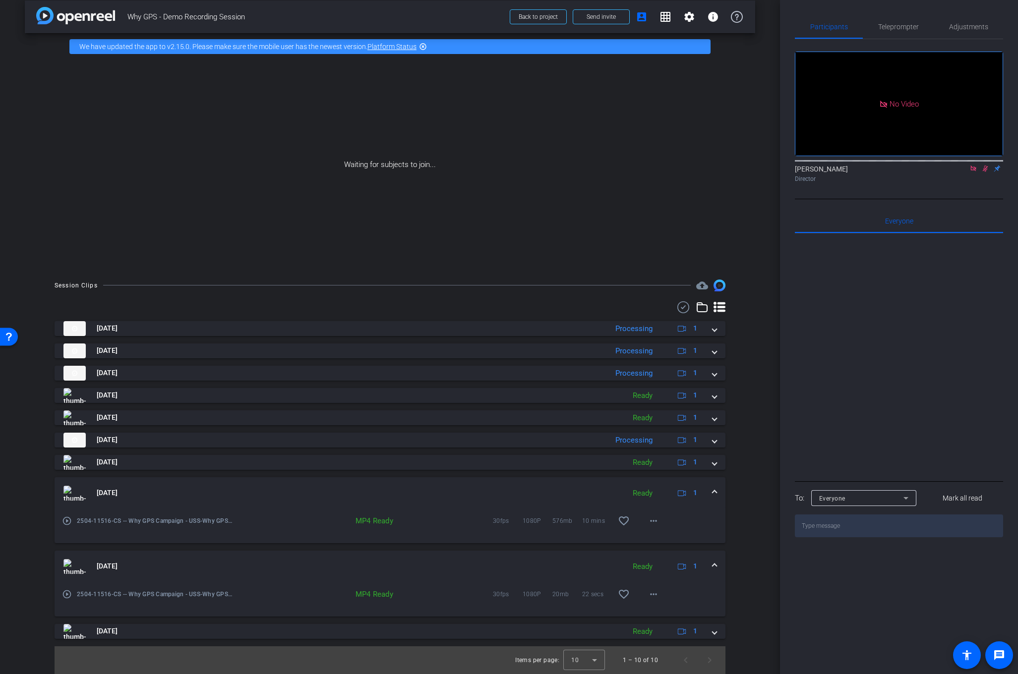
click at [715, 494] on span at bounding box center [715, 493] width 4 height 10
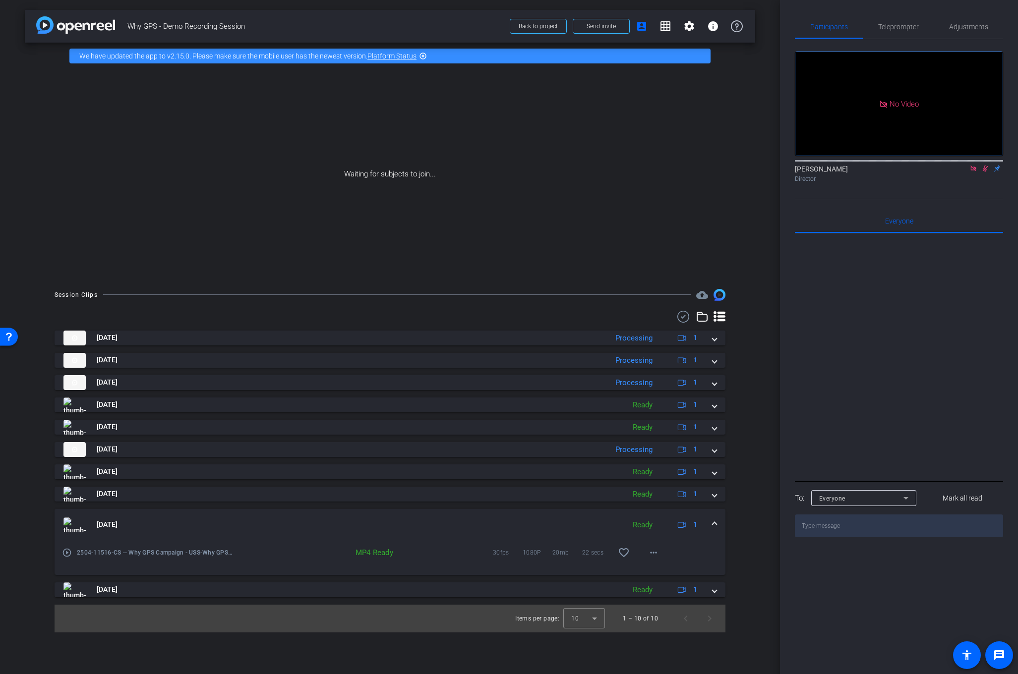
click at [714, 524] on span at bounding box center [715, 525] width 4 height 10
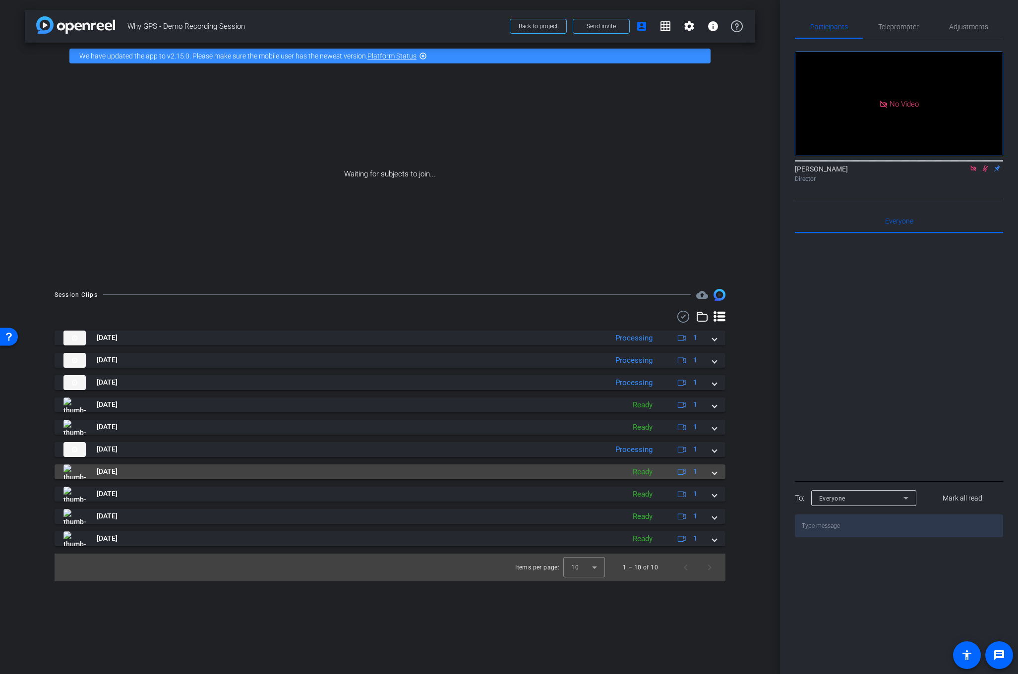
click at [717, 476] on mat-expansion-panel-header "[DATE] Ready 1" at bounding box center [390, 472] width 671 height 15
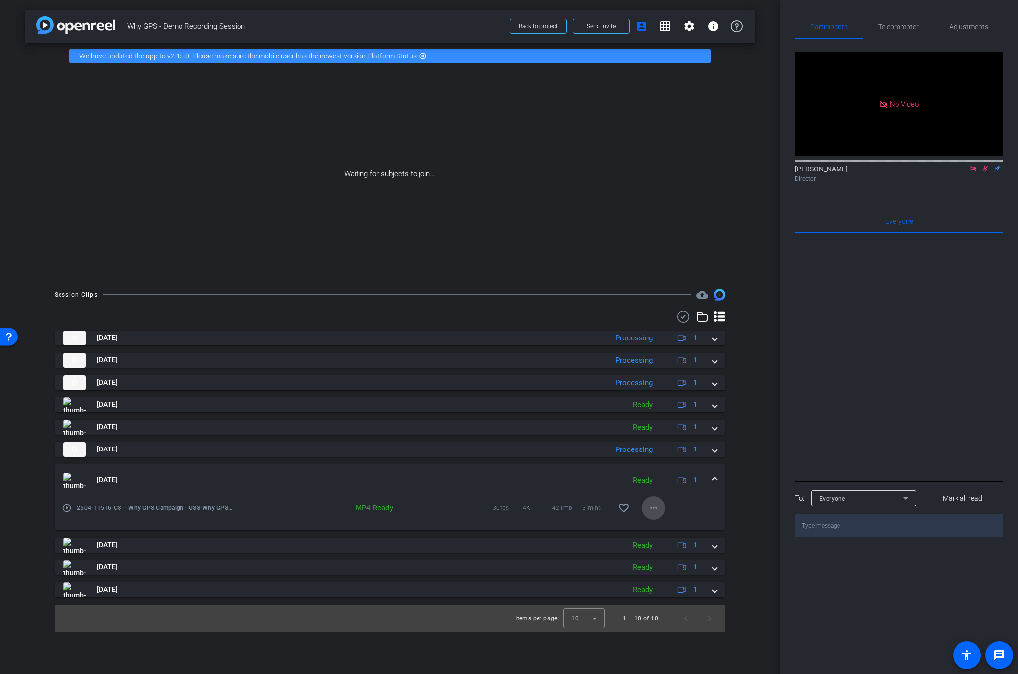
click at [654, 510] on mat-icon "more_horiz" at bounding box center [654, 508] width 12 height 12
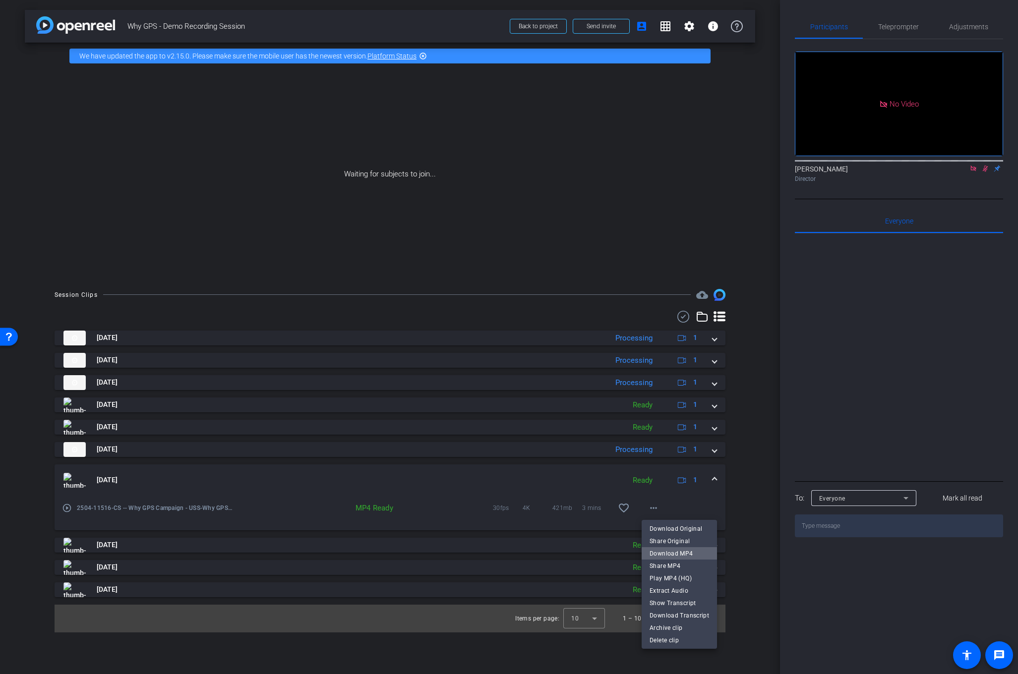
click at [688, 554] on span "Download MP4" at bounding box center [680, 553] width 60 height 12
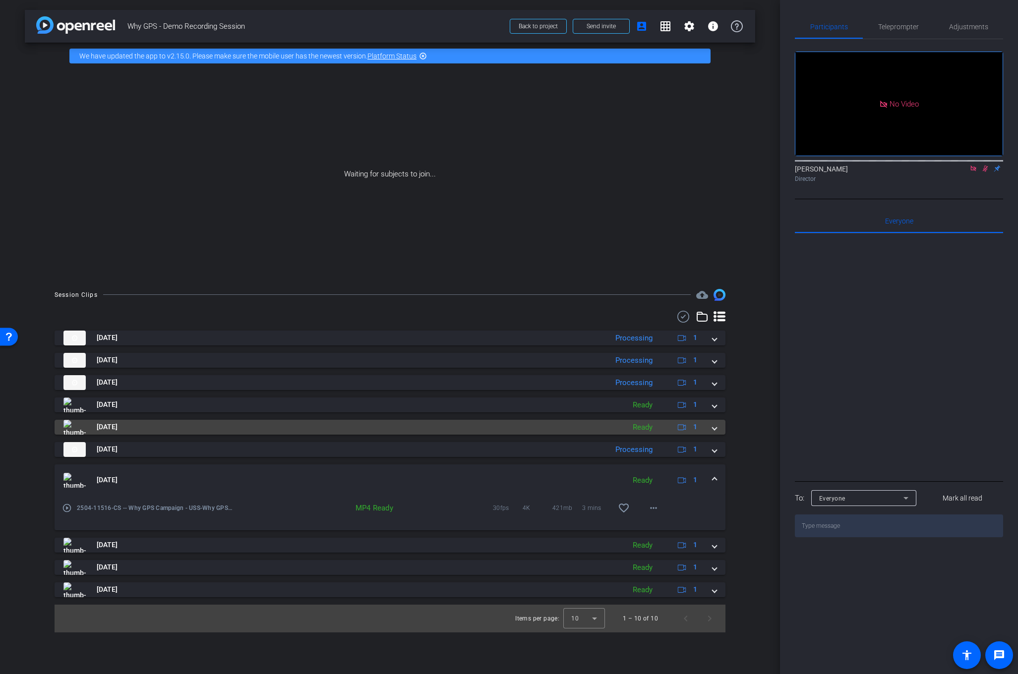
click at [716, 427] on span at bounding box center [715, 427] width 4 height 10
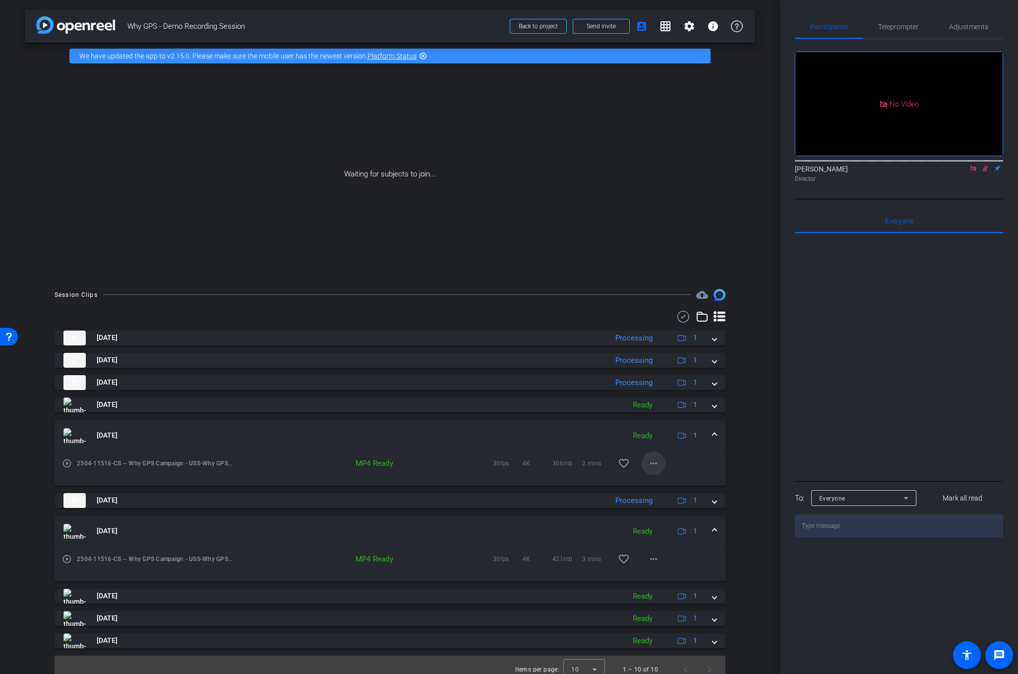
click at [656, 461] on mat-icon "more_horiz" at bounding box center [654, 464] width 12 height 12
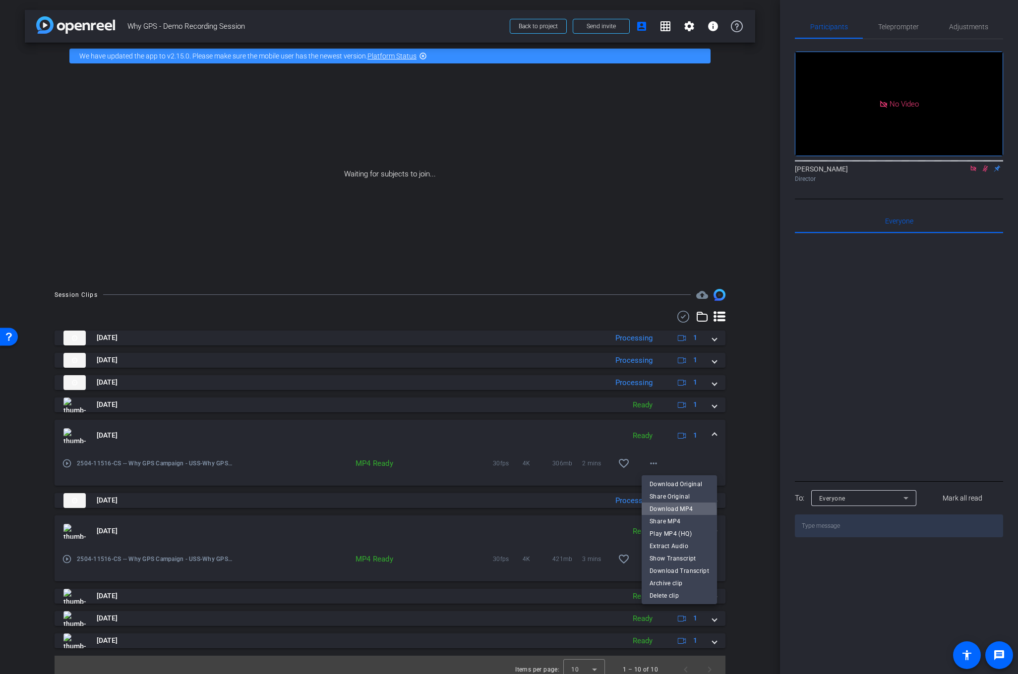
click at [677, 511] on span "Download MP4" at bounding box center [680, 509] width 60 height 12
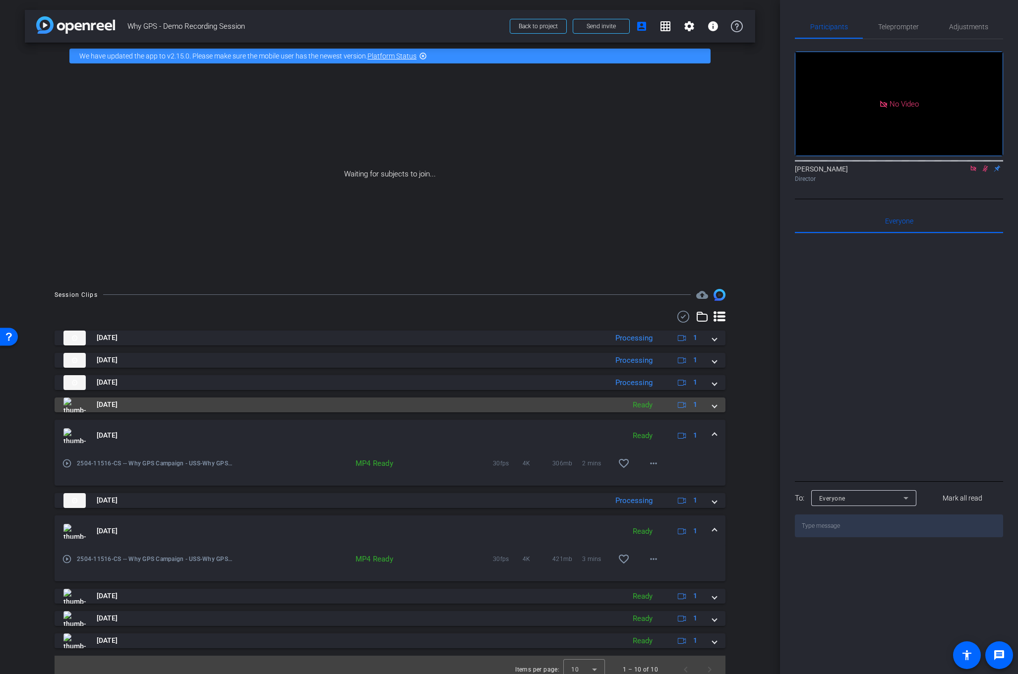
click at [716, 402] on span at bounding box center [715, 405] width 4 height 10
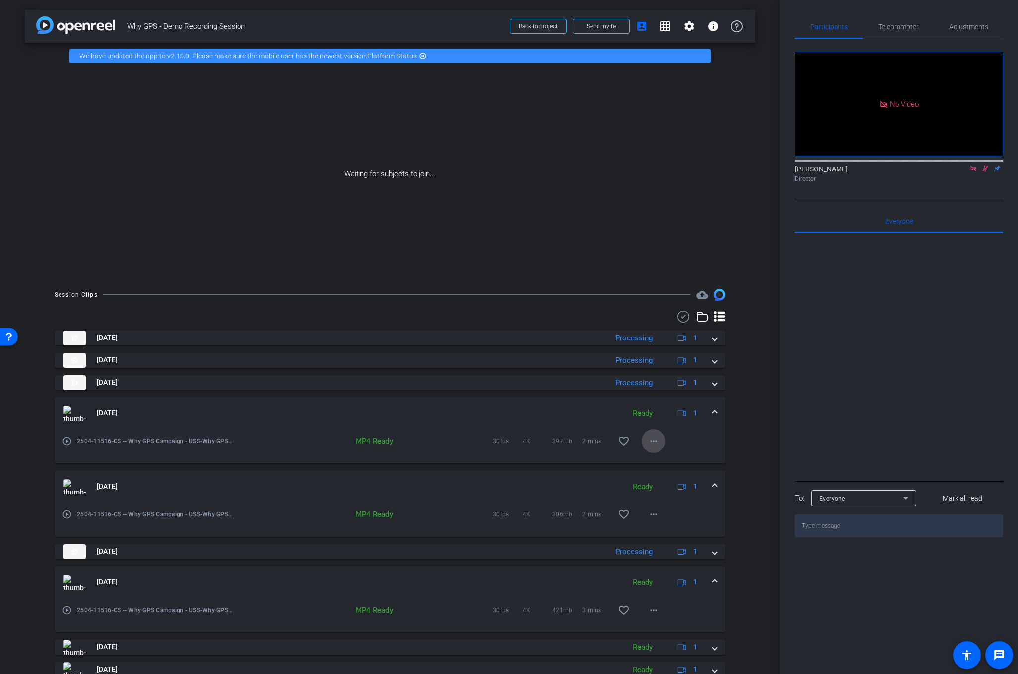
click at [655, 439] on mat-icon "more_horiz" at bounding box center [654, 441] width 12 height 12
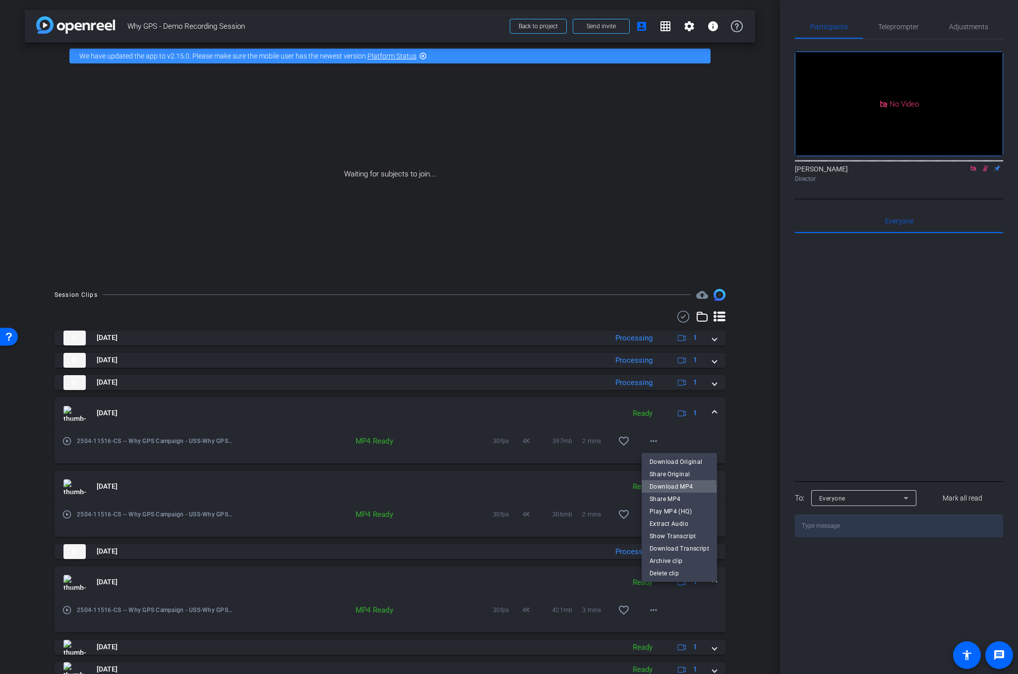
click at [668, 490] on span "Download MP4" at bounding box center [680, 486] width 60 height 12
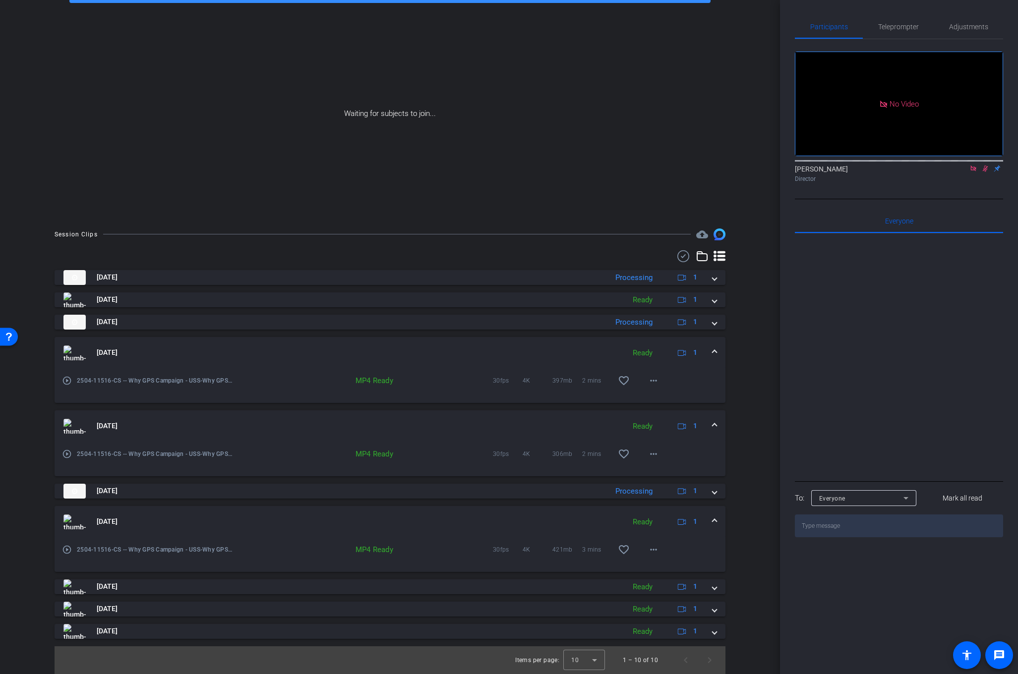
scroll to position [60, 0]
click at [713, 301] on span at bounding box center [715, 300] width 4 height 10
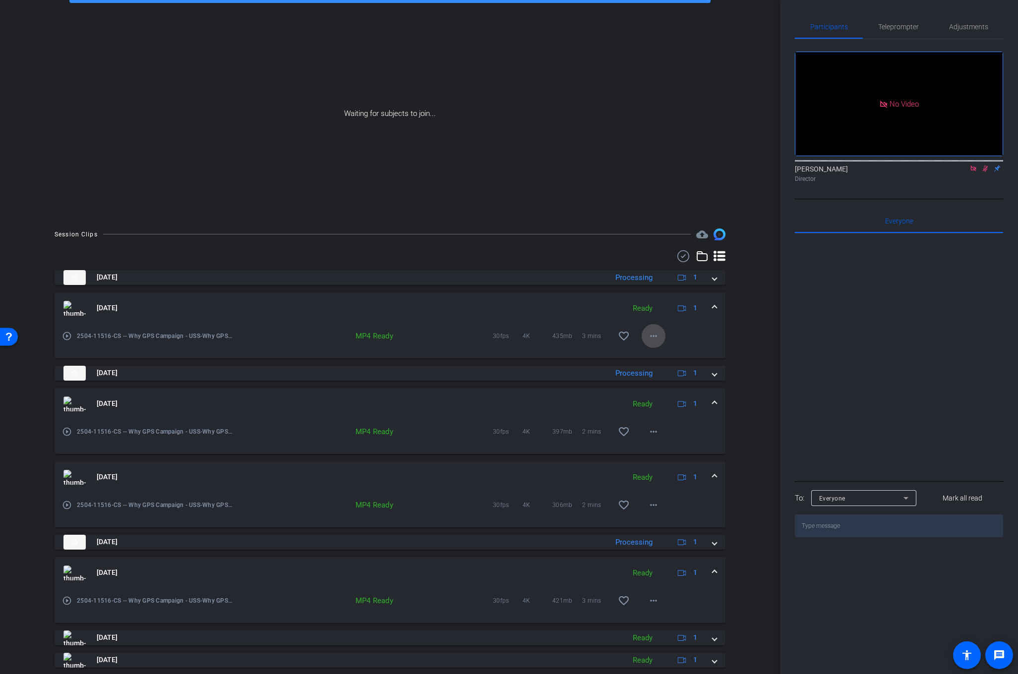
click at [654, 334] on mat-icon "more_horiz" at bounding box center [654, 336] width 12 height 12
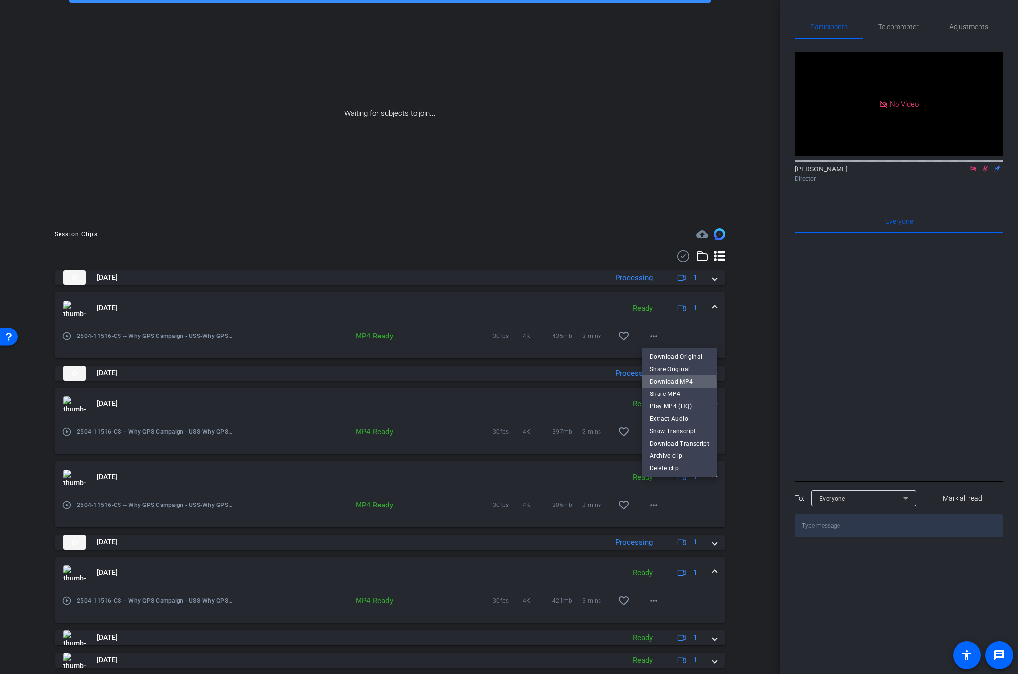
click at [661, 385] on span "Download MP4" at bounding box center [680, 381] width 60 height 12
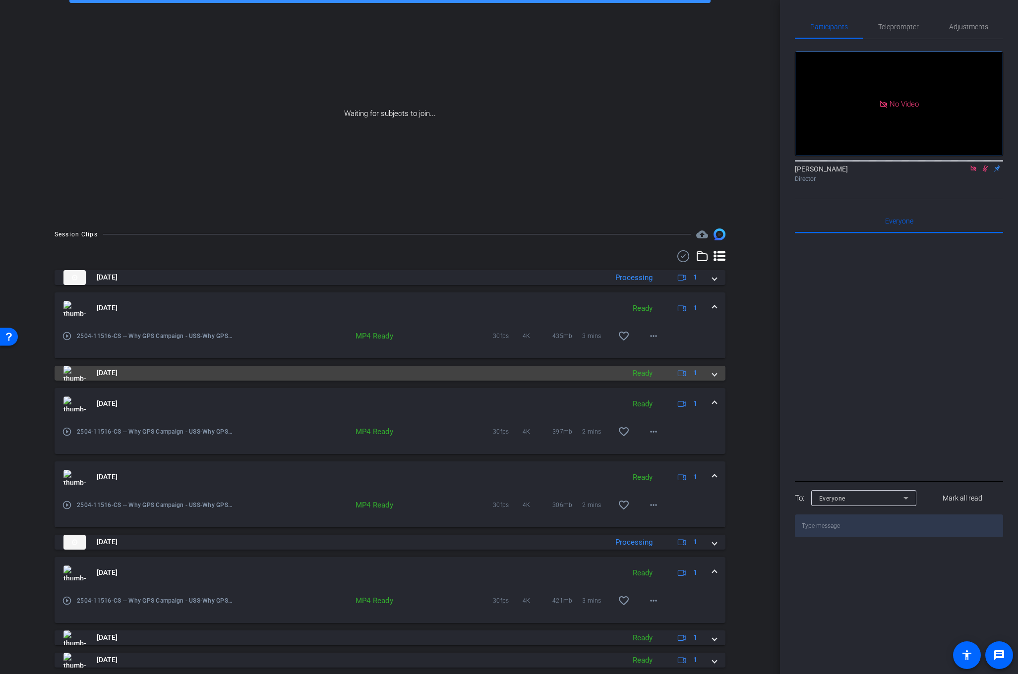
click at [714, 375] on span at bounding box center [715, 373] width 4 height 10
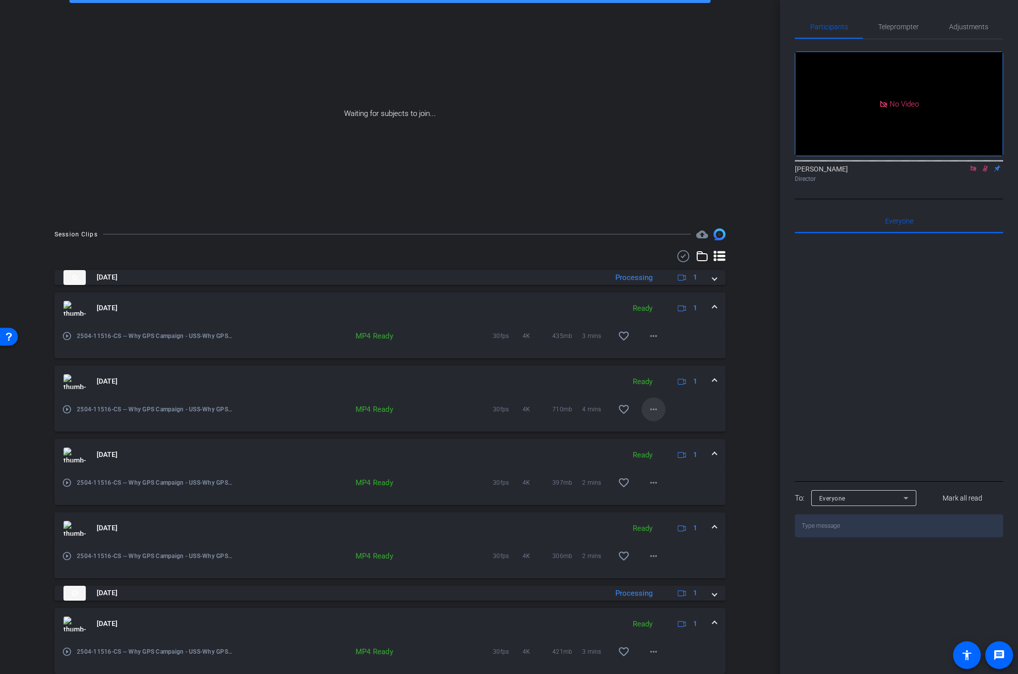
click at [661, 403] on span at bounding box center [654, 410] width 24 height 24
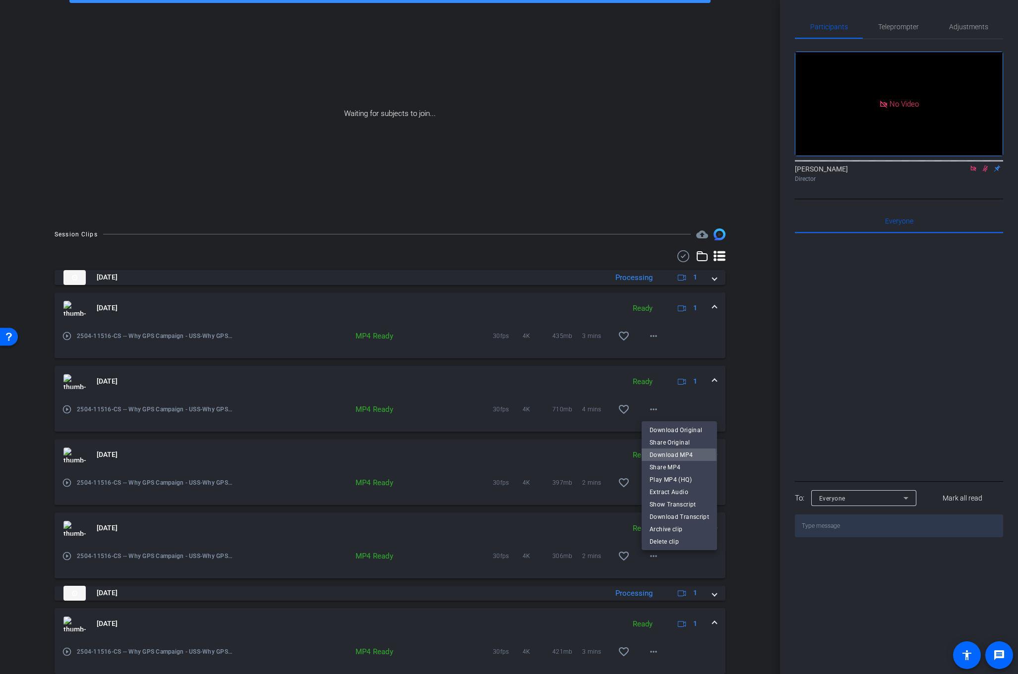
click at [666, 457] on span "Download MP4" at bounding box center [680, 455] width 60 height 12
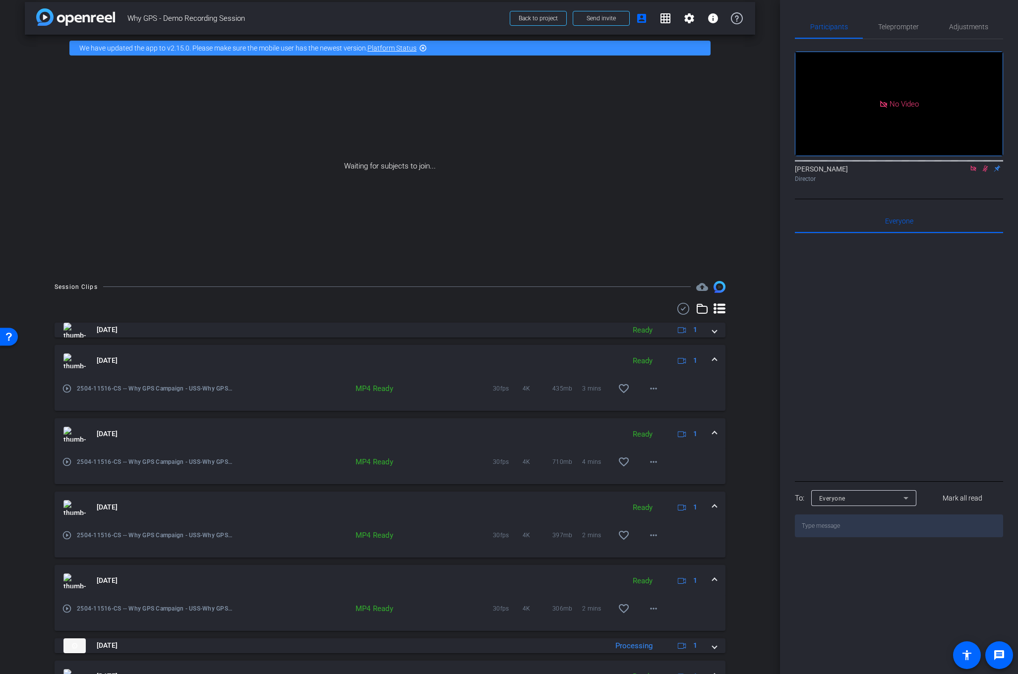
scroll to position [0, 0]
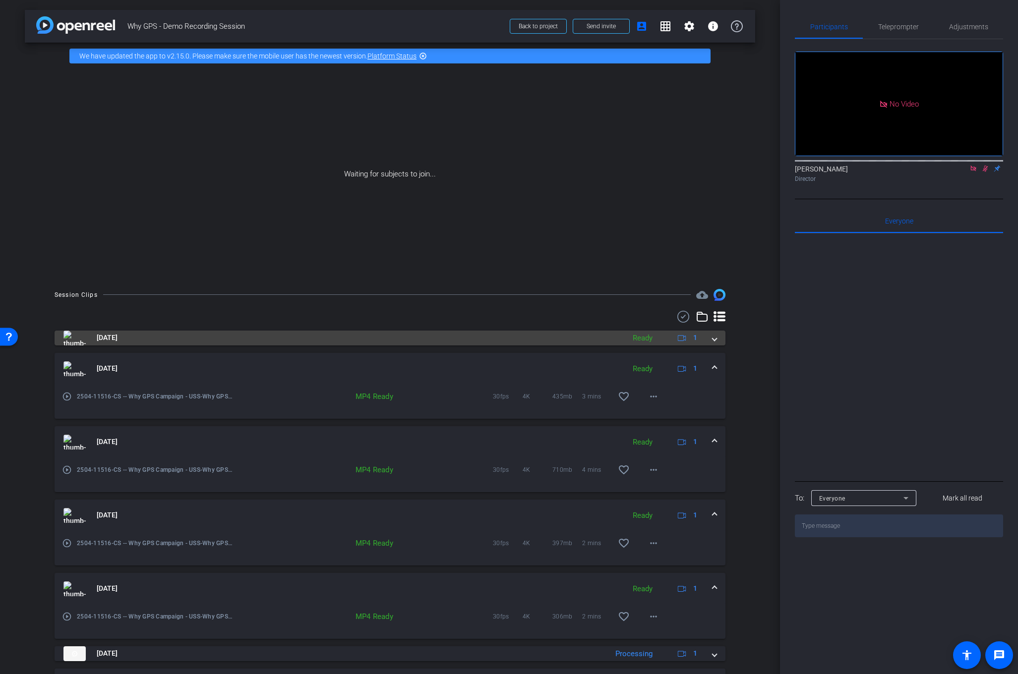
click at [715, 339] on span at bounding box center [715, 338] width 4 height 10
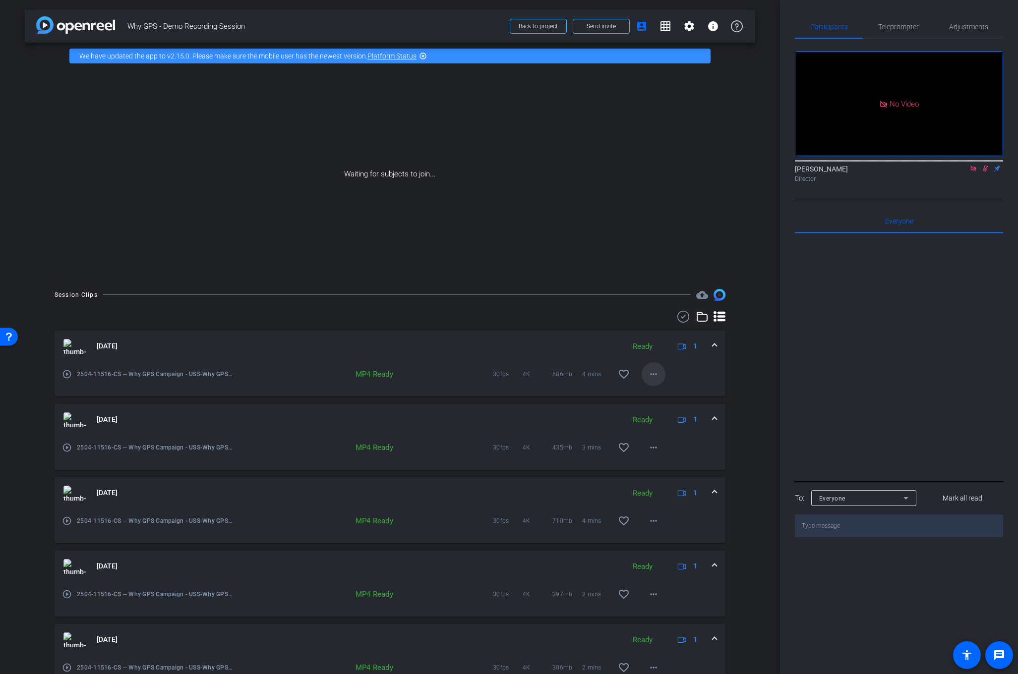
click at [650, 372] on mat-icon "more_horiz" at bounding box center [654, 374] width 12 height 12
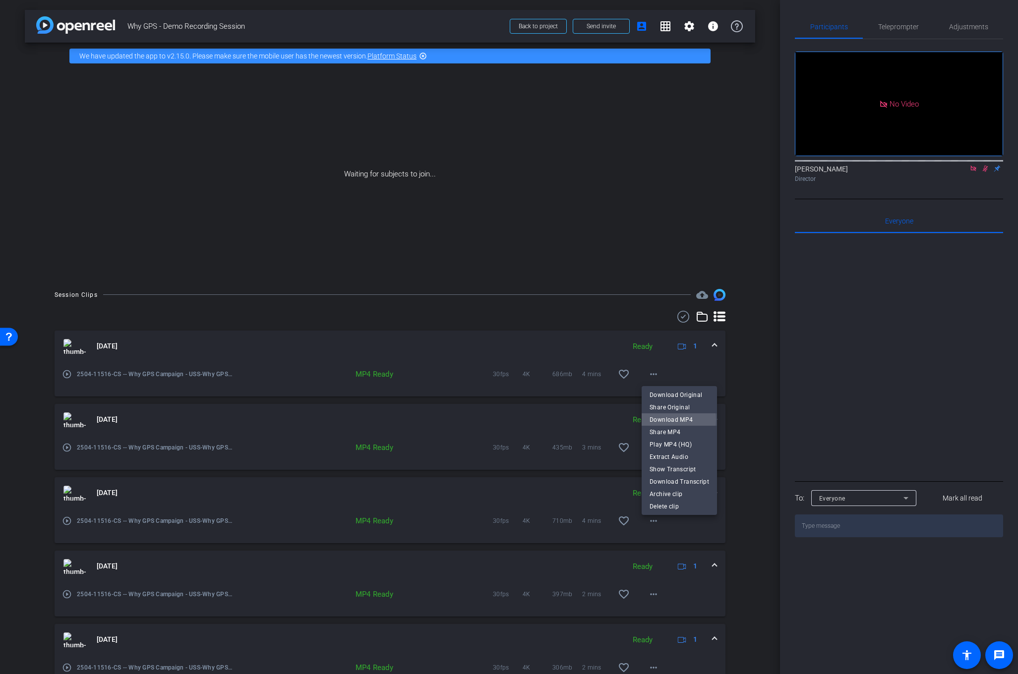
click at [668, 420] on span "Download MP4" at bounding box center [680, 420] width 60 height 12
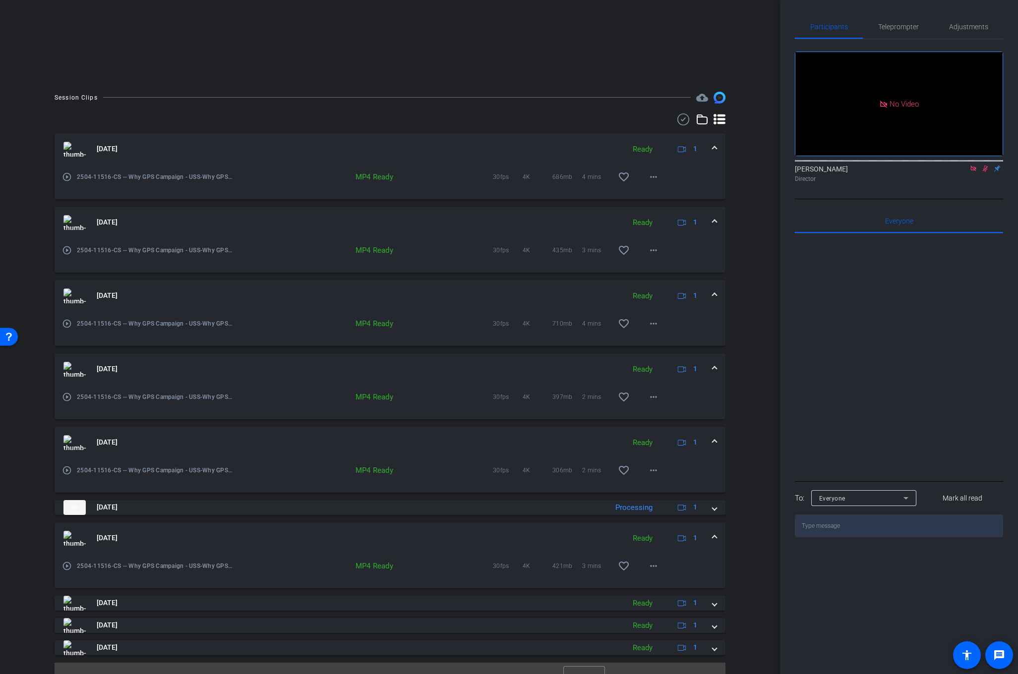
scroll to position [196, 0]
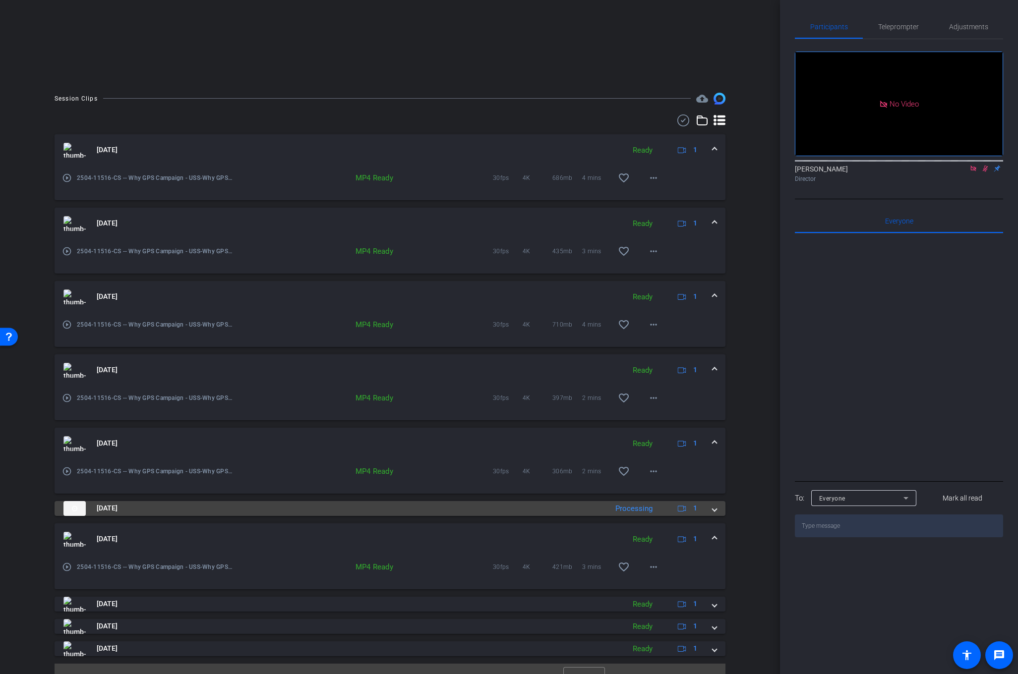
click at [713, 509] on span at bounding box center [715, 508] width 4 height 10
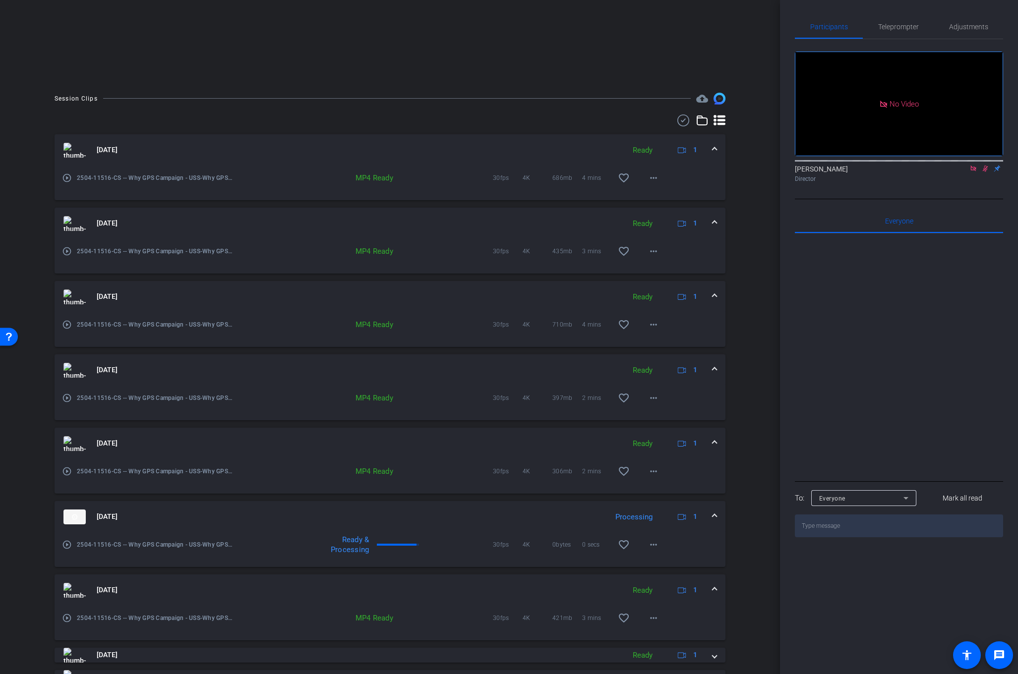
click at [712, 510] on div "[DATE] Processing 1" at bounding box center [387, 517] width 649 height 15
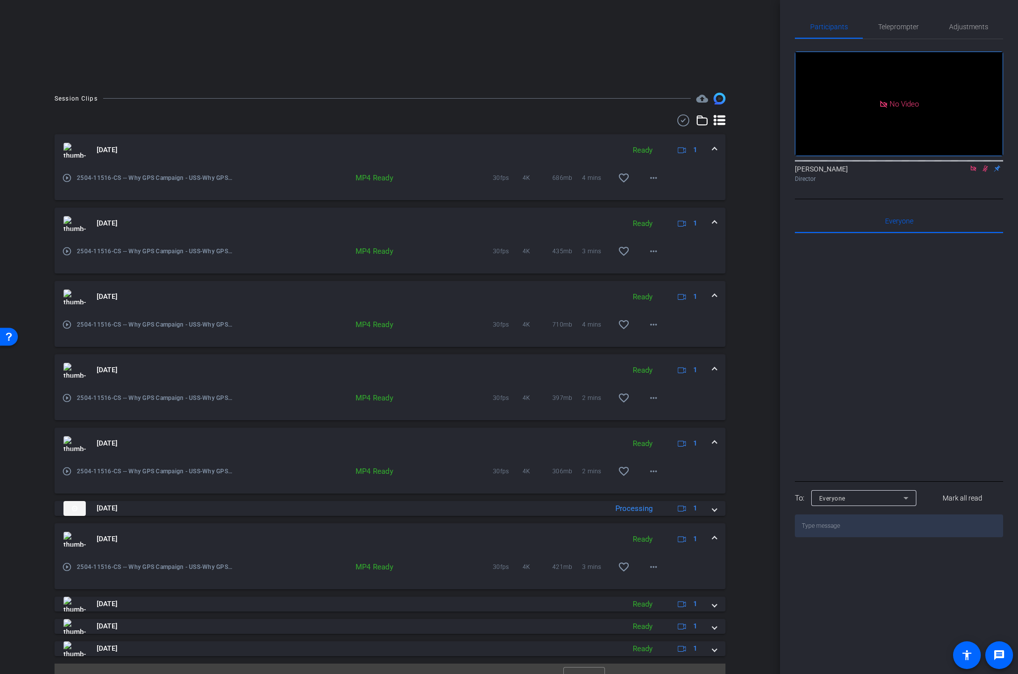
click at [714, 537] on span at bounding box center [715, 539] width 4 height 10
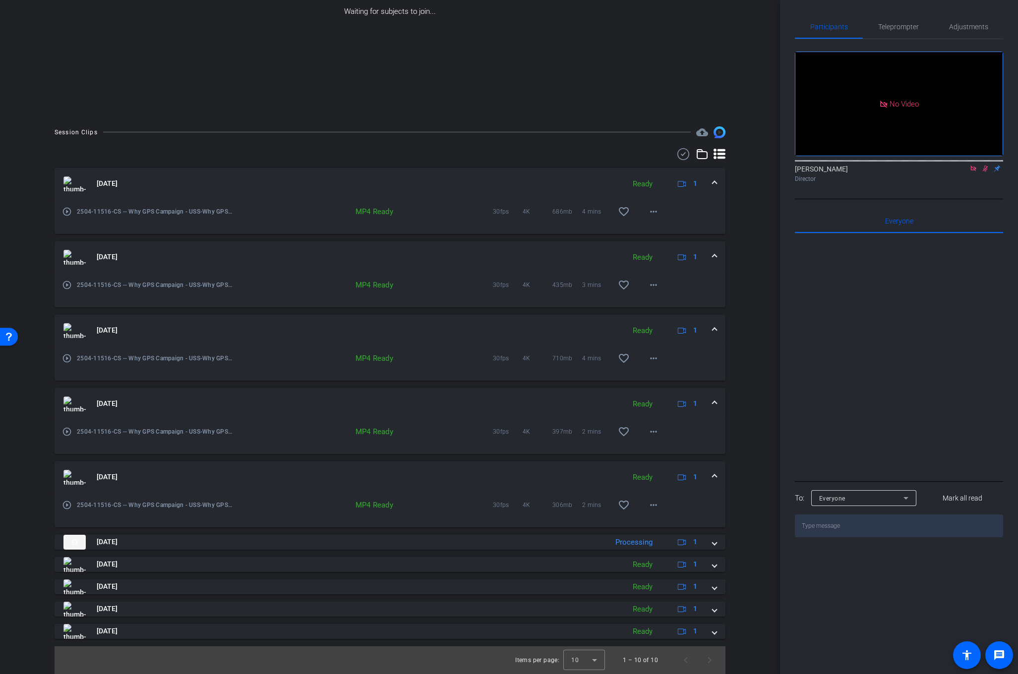
click at [716, 472] on span at bounding box center [715, 477] width 4 height 10
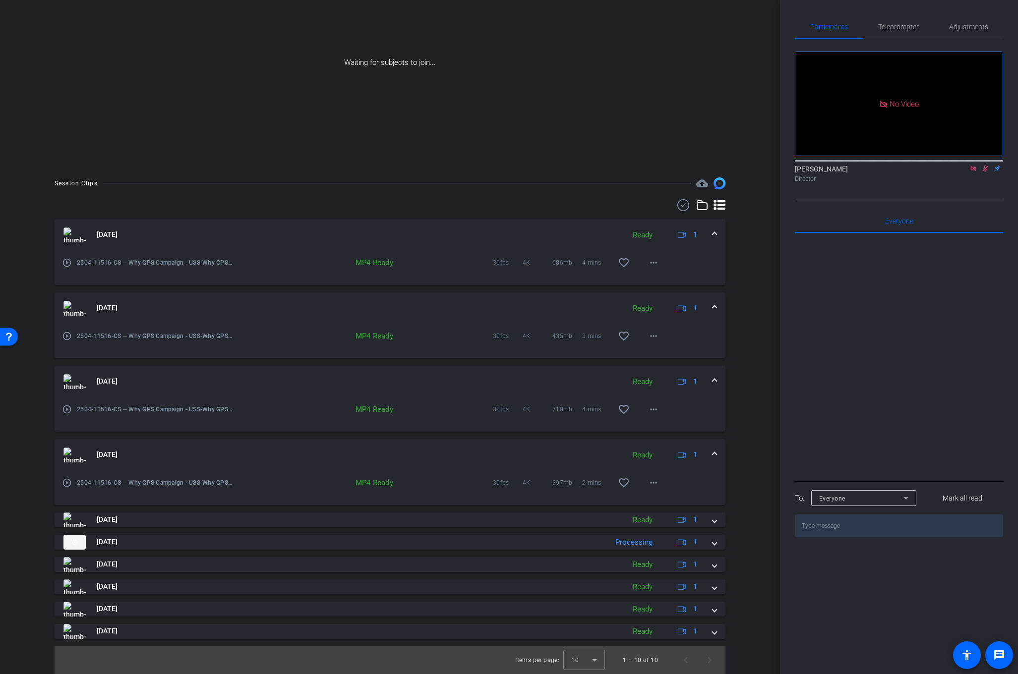
click at [713, 453] on span at bounding box center [715, 455] width 4 height 10
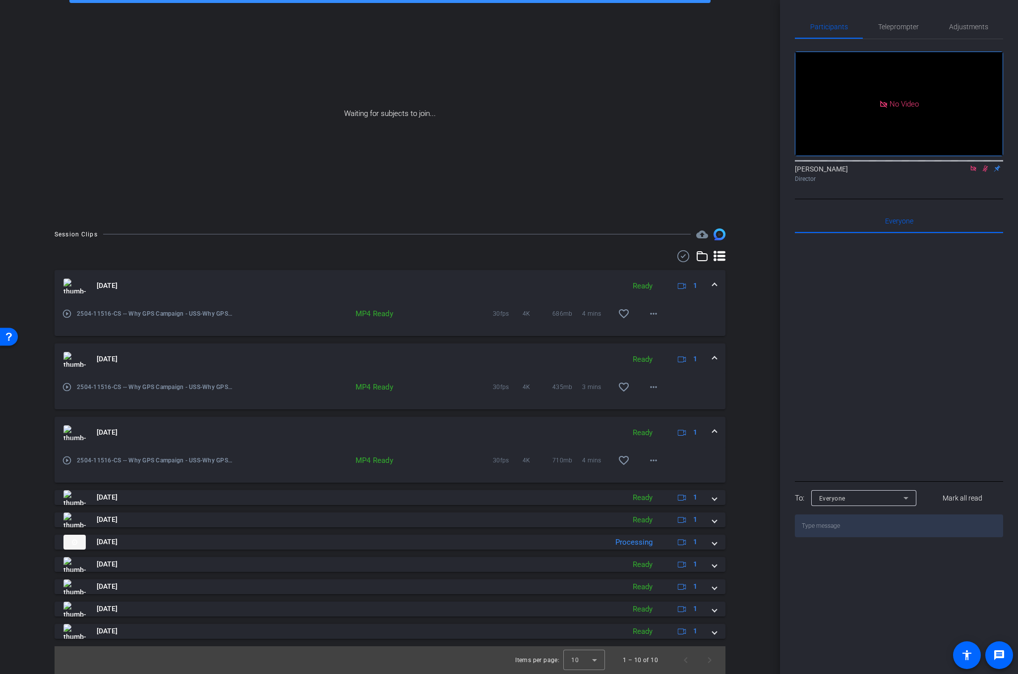
click at [714, 431] on span at bounding box center [715, 432] width 4 height 10
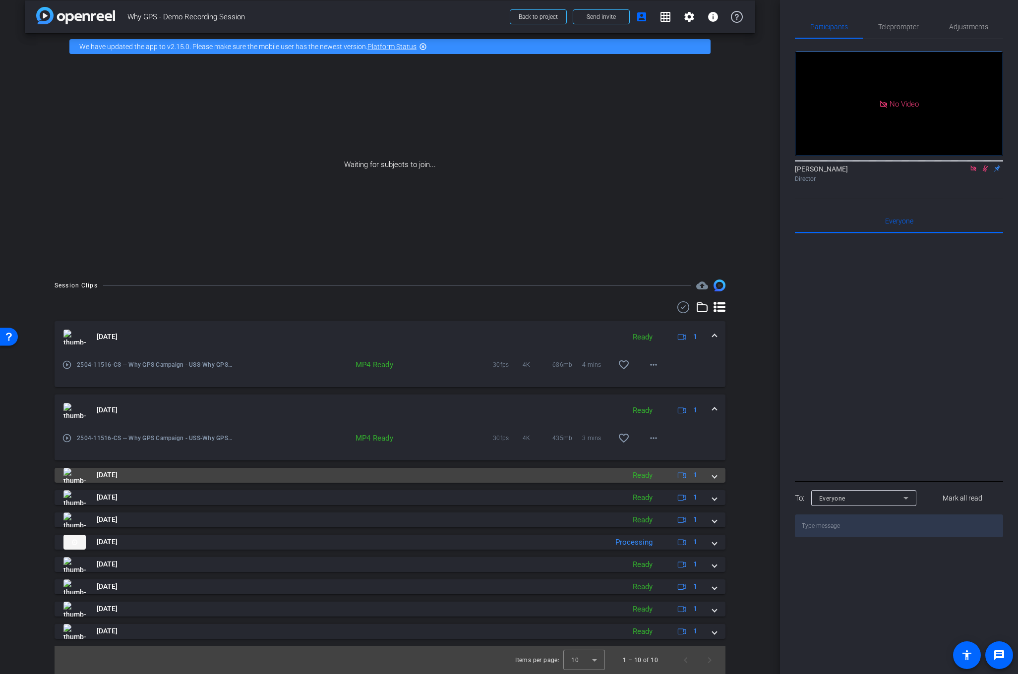
scroll to position [9, 0]
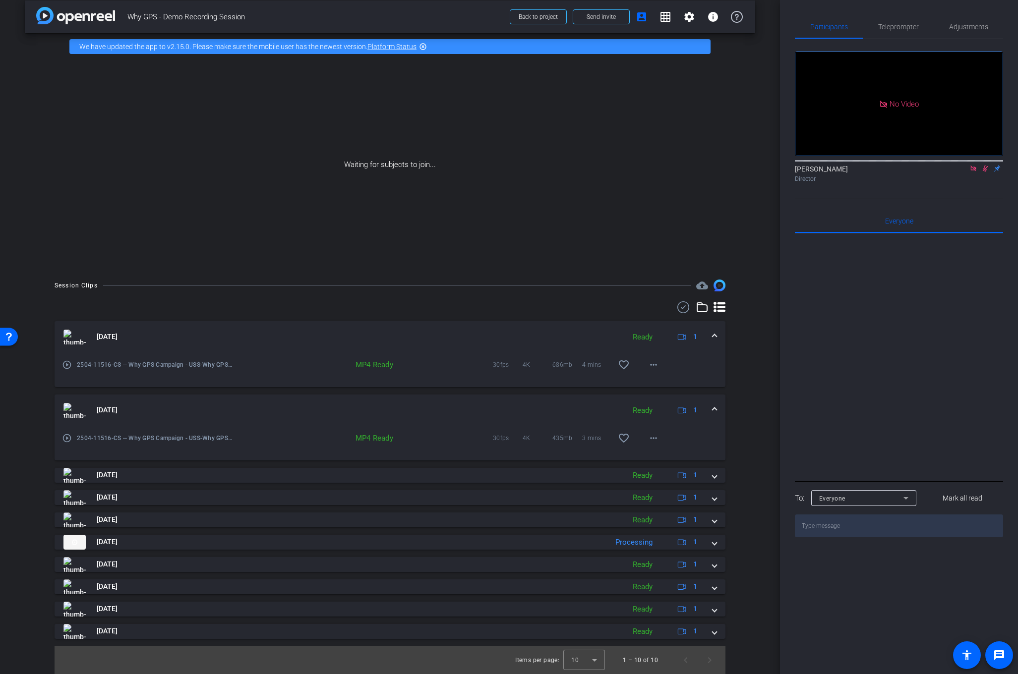
click at [712, 408] on mat-expansion-panel-header "[DATE] Ready 1" at bounding box center [390, 411] width 671 height 32
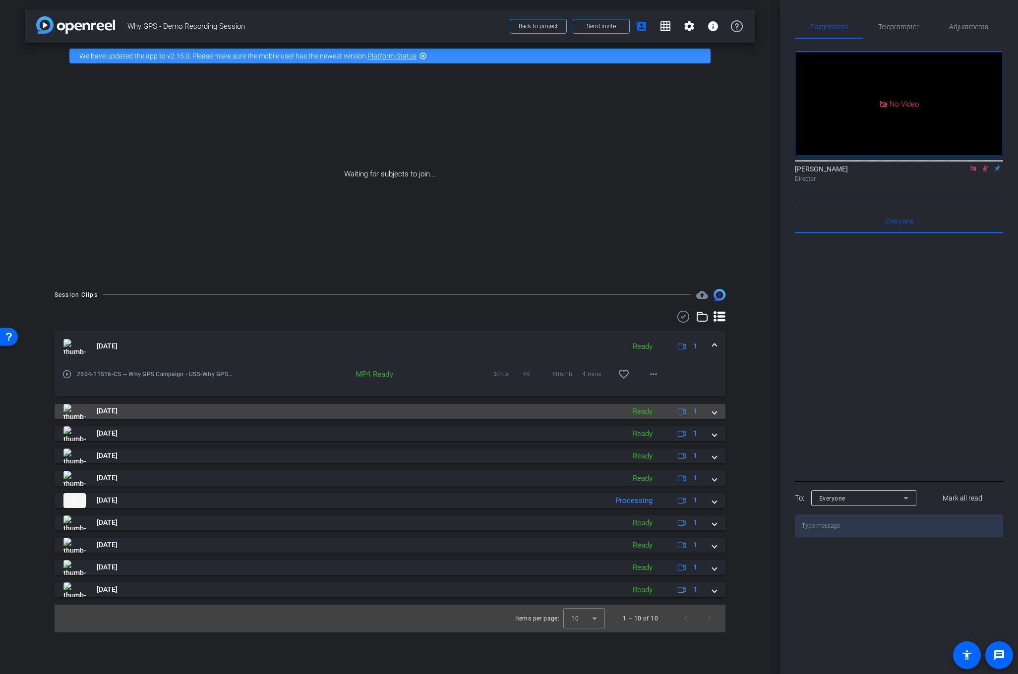
scroll to position [0, 0]
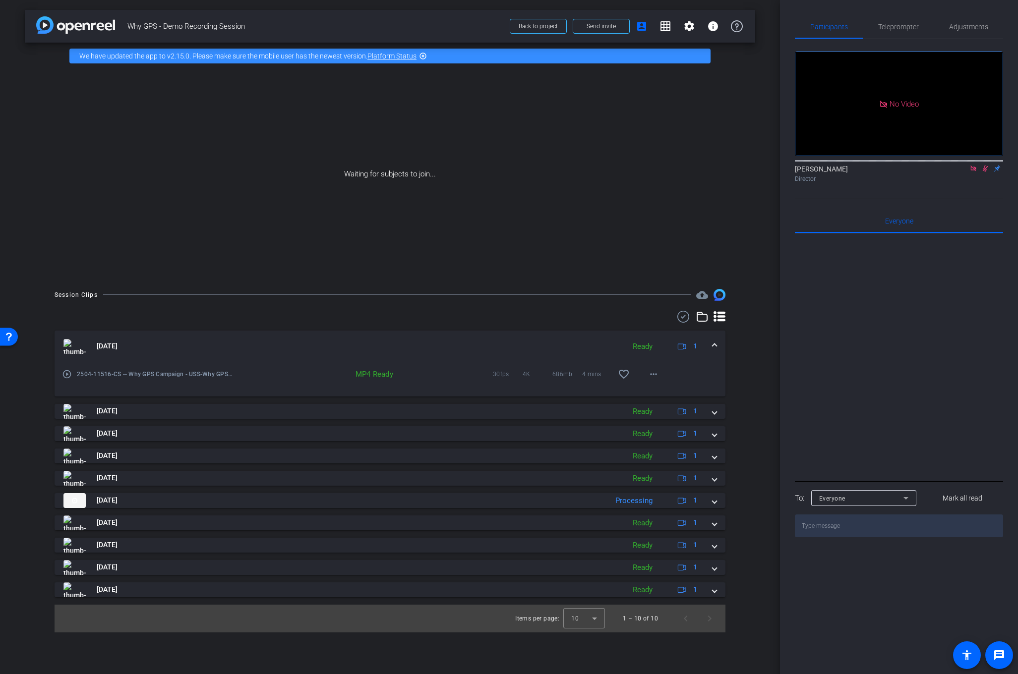
click at [715, 345] on span at bounding box center [715, 346] width 4 height 10
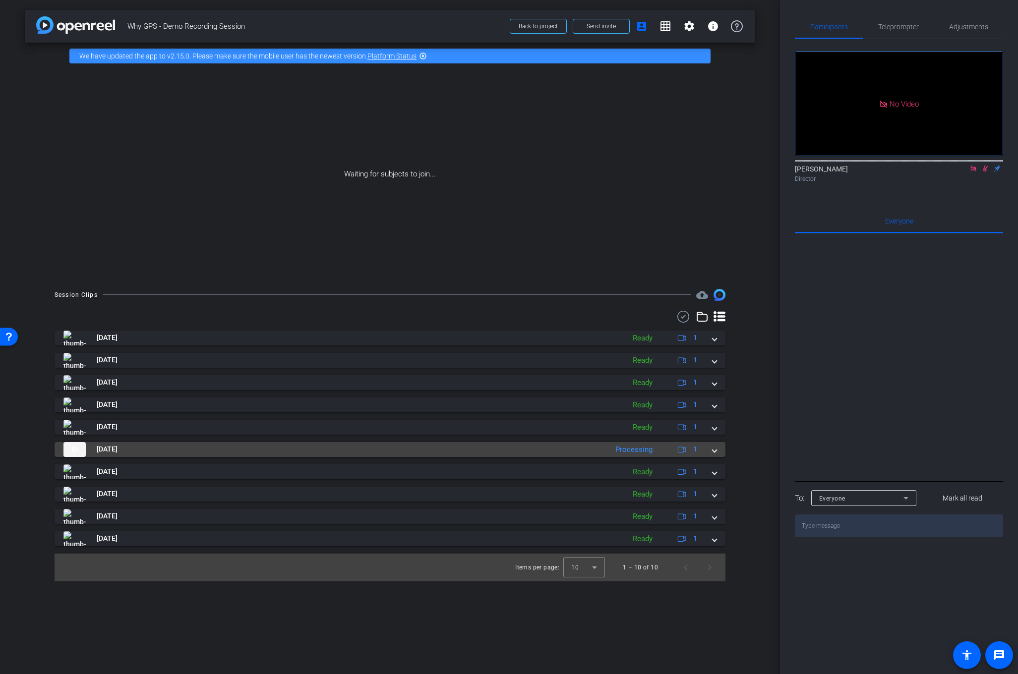
click at [714, 452] on span at bounding box center [715, 449] width 4 height 10
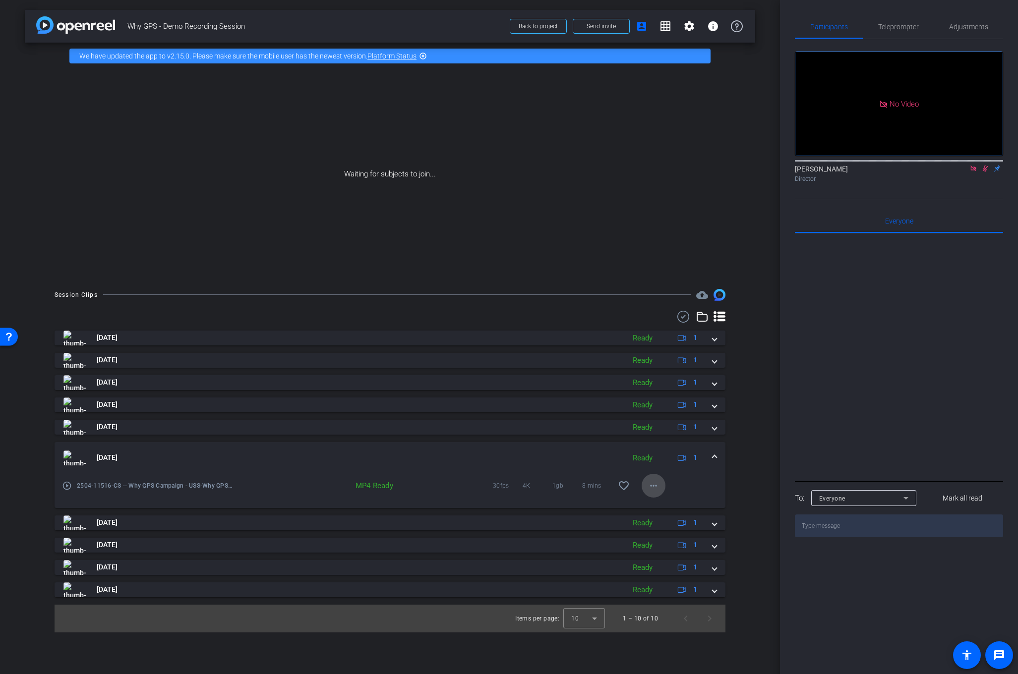
click at [654, 484] on mat-icon "more_horiz" at bounding box center [654, 486] width 12 height 12
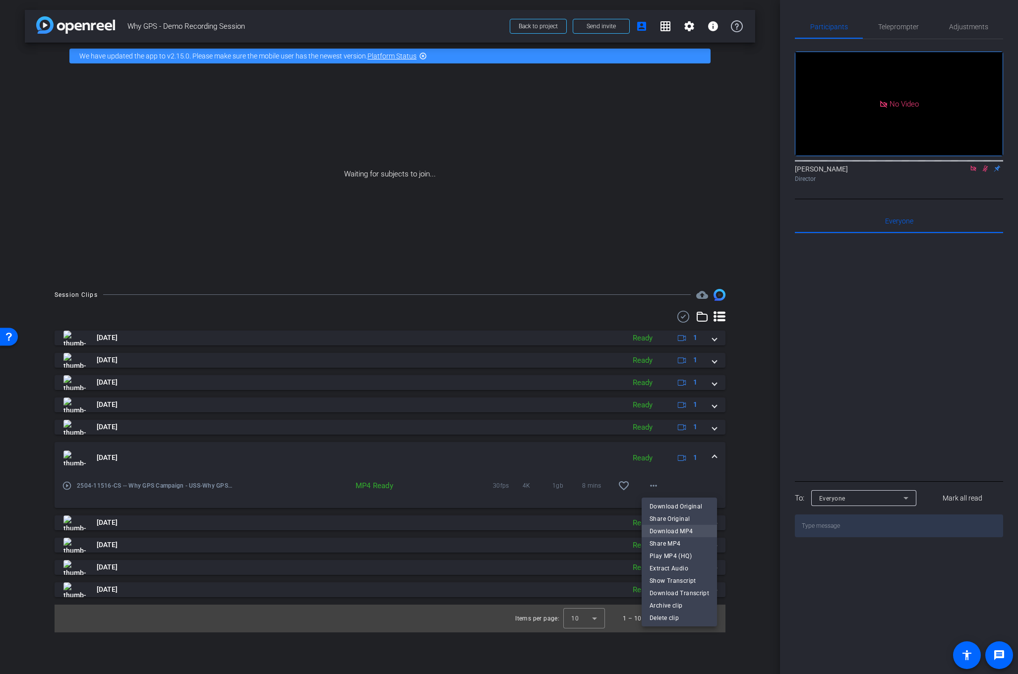
click at [663, 527] on span "Download MP4" at bounding box center [680, 531] width 60 height 12
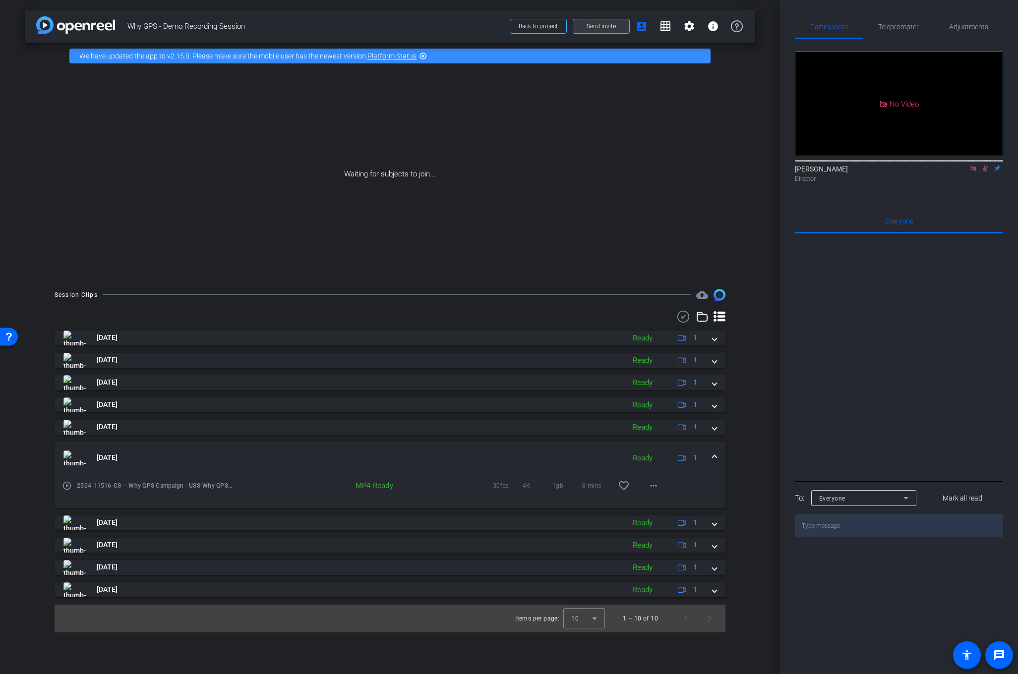
click at [608, 24] on span "Send invite" at bounding box center [601, 26] width 29 height 8
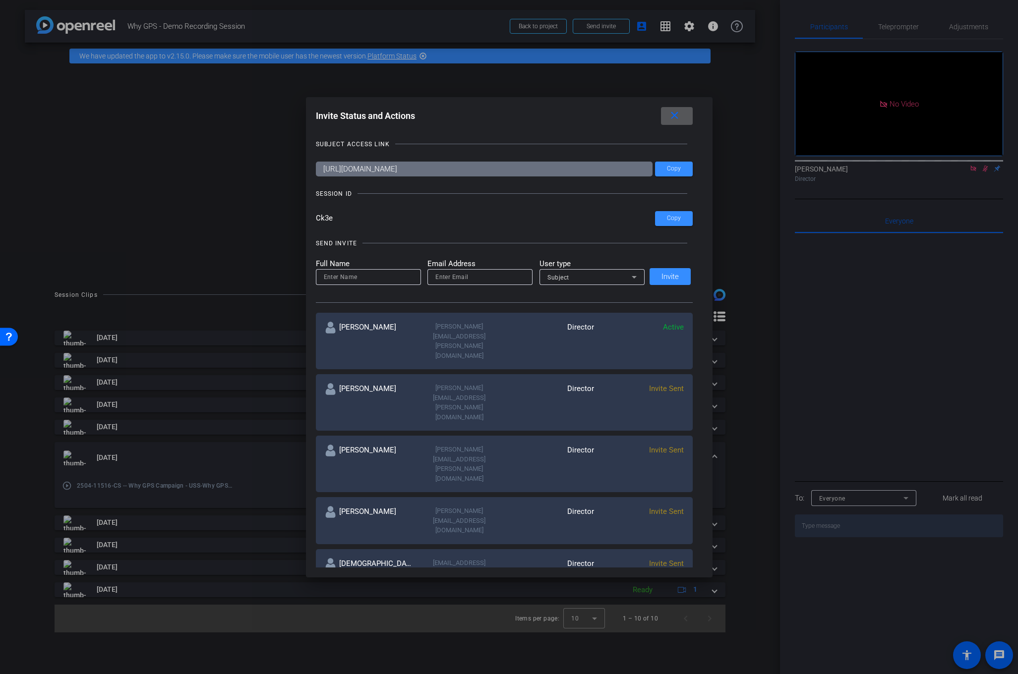
click at [169, 190] on div at bounding box center [509, 337] width 1018 height 674
